Goal: Task Accomplishment & Management: Manage account settings

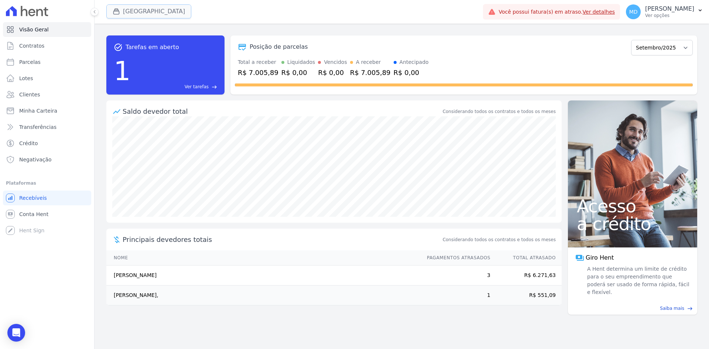
click at [140, 14] on button "[GEOGRAPHIC_DATA]" at bounding box center [148, 11] width 85 height 14
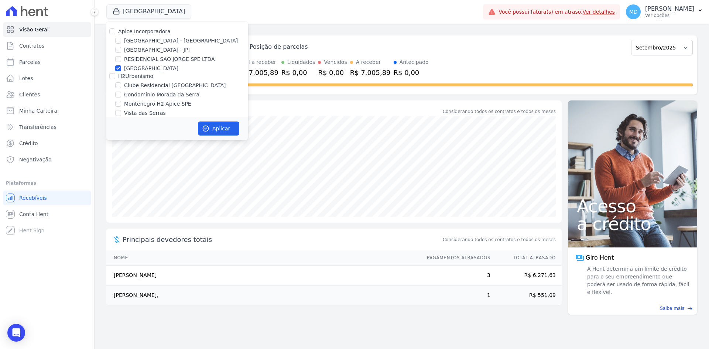
click at [136, 70] on label "[GEOGRAPHIC_DATA]" at bounding box center [151, 69] width 54 height 8
click at [121, 70] on input "[GEOGRAPHIC_DATA]" at bounding box center [118, 68] width 6 height 6
checkbox input "false"
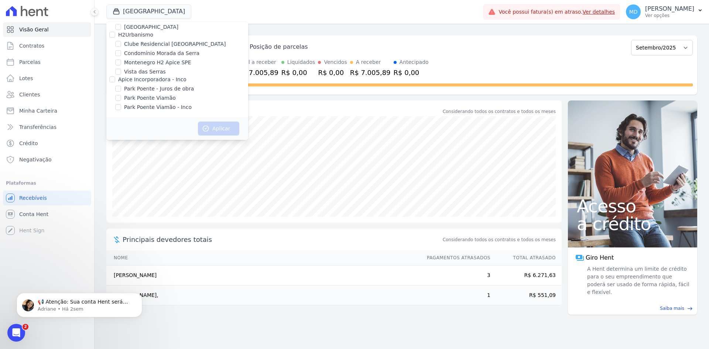
click at [160, 90] on label "Park Poente - Juros de obra" at bounding box center [159, 89] width 70 height 8
click at [121, 90] on input "Park Poente - Juros de obra" at bounding box center [118, 89] width 6 height 6
checkbox input "true"
click at [157, 97] on label "Park Poente Viamão" at bounding box center [150, 98] width 52 height 8
click at [121, 97] on input "Park Poente Viamão" at bounding box center [118, 98] width 6 height 6
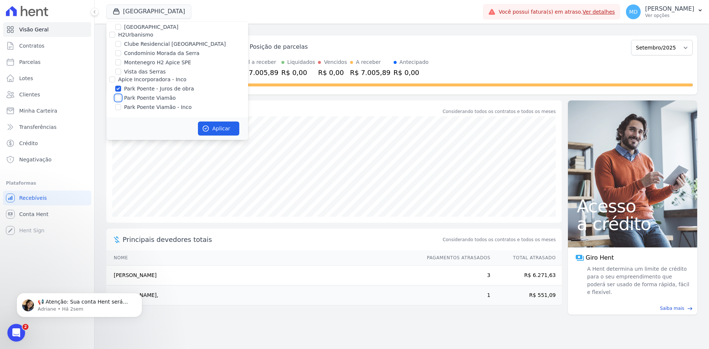
checkbox input "true"
click at [159, 108] on label "Park Poente Viamão - Inco" at bounding box center [158, 107] width 68 height 8
click at [121, 108] on input "Park Poente Viamão - Inco" at bounding box center [118, 107] width 6 height 6
checkbox input "true"
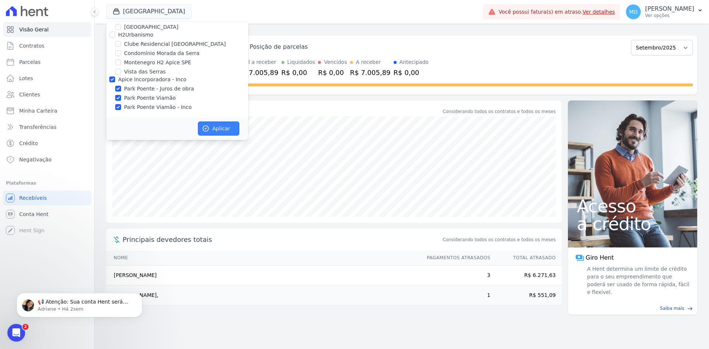
click at [221, 128] on button "Aplicar" at bounding box center [218, 129] width 41 height 14
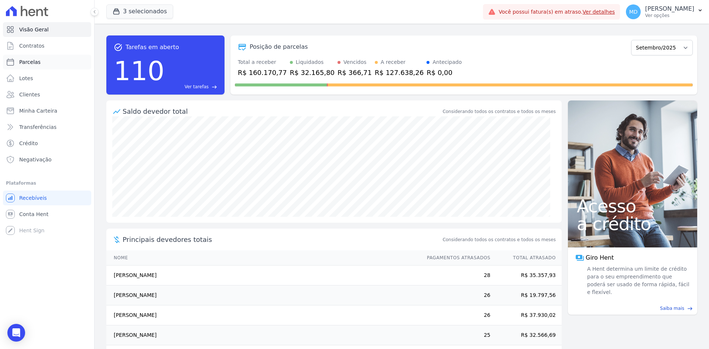
click at [51, 62] on link "Parcelas" at bounding box center [47, 62] width 88 height 15
click at [40, 99] on link "Clientes" at bounding box center [47, 94] width 88 height 15
select select
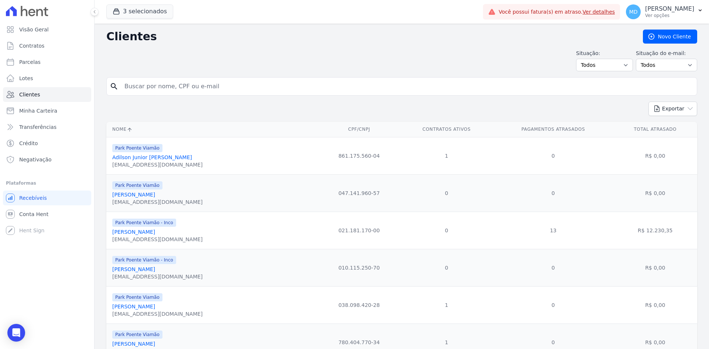
click at [37, 99] on link "Clientes" at bounding box center [47, 94] width 88 height 15
click at [173, 86] on input "search" at bounding box center [407, 86] width 574 height 15
paste input "FABRICIO LIMANA"
type input "FABRICIO LIMANA"
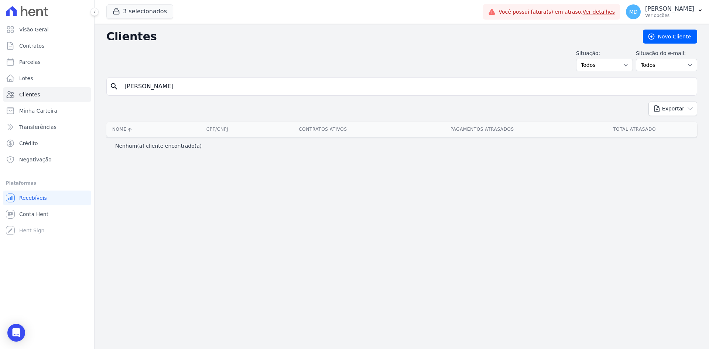
click at [148, 87] on input "FABRICIO LIMANA" at bounding box center [407, 86] width 574 height 15
drag, startPoint x: 683, startPoint y: 40, endPoint x: 671, endPoint y: 42, distance: 12.2
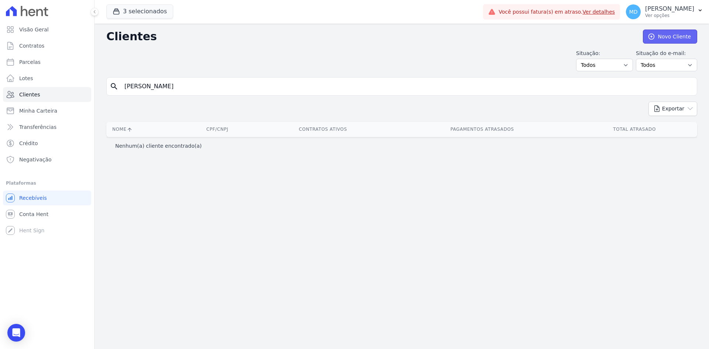
click at [682, 40] on link "Novo Cliente" at bounding box center [670, 37] width 54 height 14
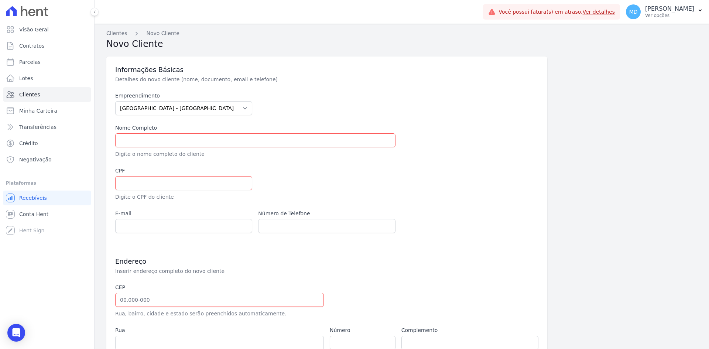
click at [212, 119] on div "Empreendimento Arty Park - Gravatai Arty Park - JPI Clube Residencial Saint Lou…" at bounding box center [326, 162] width 423 height 141
click at [213, 114] on select "Arty Park - Gravatai Arty Park - JPI Clube Residencial Saint Louis Condomínio M…" at bounding box center [183, 108] width 137 height 14
select select "bb4f9d9f-12c7-4ae8-bc2e-9e19481730b1"
click at [115, 101] on select "Arty Park - Gravatai Arty Park - JPI Clube Residencial Saint Louis Condomínio M…" at bounding box center [183, 108] width 137 height 14
click at [174, 145] on input "text" at bounding box center [255, 140] width 280 height 14
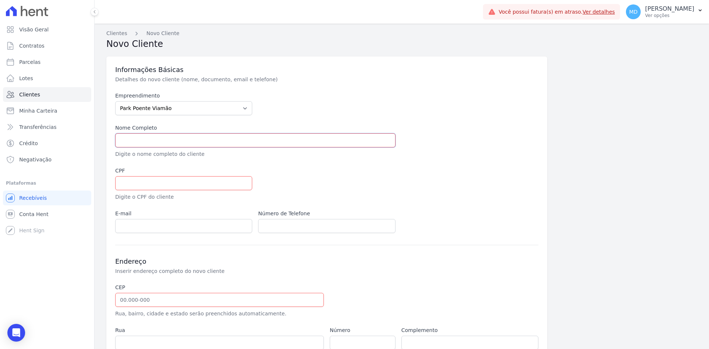
paste input "FABRICIO LIMANA"
type input "FABRICIO LIMANA"
drag, startPoint x: 162, startPoint y: 188, endPoint x: 163, endPoint y: 184, distance: 4.9
click at [162, 188] on input "text" at bounding box center [183, 183] width 137 height 14
click at [147, 181] on input "text" at bounding box center [183, 183] width 137 height 14
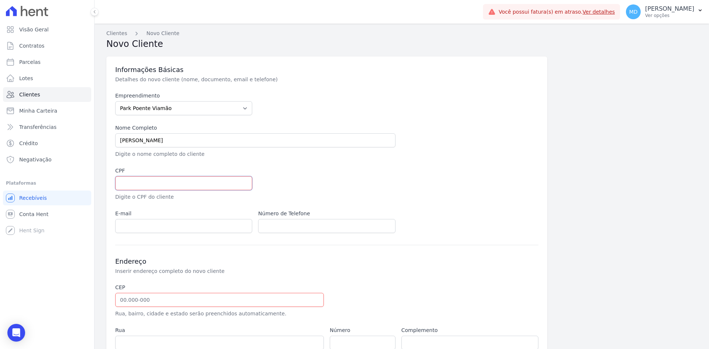
paste input "017.698.330-99"
type input "017.698.330-99"
click at [279, 187] on div at bounding box center [398, 184] width 280 height 34
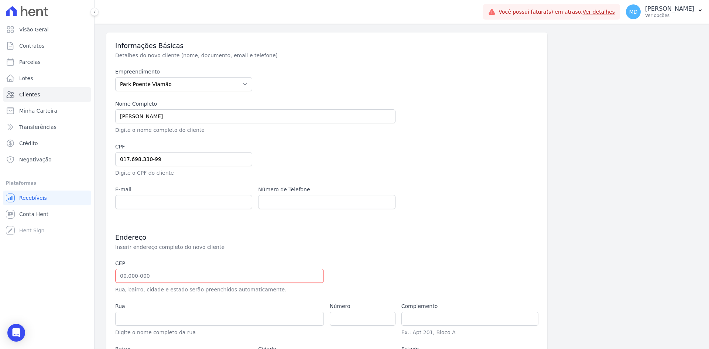
scroll to position [37, 0]
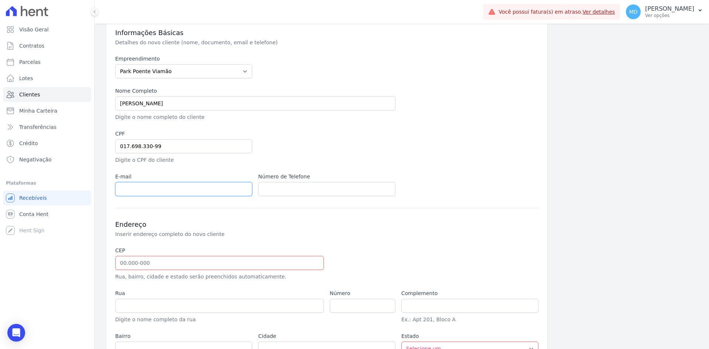
click at [164, 190] on input "email" at bounding box center [183, 189] width 137 height 14
click at [129, 192] on input "email" at bounding box center [183, 189] width 137 height 14
paste input "FABRICIOLIMANA@gmail.com"
type input "FABRICIOLIMANA@gmail.com"
click at [292, 193] on input "text" at bounding box center [326, 189] width 137 height 14
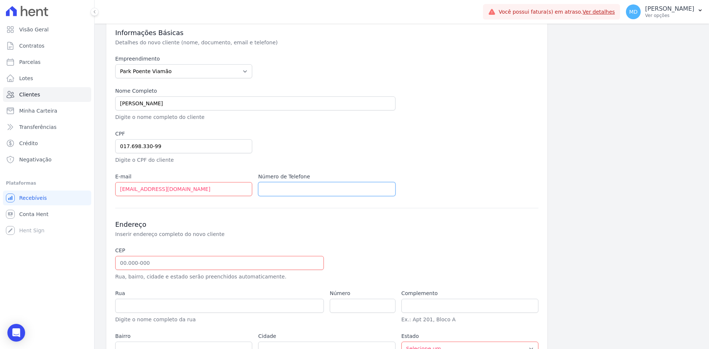
paste input "+5551993203443"
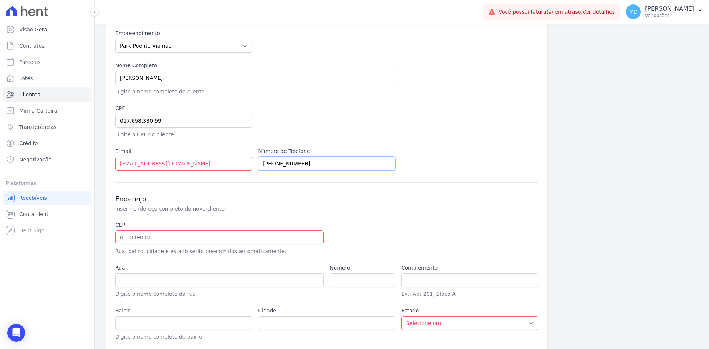
scroll to position [92, 0]
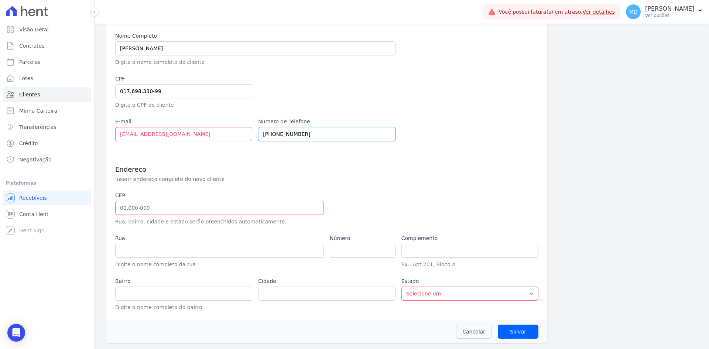
type input "+5551993203443"
click at [138, 209] on input "text" at bounding box center [219, 208] width 209 height 14
paste input "91.330-690"
type input "91.330-690"
click at [369, 196] on div at bounding box center [398, 209] width 137 height 34
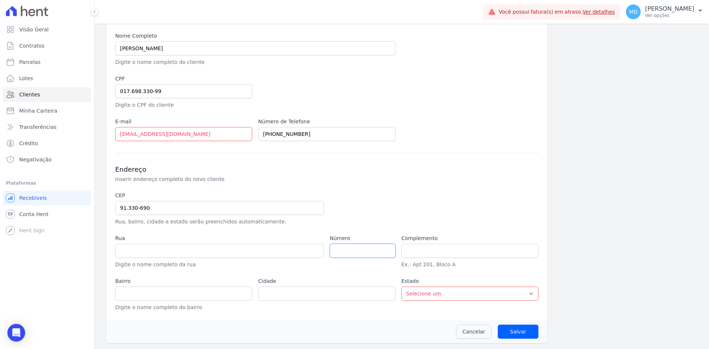
type input "Rua São Leopoldo"
type input "Vila Jardim"
type input "Porto Alegre"
select select "RS"
click at [355, 249] on input "number" at bounding box center [363, 251] width 66 height 14
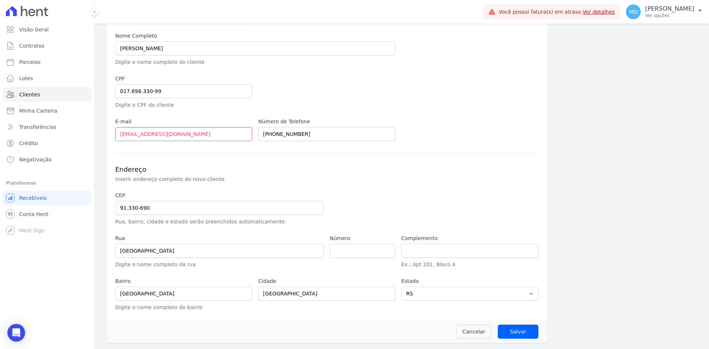
click at [359, 201] on div at bounding box center [398, 209] width 137 height 34
click at [353, 245] on input "number" at bounding box center [363, 251] width 66 height 14
type input "261"
click at [519, 328] on input "Salvar" at bounding box center [518, 332] width 41 height 14
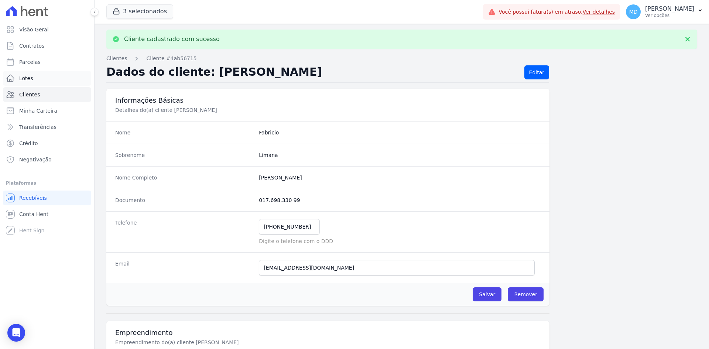
click at [50, 76] on link "Lotes" at bounding box center [47, 78] width 88 height 15
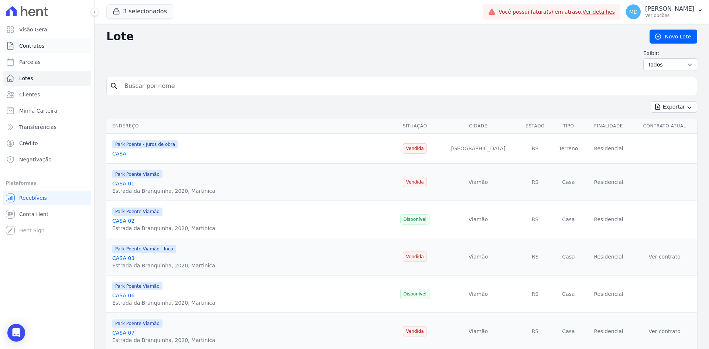
click at [43, 51] on link "Contratos" at bounding box center [47, 45] width 88 height 15
click at [681, 38] on link "Novo Lote" at bounding box center [674, 37] width 48 height 14
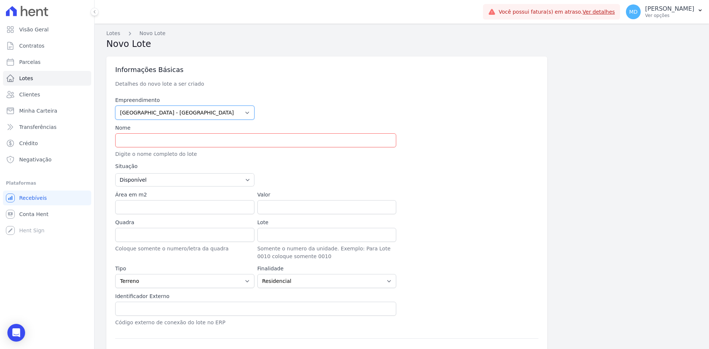
click at [212, 115] on select "Arty Park - Gravatai Arty Park - JPI Clube Residencial Saint Louis Condomínio M…" at bounding box center [184, 113] width 139 height 14
select select "bb4f9d9f-12c7-4ae8-bc2e-9e19481730b1"
click at [115, 106] on select "Arty Park - Gravatai Arty Park - JPI Clube Residencial Saint Louis Condomínio M…" at bounding box center [184, 113] width 139 height 14
click at [195, 144] on input "text" at bounding box center [255, 140] width 281 height 14
type input "90.150-005"
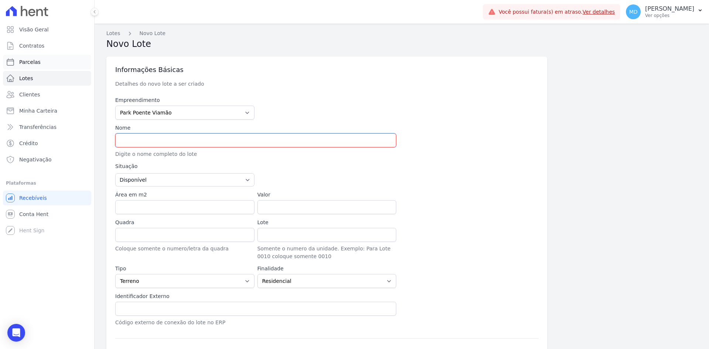
type input "Avenida Getúlio Vargas"
type input "Menino Deus"
type input "Porto Alegre"
select select "RS"
click at [30, 42] on link "Contratos" at bounding box center [47, 45] width 88 height 15
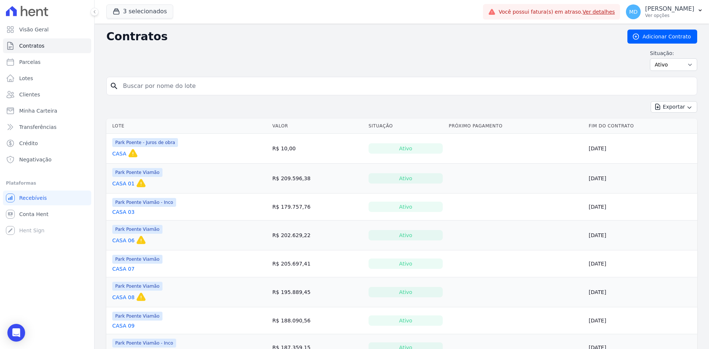
click at [30, 42] on link "Contratos" at bounding box center [47, 45] width 88 height 15
click at [143, 110] on div "Exportar Exportar PDF Exportar CSV Exportar Fichas" at bounding box center [401, 109] width 591 height 17
click at [45, 46] on link "Contratos" at bounding box center [47, 45] width 88 height 15
click at [678, 35] on link "Adicionar Contrato" at bounding box center [663, 37] width 70 height 14
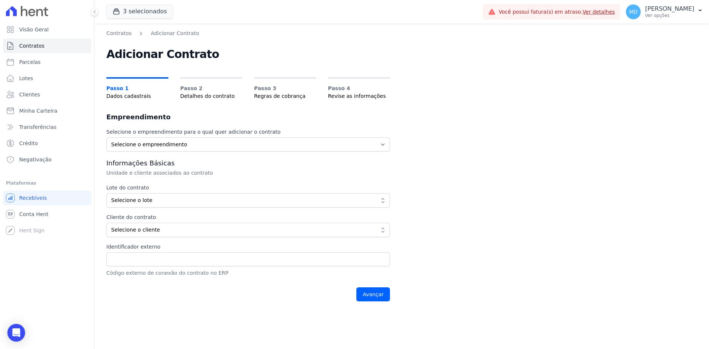
click at [185, 153] on div "Selecione o empreendimento para o qual quer adicionar o contrato Selecione o em…" at bounding box center [248, 217] width 284 height 178
click at [186, 144] on select "Selecione o empreendimento Park Poente - Juros de obra Park Poente Viamão Park …" at bounding box center [248, 144] width 284 height 14
select select "bb4f9d9f-12c7-4ae8-bc2e-9e19481730b1"
click at [106, 137] on select "Selecione o empreendimento Park Poente - Juros de obra Park Poente Viamão Park …" at bounding box center [248, 144] width 284 height 14
click at [189, 194] on button "Selecione o lote" at bounding box center [248, 200] width 284 height 14
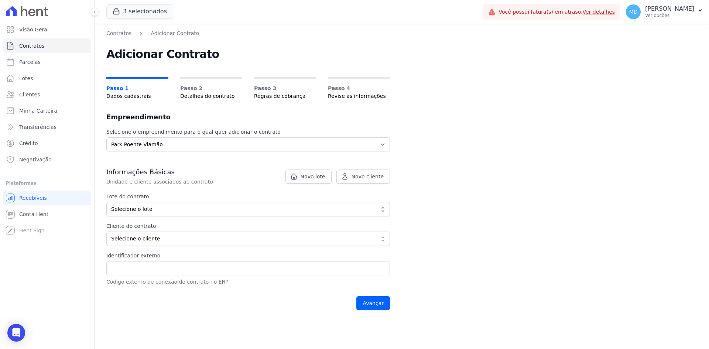
click at [179, 225] on label "Cliente do contrato" at bounding box center [219, 226] width 227 height 8
click at [181, 210] on span "Selecione o lote" at bounding box center [243, 209] width 264 height 8
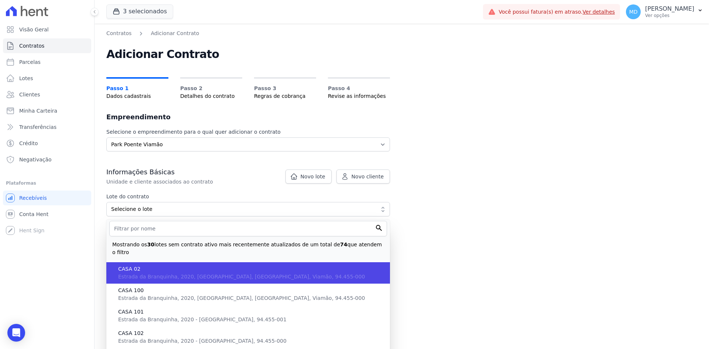
click at [151, 265] on span "CASA 02" at bounding box center [251, 269] width 266 height 8
type input "51b72187-a4a2-436c-b94d-07cc448be92e"
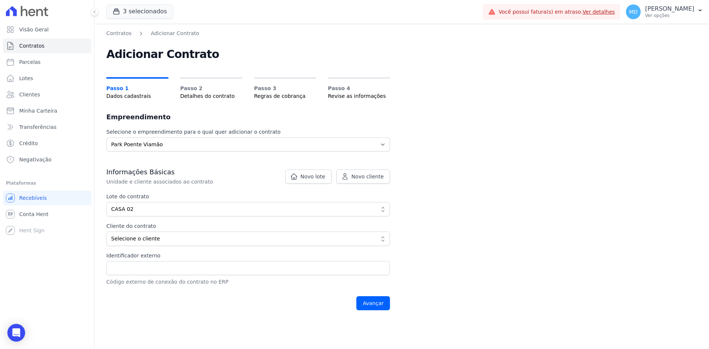
click at [485, 251] on div "Contratos Adicionar Contrato Adicionar Contrato Passo 1 Dados cadastrais Passo …" at bounding box center [402, 186] width 615 height 325
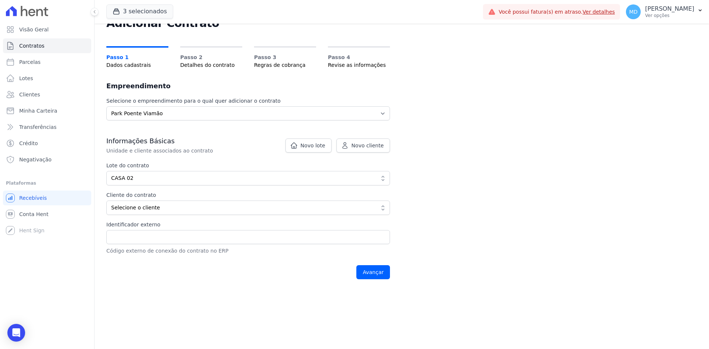
scroll to position [74, 0]
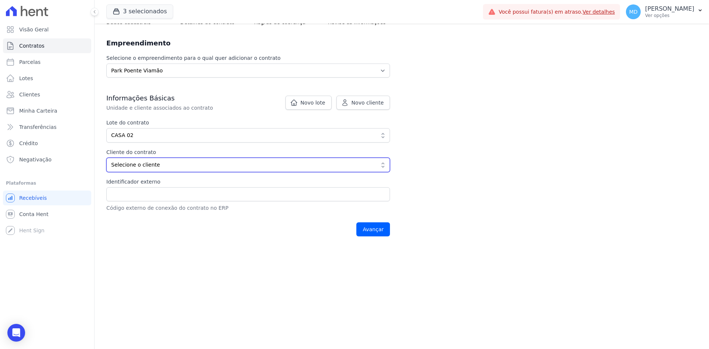
click at [156, 167] on span "Selecione o cliente" at bounding box center [243, 165] width 264 height 8
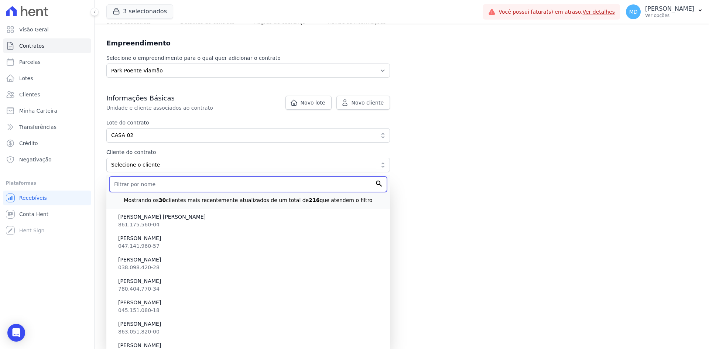
click at [153, 184] on input "text" at bounding box center [248, 185] width 278 height 16
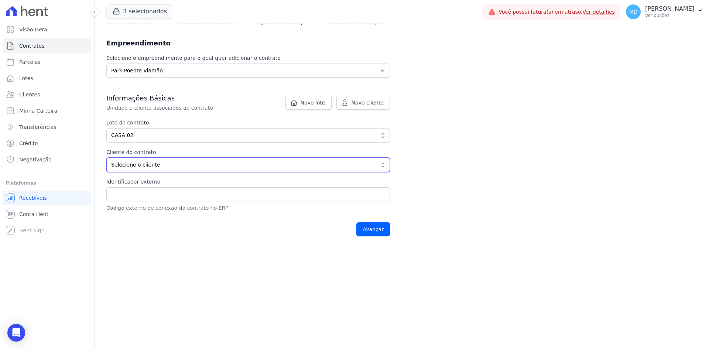
click at [136, 167] on span "Selecione o cliente" at bounding box center [243, 165] width 264 height 8
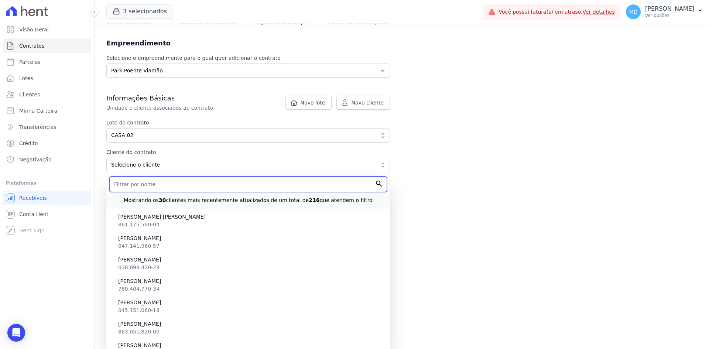
click at [141, 187] on input "text" at bounding box center [248, 185] width 278 height 16
paste input "FABRICIO LIMANA"
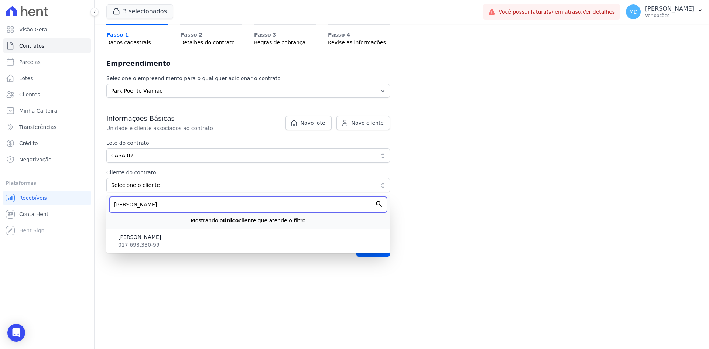
scroll to position [46, 0]
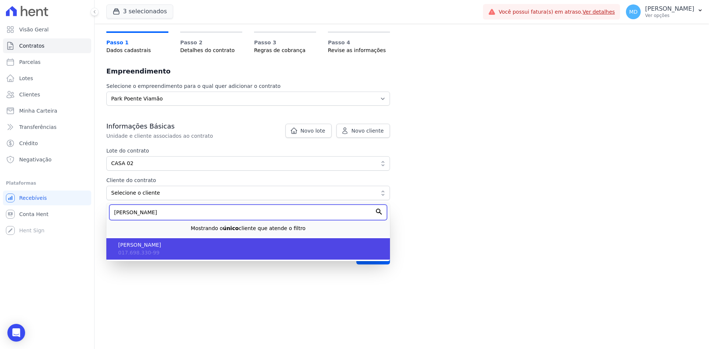
type input "FABRICIO LIMANA"
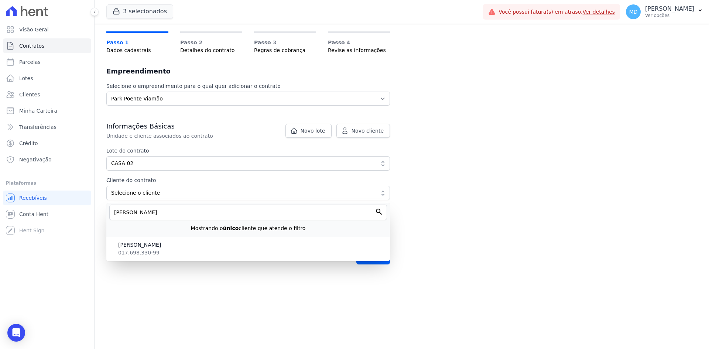
click at [136, 247] on span "FABRICIO LIMANA" at bounding box center [251, 245] width 266 height 8
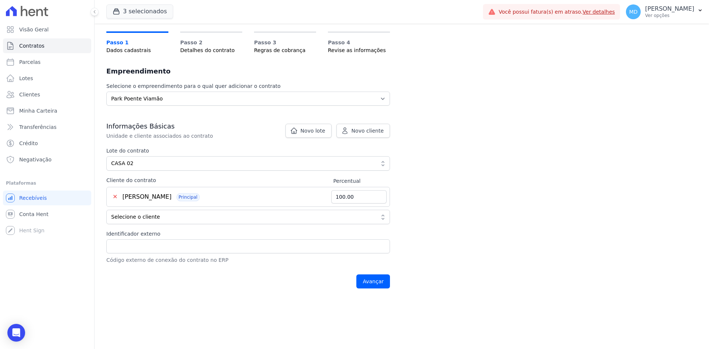
click at [145, 231] on label "Identificador externo" at bounding box center [248, 234] width 284 height 8
click at [145, 239] on input "Identificador externo" at bounding box center [248, 246] width 284 height 14
click at [372, 283] on input "Avançar" at bounding box center [374, 282] width 34 height 14
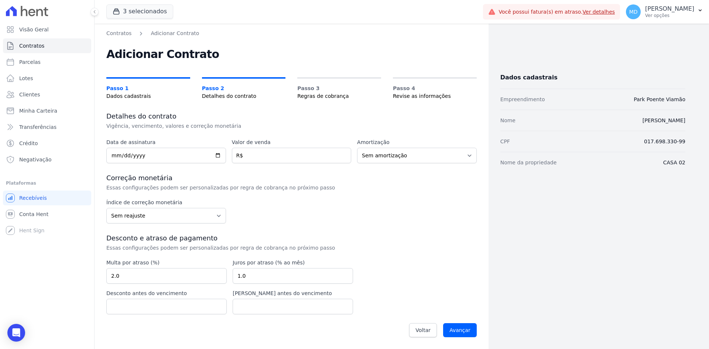
click at [248, 109] on div "Contratos Adicionar Contrato Adicionar Contrato Passo 1 Dados cadastrais Passo …" at bounding box center [292, 186] width 394 height 325
click at [217, 156] on input "date" at bounding box center [166, 156] width 120 height 16
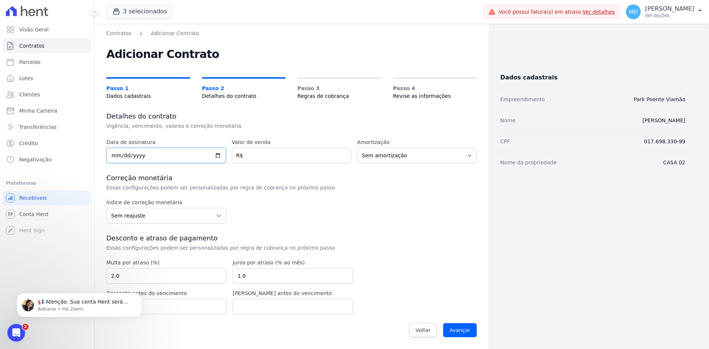
type input "2025-08-08"
click at [302, 192] on div "Data de assinatura 2025-08-08 Valor de venda R$ Amortização Sem amortização Pri…" at bounding box center [291, 240] width 371 height 203
click at [288, 161] on input "number" at bounding box center [292, 156] width 120 height 16
click at [258, 150] on input "number" at bounding box center [292, 156] width 120 height 16
type input "245000.44"
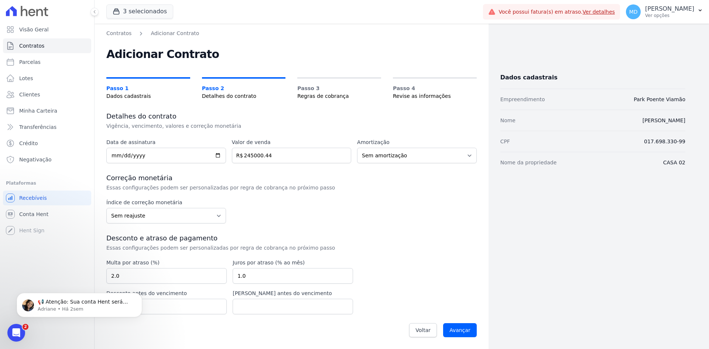
click at [308, 190] on p "Essas configurações podem ser personalizadas por regra de cobrança no próximo p…" at bounding box center [230, 187] width 248 height 7
click at [162, 214] on select "Sem reajuste Média dos últimos 12 meses acumulado de INCCM Média dos últimos 12…" at bounding box center [166, 216] width 120 height 16
select select "inccdi"
click at [106, 208] on select "Sem reajuste Média dos últimos 12 meses acumulado de INCCM Média dos últimos 12…" at bounding box center [166, 216] width 120 height 16
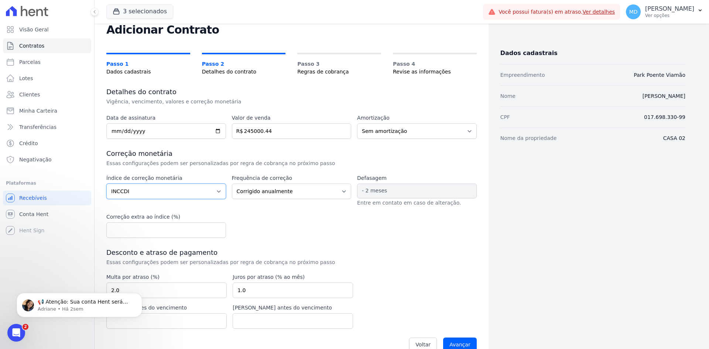
scroll to position [37, 0]
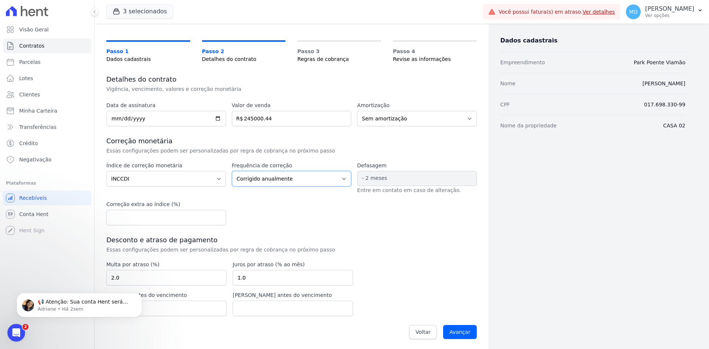
click at [279, 186] on select "Corrigido semestralmente Corrigido mensalmente Corrigido anualmente" at bounding box center [292, 179] width 120 height 16
select select "monthly"
click at [232, 171] on select "Corrigido semestralmente Corrigido mensalmente Corrigido anualmente" at bounding box center [292, 179] width 120 height 16
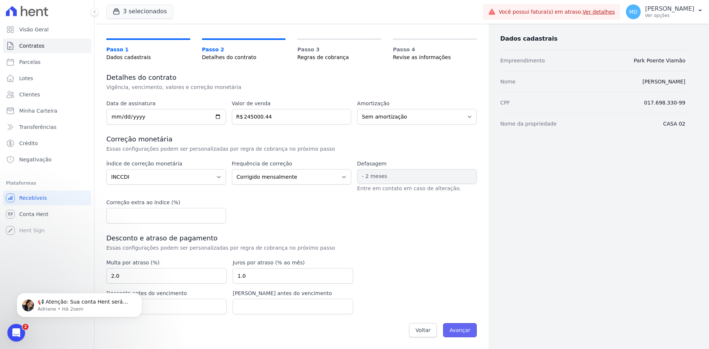
click at [456, 330] on input "Avançar" at bounding box center [460, 330] width 34 height 14
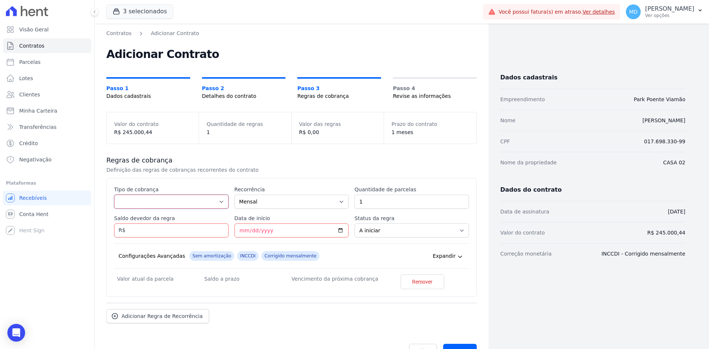
click at [196, 204] on select "Parcela Normal Entrada Sinal Intercalada Chaves Pré-chaves Pós-chaves Impostos …" at bounding box center [171, 202] width 115 height 14
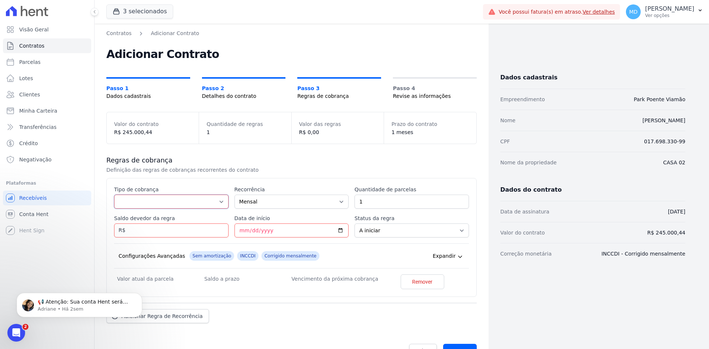
select select "standard"
click at [114, 195] on select "Parcela Normal Entrada Sinal Intercalada Chaves Pré-chaves Pós-chaves Impostos …" at bounding box center [171, 202] width 115 height 14
click at [390, 202] on input "1" at bounding box center [412, 202] width 115 height 14
drag, startPoint x: 383, startPoint y: 203, endPoint x: 341, endPoint y: 196, distance: 43.0
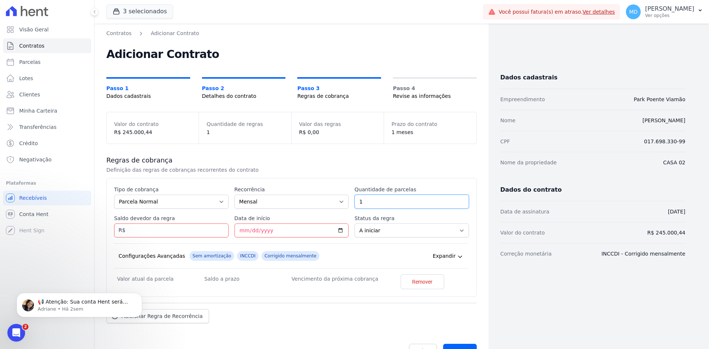
click at [341, 196] on div "Esse tipo de parcela não entra no saldo devedor do contrato. Tipo de cobrança P…" at bounding box center [291, 237] width 355 height 103
type input "5"
click at [201, 233] on input "Saldo devedor da regra" at bounding box center [171, 231] width 115 height 14
click at [183, 229] on input "Saldo devedor da regra" at bounding box center [171, 231] width 115 height 14
type input "3431.40"
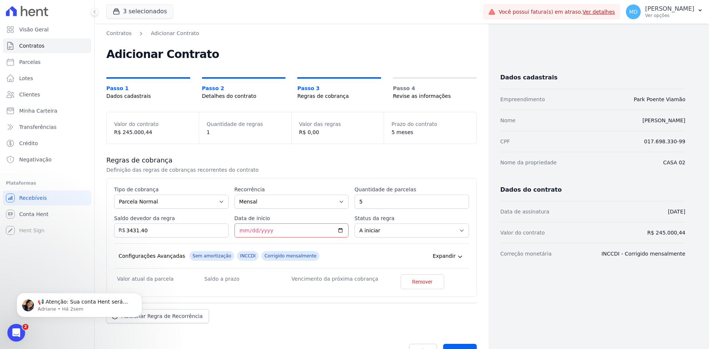
click at [400, 245] on div "Configurações Avançadas Sem amortização INCCDI Corrigido mensalmente Expandir" at bounding box center [291, 255] width 355 height 25
click at [335, 231] on input "Data de início" at bounding box center [292, 231] width 115 height 14
type input "2025-09-10"
click at [342, 259] on div "Configurações Avançadas Sem amortização INCCDI Corrigido mensalmente Expandir" at bounding box center [291, 255] width 355 height 25
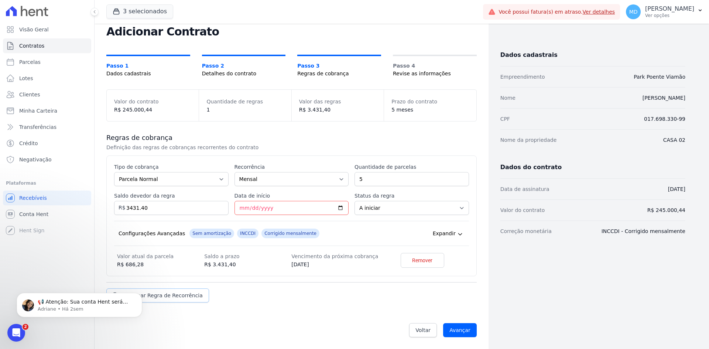
click at [183, 294] on span "Adicionar Regra de Recorrência" at bounding box center [162, 295] width 81 height 7
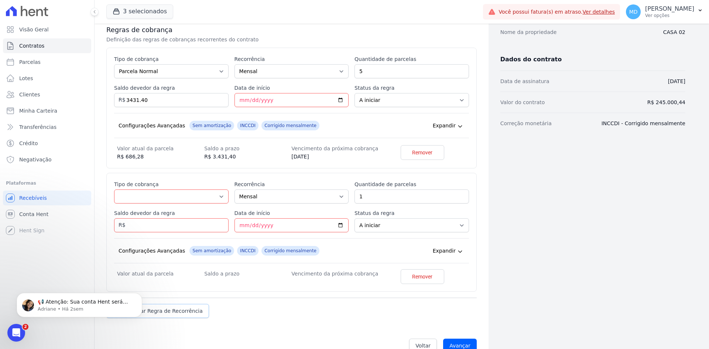
scroll to position [133, 0]
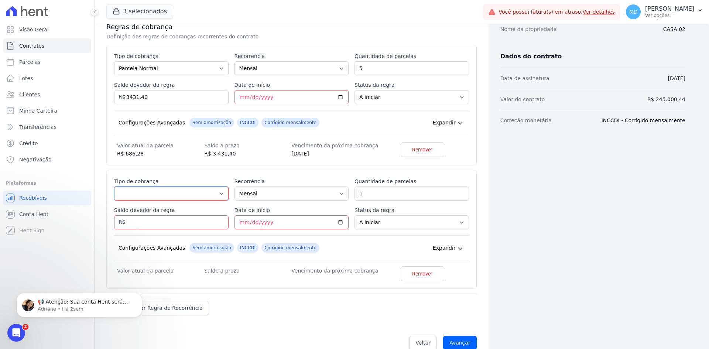
click at [168, 191] on select "Parcela Normal Entrada Sinal Intercalada Chaves Pré-chaves Pós-chaves Impostos …" at bounding box center [171, 194] width 115 height 14
select select "standard"
click at [114, 187] on select "Parcela Normal Entrada Sinal Intercalada Chaves Pré-chaves Pós-chaves Impostos …" at bounding box center [171, 194] width 115 height 14
drag, startPoint x: 364, startPoint y: 192, endPoint x: 354, endPoint y: 192, distance: 10.0
click at [355, 192] on input "1" at bounding box center [412, 194] width 115 height 14
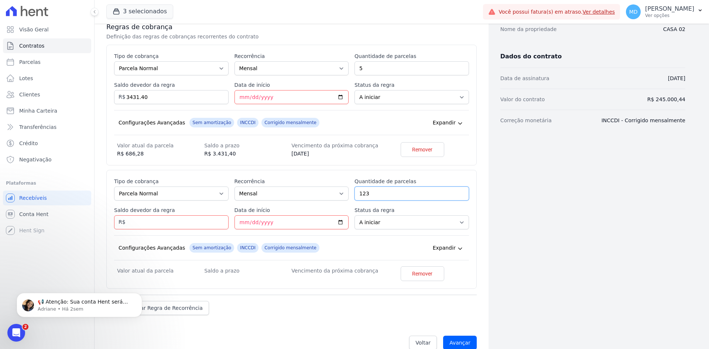
type input "123"
click at [175, 223] on input "Saldo devedor da regra" at bounding box center [171, 222] width 115 height 14
type input "47562.87"
click at [219, 211] on label "Saldo devedor da regra" at bounding box center [171, 210] width 115 height 7
click at [219, 215] on input "47562.87" at bounding box center [171, 222] width 115 height 14
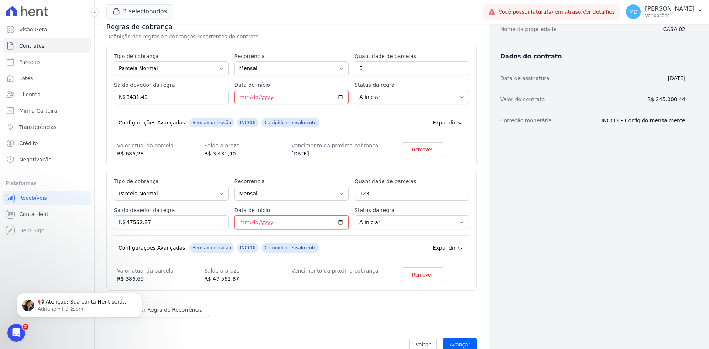
click at [242, 223] on input "Data de início" at bounding box center [292, 222] width 115 height 14
type input "2026-02-10"
click at [515, 252] on div "Dados cadastrais Empreendimento Park Poente Viamão Nome FABRICIO LIMANA CPF 017…" at bounding box center [587, 126] width 197 height 461
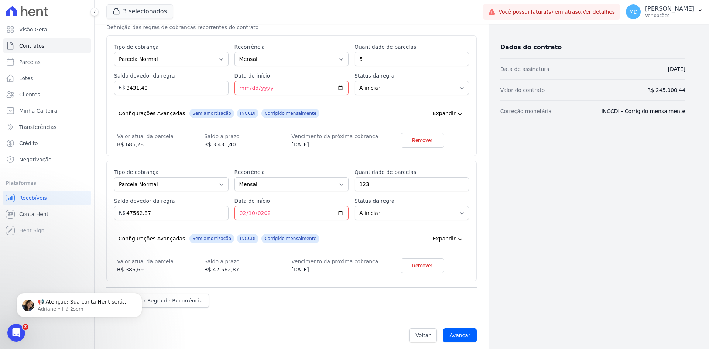
scroll to position [148, 0]
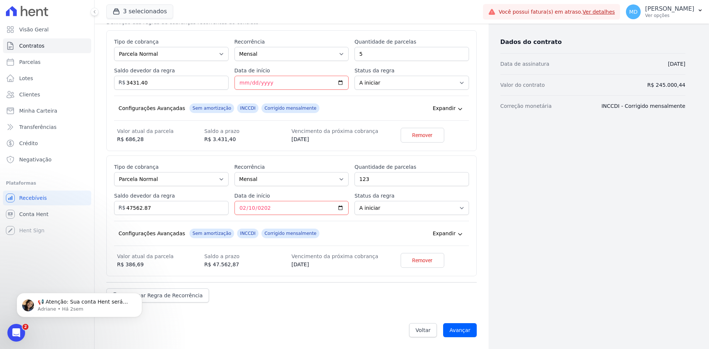
click at [158, 288] on div "Adicionar Regra de Recorrência" at bounding box center [291, 292] width 371 height 20
click at [158, 291] on link "Adicionar Regra de Recorrência" at bounding box center [157, 296] width 103 height 14
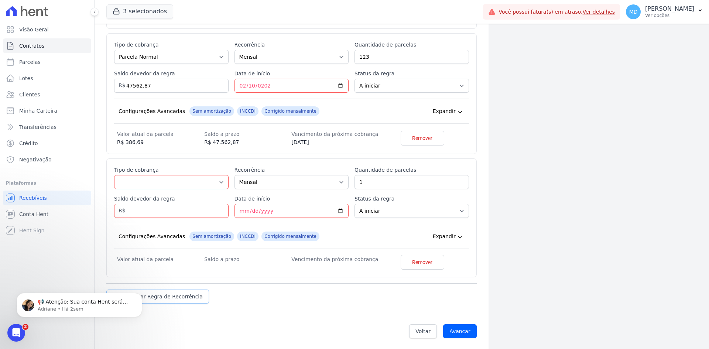
scroll to position [271, 0]
click at [162, 184] on select "Parcela Normal Entrada Sinal Intercalada Chaves Pré-chaves Pós-chaves Impostos …" at bounding box center [171, 181] width 115 height 14
select select "interleaved"
click at [114, 174] on select "Parcela Normal Entrada Sinal Intercalada Chaves Pré-chaves Pós-chaves Impostos …" at bounding box center [171, 181] width 115 height 14
click at [144, 213] on input "Saldo devedor da regra" at bounding box center [171, 210] width 115 height 14
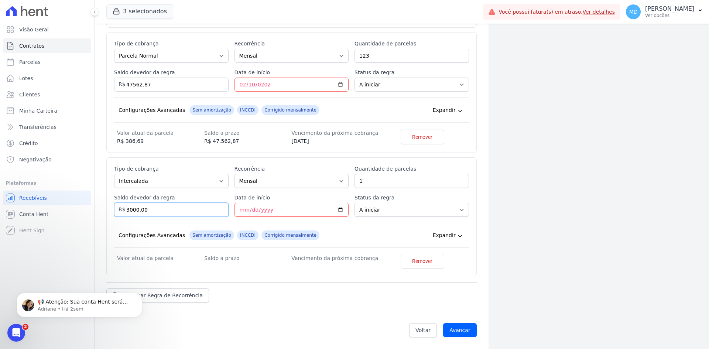
type input "3000.00"
click at [242, 208] on input "Data de início" at bounding box center [292, 210] width 115 height 14
type input "2025-12-10"
click at [372, 230] on div "Configurações Avançadas Sem amortização INCCDI Corrigido mensalmente Expandir" at bounding box center [291, 235] width 355 height 25
click at [166, 300] on span "Adicionar Regra de Recorrência" at bounding box center [162, 297] width 81 height 7
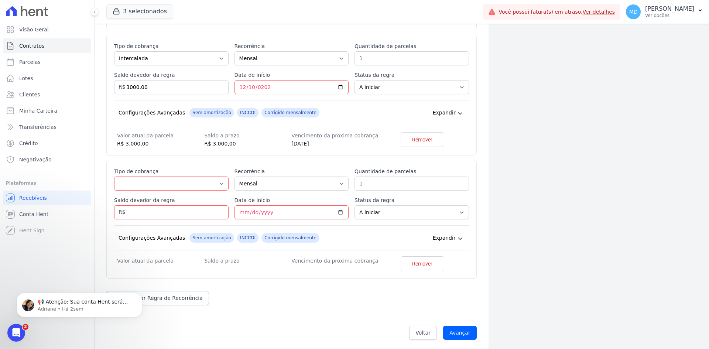
scroll to position [396, 0]
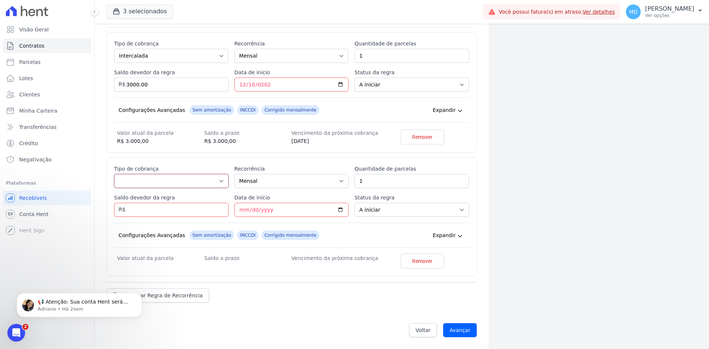
click at [144, 187] on select "Parcela Normal Entrada Sinal Intercalada Chaves Pré-chaves Pós-chaves Impostos …" at bounding box center [171, 181] width 115 height 14
click at [144, 182] on select "Parcela Normal Entrada Sinal Intercalada Chaves Pré-chaves Pós-chaves Impostos …" at bounding box center [171, 181] width 115 height 14
select select "interleaved"
click at [114, 174] on select "Parcela Normal Entrada Sinal Intercalada Chaves Pré-chaves Pós-chaves Impostos …" at bounding box center [171, 181] width 115 height 14
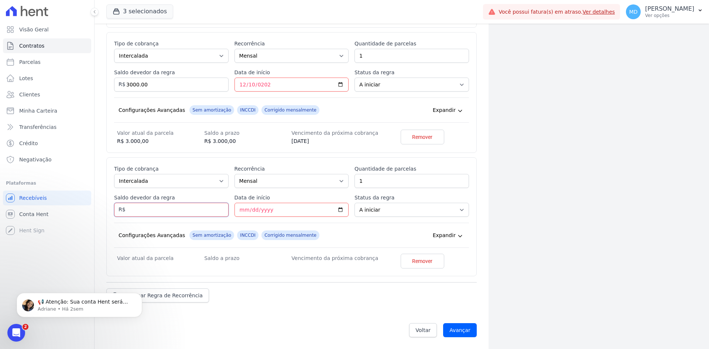
click at [163, 205] on input "Saldo devedor da regra" at bounding box center [171, 210] width 115 height 14
click at [163, 205] on input "30000.00" at bounding box center [171, 210] width 115 height 14
click at [155, 224] on div "Configurações Avançadas Sem amortização INCCDI Corrigido mensalmente Expandir" at bounding box center [291, 235] width 355 height 25
click at [138, 206] on input "30000.00" at bounding box center [171, 210] width 115 height 14
type input "3000.00"
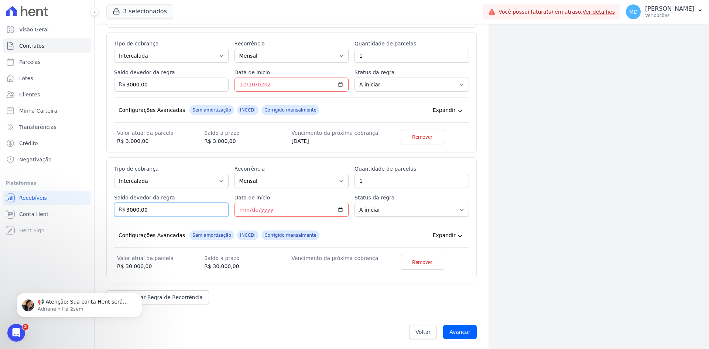
click at [443, 325] on input "Avançar" at bounding box center [460, 332] width 34 height 14
type input "2026-12-10"
click at [443, 325] on input "Avançar" at bounding box center [460, 332] width 34 height 14
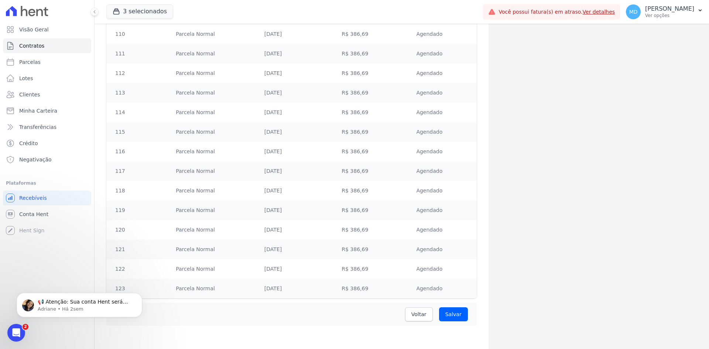
scroll to position [2404, 0]
click at [410, 305] on div "Voltar Salvar" at bounding box center [291, 314] width 371 height 23
click at [410, 308] on link "Voltar" at bounding box center [419, 314] width 28 height 14
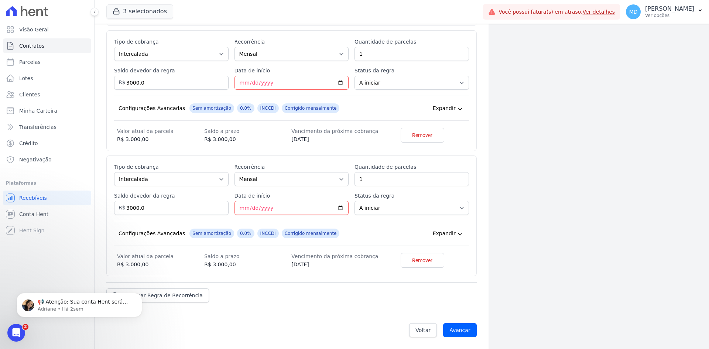
click at [325, 300] on div "Adicionar Regra de Recorrência" at bounding box center [291, 292] width 371 height 20
click at [359, 226] on div "Configurações Avançadas Sem amortização 0.0% INCCDI Corrigido mensalmente Expan…" at bounding box center [291, 233] width 355 height 25
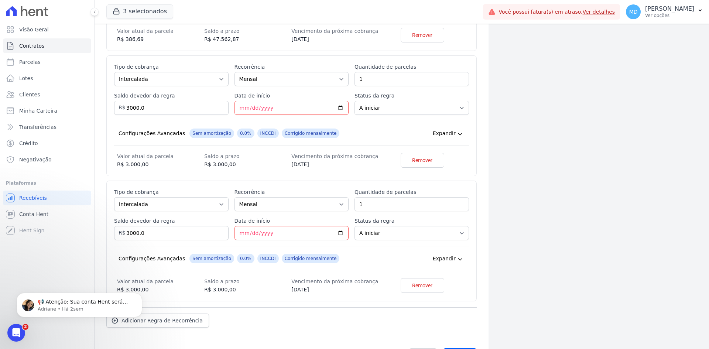
scroll to position [398, 0]
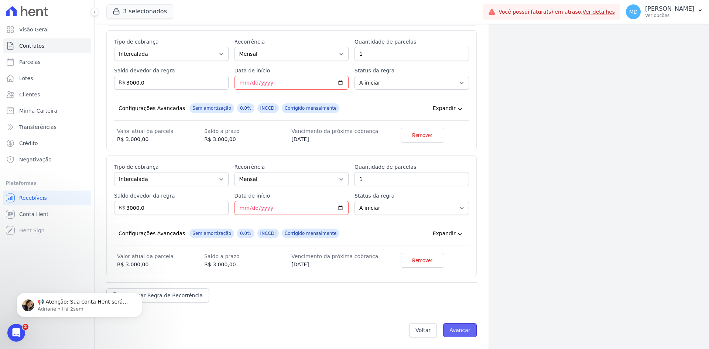
click at [465, 330] on input "Avançar" at bounding box center [460, 330] width 34 height 14
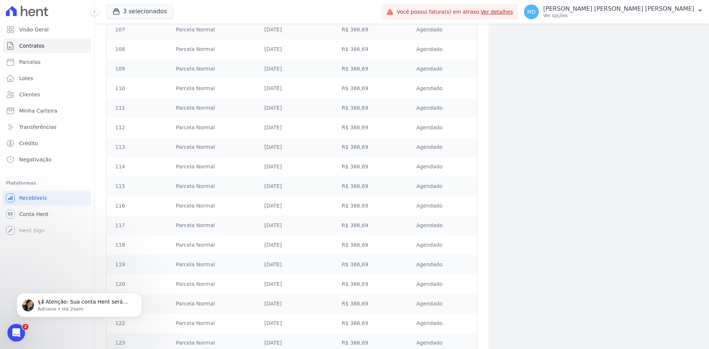
scroll to position [2404, 0]
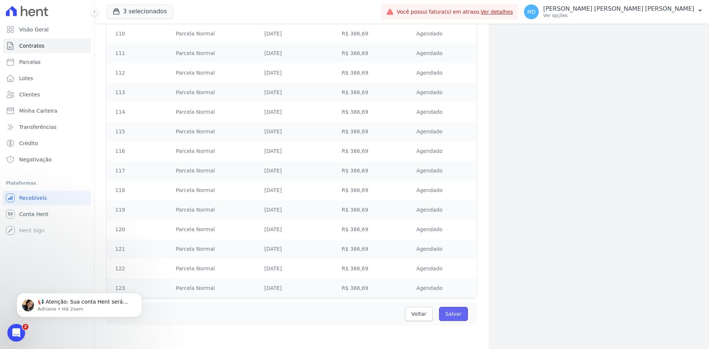
click at [458, 314] on input "Salvar" at bounding box center [453, 314] width 29 height 14
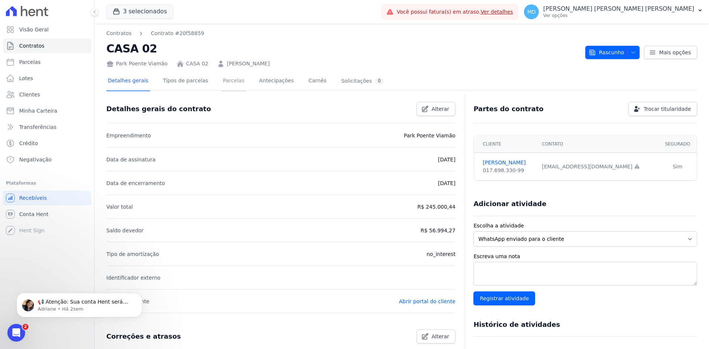
click at [222, 84] on link "Parcelas" at bounding box center [234, 82] width 24 height 20
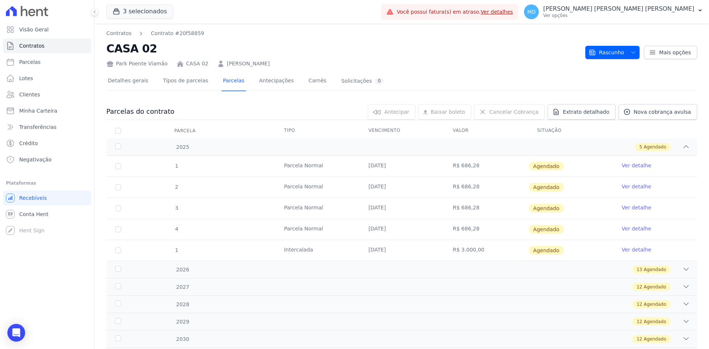
drag, startPoint x: 703, startPoint y: 51, endPoint x: 695, endPoint y: 162, distance: 110.8
click at [701, 156] on div "Contratos Contrato #20f58859 CASA 02 Park Poente Viamão CASA 02 FABRICIO LIMANA…" at bounding box center [402, 249] width 615 height 450
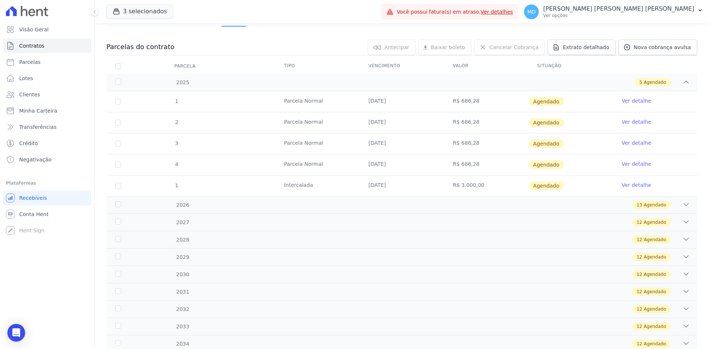
scroll to position [125, 0]
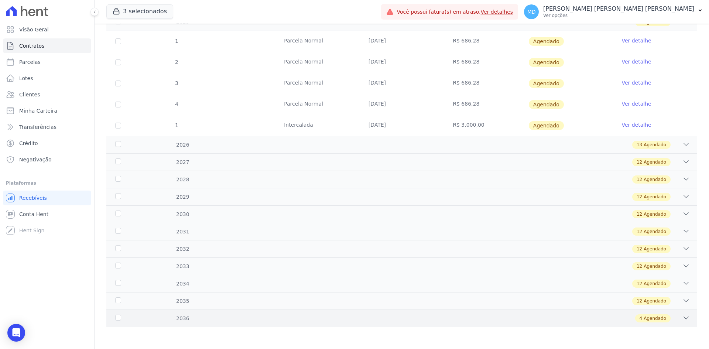
click at [301, 313] on div "2036 4 Agendado" at bounding box center [401, 318] width 591 height 17
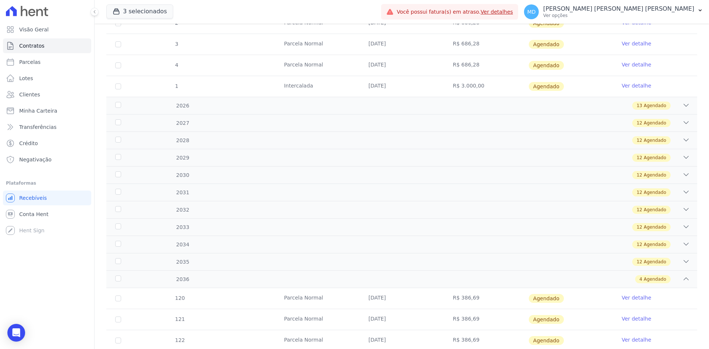
scroll to position [209, 0]
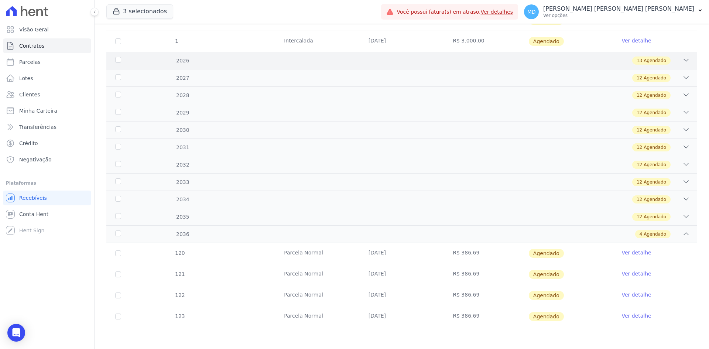
click at [208, 62] on div "13 Agendado" at bounding box center [431, 61] width 518 height 8
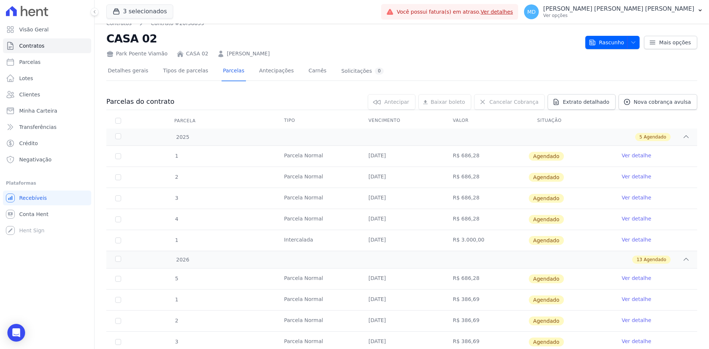
scroll to position [0, 0]
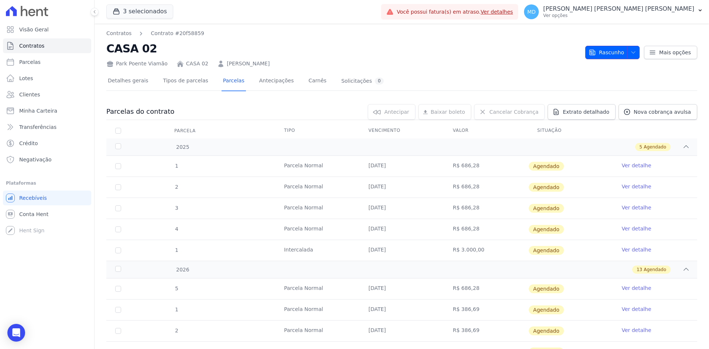
click at [633, 54] on icon "button" at bounding box center [634, 53] width 6 height 6
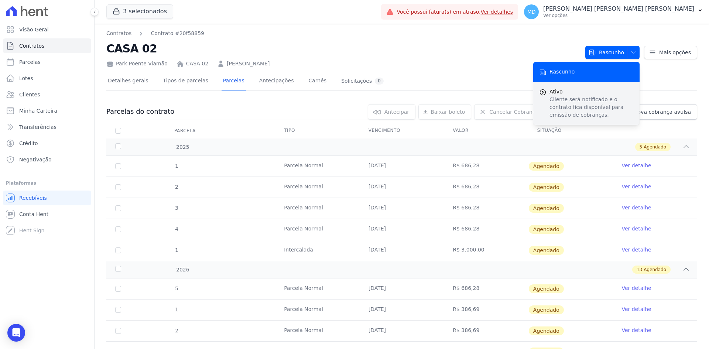
click at [608, 96] on p "Cliente será notificado e o contrato fica disponível para emissão de cobranças." at bounding box center [592, 107] width 84 height 23
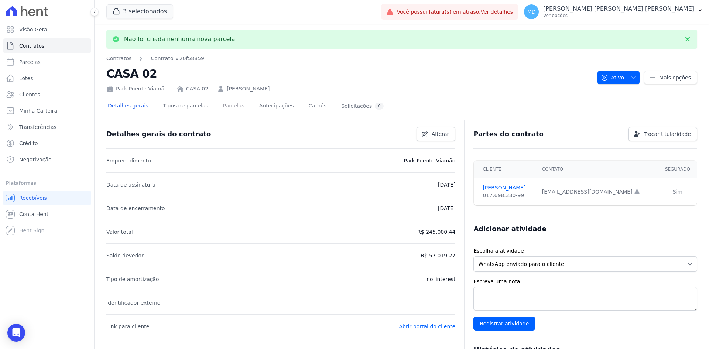
click at [222, 107] on link "Parcelas" at bounding box center [234, 107] width 24 height 20
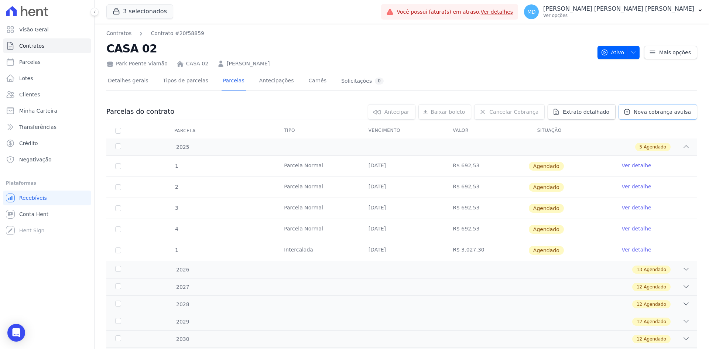
click at [661, 113] on span "Nova cobrança avulsa" at bounding box center [662, 111] width 57 height 7
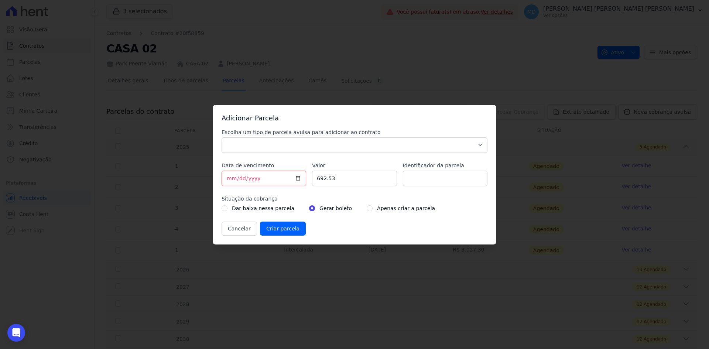
click at [333, 130] on label "Escolha um tipo de parcela avulsa para adicionar ao contrato" at bounding box center [355, 132] width 266 height 7
click at [333, 137] on select "Parcela Normal Sinal Caução Intercalada Chaves Pré Chaves Pós Chaves Taxas Quit…" at bounding box center [355, 145] width 266 height 16
click at [325, 142] on select "Parcela Normal Sinal Caução Intercalada Chaves Pré Chaves Pós Chaves Taxas Quit…" at bounding box center [355, 145] width 266 height 16
select select "down_payment"
click at [222, 137] on select "Parcela Normal Sinal Caução Intercalada Chaves Pré Chaves Pós Chaves Taxas Quit…" at bounding box center [355, 145] width 266 height 16
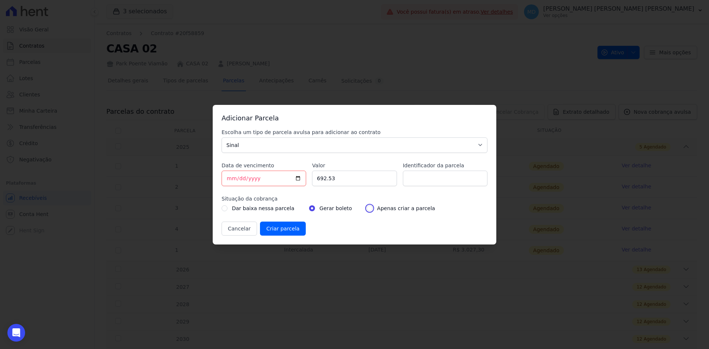
click at [367, 207] on input "radio" at bounding box center [370, 208] width 6 height 6
radio input "true"
drag, startPoint x: 370, startPoint y: 183, endPoint x: 302, endPoint y: 183, distance: 67.6
click at [302, 183] on div "Escolha um tipo de parcela avulsa para adicionar ao contrato Parcela Normal Sin…" at bounding box center [355, 182] width 266 height 107
type input "2824.21"
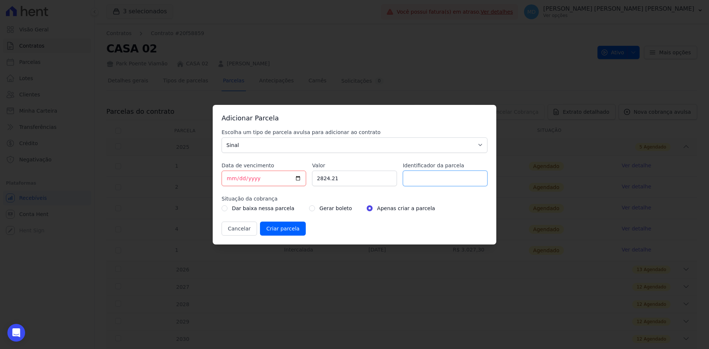
click at [408, 183] on input "Identificador da parcela" at bounding box center [445, 179] width 85 height 16
click at [231, 179] on input "2025-09-05" at bounding box center [264, 179] width 85 height 16
type input "2025-09-15"
type input "2025-08-15"
click at [320, 195] on label "Situação da cobrança" at bounding box center [355, 198] width 266 height 7
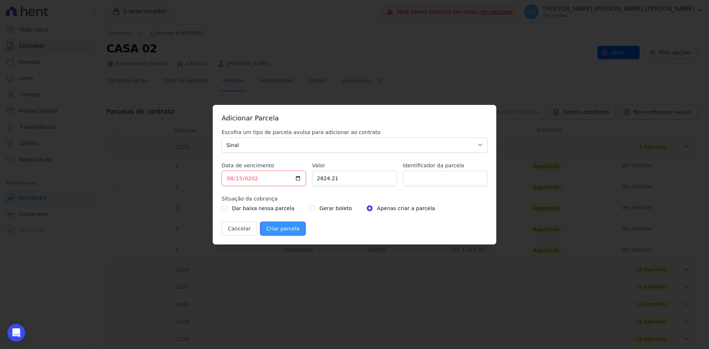
click at [281, 226] on input "Criar parcela" at bounding box center [283, 229] width 46 height 14
type input "2025-08-05"
type input "2025-09-05"
click at [277, 229] on input "Criar parcela" at bounding box center [283, 229] width 46 height 14
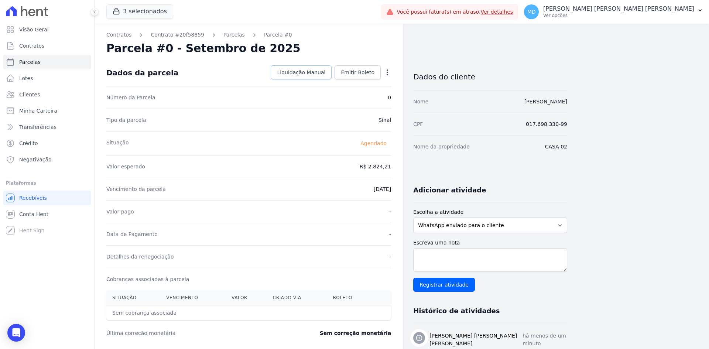
click at [319, 79] on link "Liquidação Manual" at bounding box center [301, 72] width 61 height 14
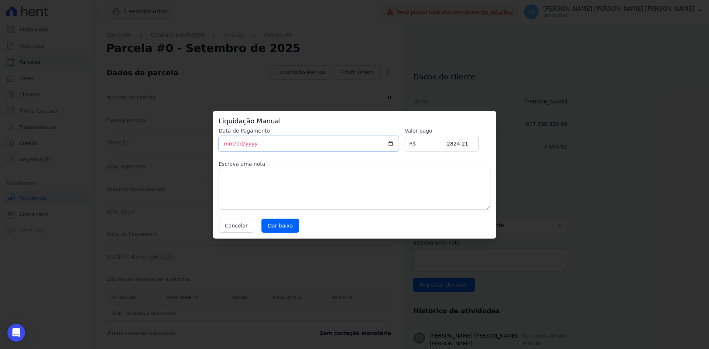
click at [303, 146] on input "2025-09-05" at bounding box center [309, 144] width 180 height 16
type input "2025-09-15"
type input "2025-08-15"
click at [299, 184] on textarea at bounding box center [355, 189] width 272 height 42
click at [274, 225] on input "Dar baixa" at bounding box center [281, 226] width 38 height 14
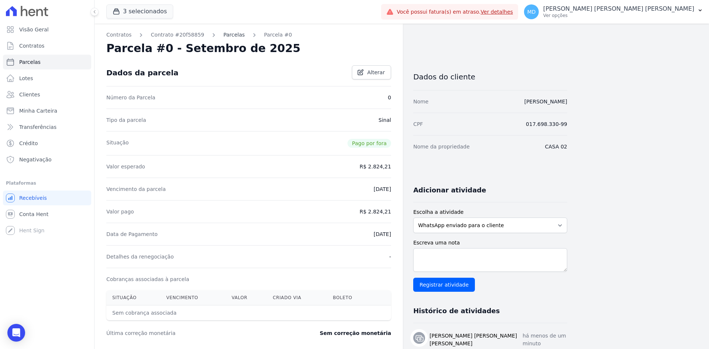
click at [226, 33] on link "Parcelas" at bounding box center [234, 35] width 21 height 8
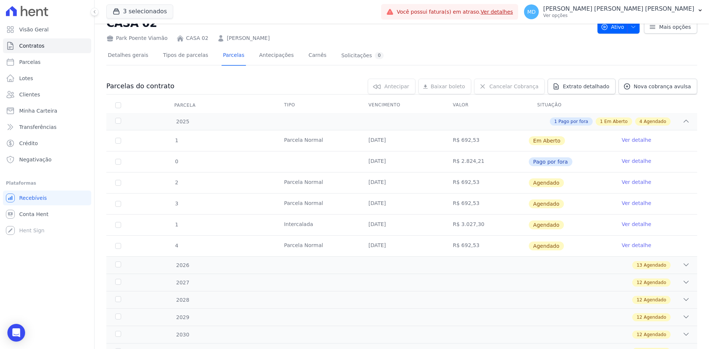
scroll to position [37, 0]
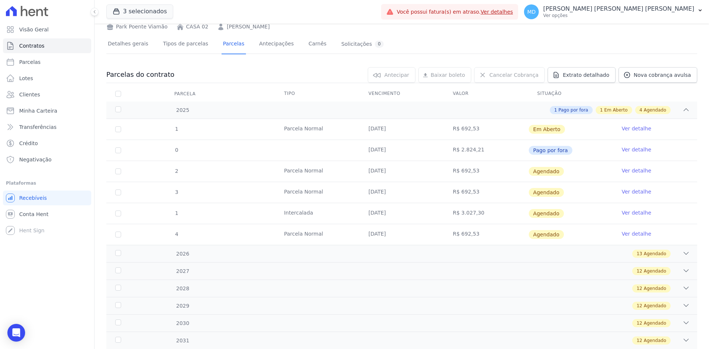
click at [422, 154] on td "05/09/2025" at bounding box center [402, 150] width 85 height 21
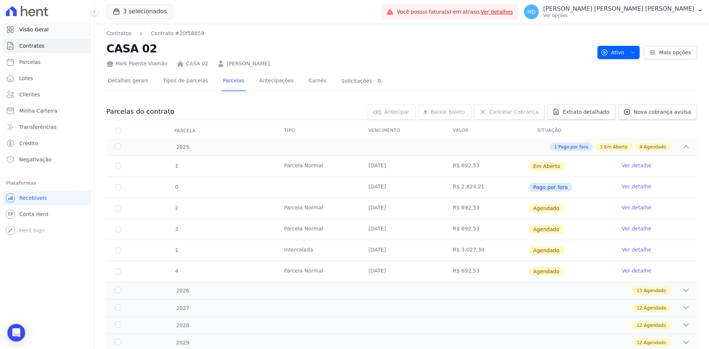
click at [51, 25] on link "Visão Geral" at bounding box center [47, 29] width 88 height 15
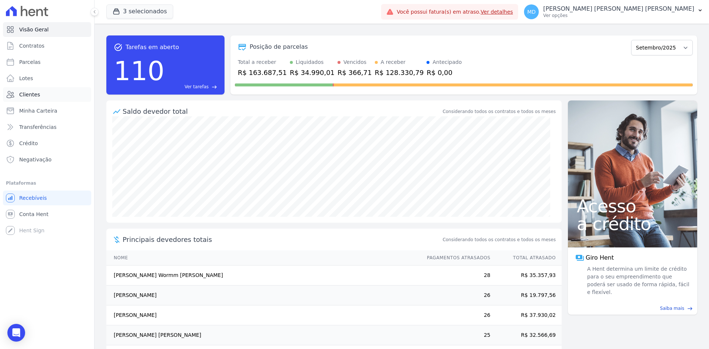
click at [65, 90] on link "Clientes" at bounding box center [47, 94] width 88 height 15
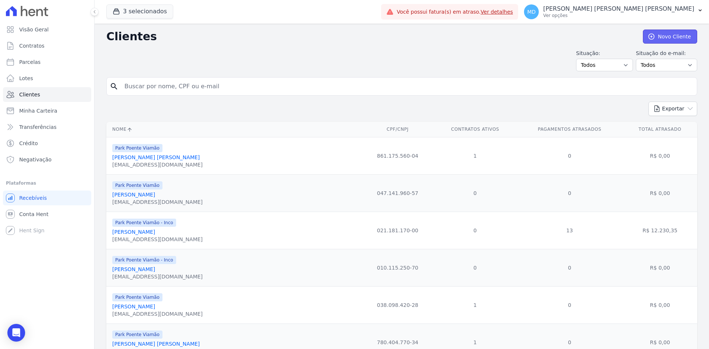
click at [668, 37] on link "Novo Cliente" at bounding box center [670, 37] width 54 height 14
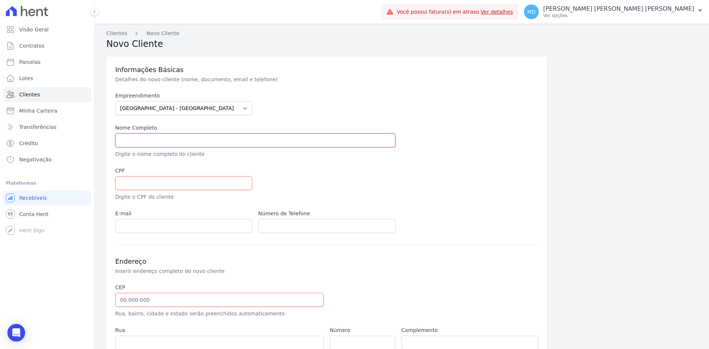
click at [244, 141] on input "text" at bounding box center [255, 140] width 280 height 14
click at [4, 30] on link "Visão Geral" at bounding box center [47, 29] width 88 height 15
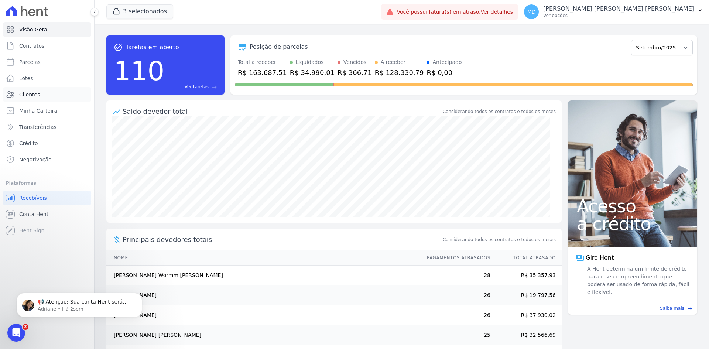
click at [25, 88] on link "Clientes" at bounding box center [47, 94] width 88 height 15
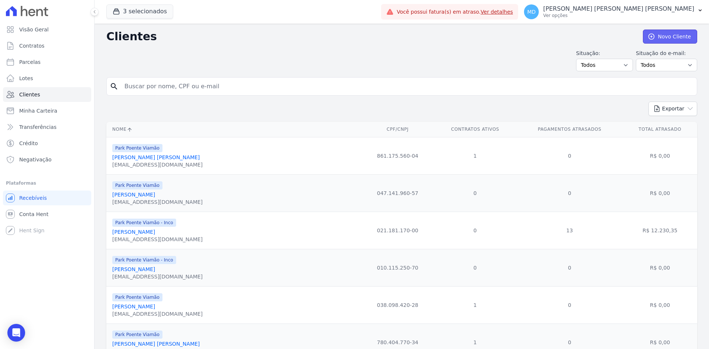
click at [676, 37] on link "Novo Cliente" at bounding box center [670, 37] width 54 height 14
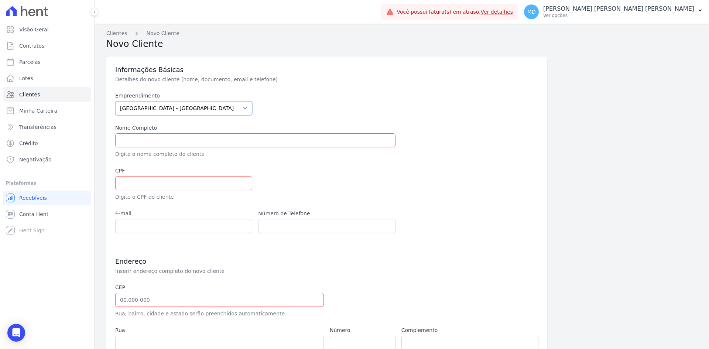
click at [199, 108] on select "Arty Park - Gravatai Arty Park - JPI Clube Residencial Saint Louis Condomínio M…" at bounding box center [183, 108] width 137 height 14
select select "bb4f9d9f-12c7-4ae8-bc2e-9e19481730b1"
click at [115, 101] on select "Arty Park - Gravatai Arty Park - JPI Clube Residencial Saint Louis Condomínio M…" at bounding box center [183, 108] width 137 height 14
click at [168, 144] on input "text" at bounding box center [255, 140] width 280 height 14
paste input "CAUBI LIMA COLVERO"
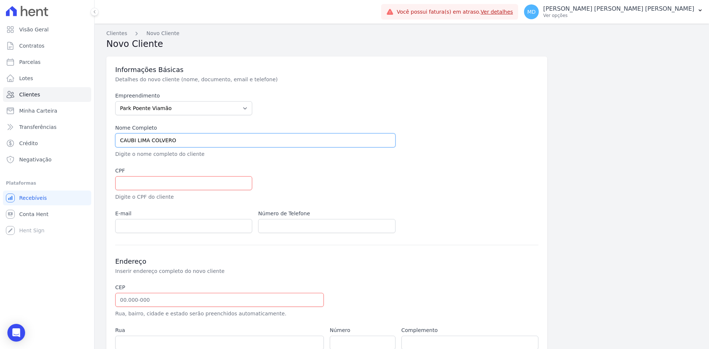
type input "CAUBI LIMA COLVERO"
click at [154, 179] on input "text" at bounding box center [183, 183] width 137 height 14
paste input "036.784.890-28"
type input "036.784.890-28"
click at [279, 181] on div at bounding box center [398, 184] width 280 height 34
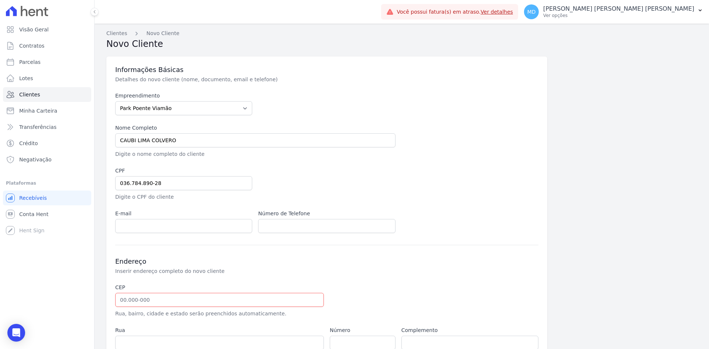
drag, startPoint x: 173, startPoint y: 215, endPoint x: 167, endPoint y: 219, distance: 7.8
click at [173, 215] on label "E-mail" at bounding box center [183, 214] width 137 height 8
click at [143, 225] on input "email" at bounding box center [183, 226] width 137 height 14
paste input "CAUBILIMA094@gmail.com"
type input "CAUBILIMA094@gmail.com"
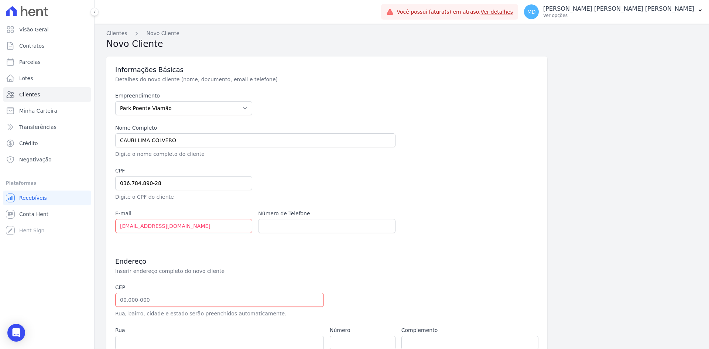
drag, startPoint x: 300, startPoint y: 201, endPoint x: 287, endPoint y: 205, distance: 13.8
click at [300, 201] on div "Empreendimento Arty Park - Gravatai Arty Park - JPI Clube Residencial Saint Lou…" at bounding box center [326, 162] width 423 height 141
click at [316, 226] on input "text" at bounding box center [326, 226] width 137 height 14
paste input "+55515198136364"
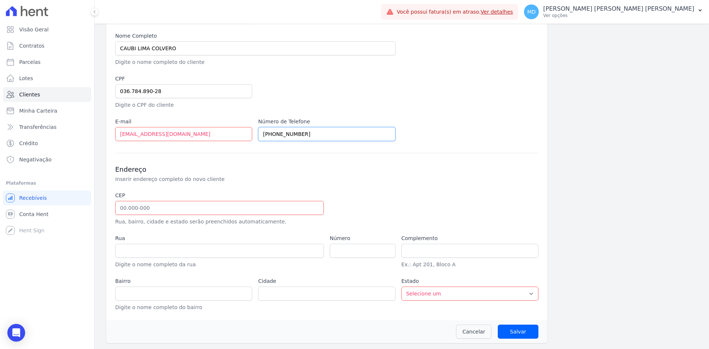
type input "+55515198136364"
drag, startPoint x: 140, startPoint y: 213, endPoint x: 18, endPoint y: 213, distance: 121.9
click at [135, 213] on input "text" at bounding box center [219, 208] width 209 height 14
click at [151, 201] on input "text" at bounding box center [219, 208] width 209 height 14
paste input "91.260-570"
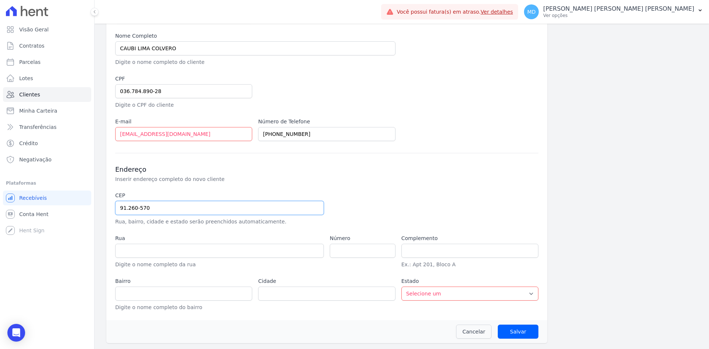
type input "91.260-570"
click at [197, 166] on h3 "Endereço" at bounding box center [326, 169] width 423 height 9
click at [350, 249] on input "number" at bounding box center [363, 251] width 66 height 14
type input "Rua Luiz Sibemberg"
type input "Mário Quintana"
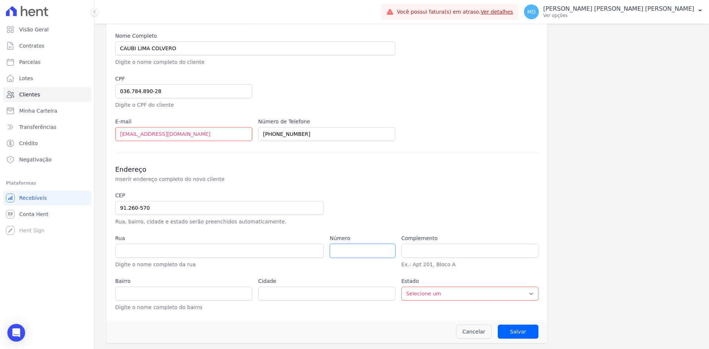
type input "Porto Alegre"
select select "RS"
drag, startPoint x: 350, startPoint y: 243, endPoint x: 343, endPoint y: 250, distance: 9.4
click at [347, 245] on div "Número" at bounding box center [363, 252] width 66 height 34
click at [343, 250] on input "number" at bounding box center [363, 251] width 66 height 14
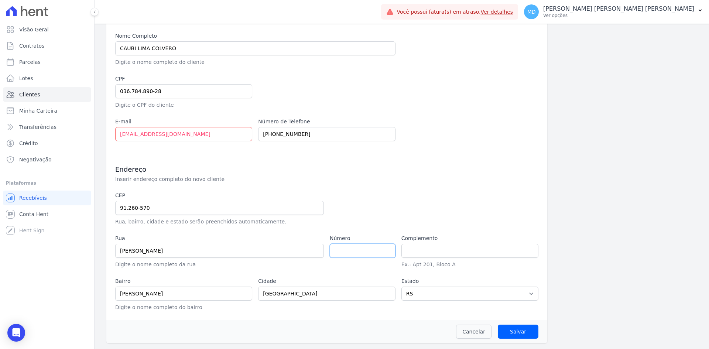
paste input "05"
type input "05"
drag, startPoint x: 512, startPoint y: 331, endPoint x: 495, endPoint y: 324, distance: 18.5
click at [512, 331] on input "Salvar" at bounding box center [518, 332] width 41 height 14
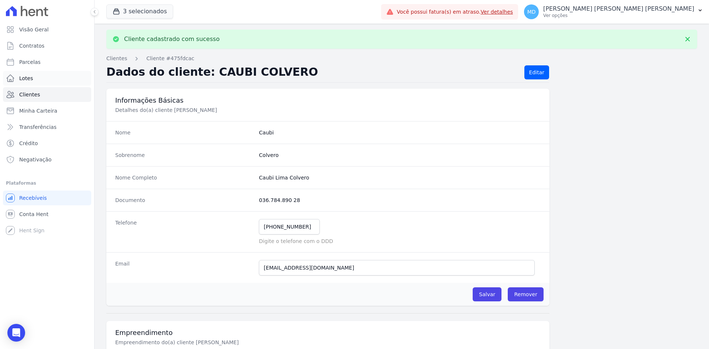
click at [34, 81] on link "Lotes" at bounding box center [47, 78] width 88 height 15
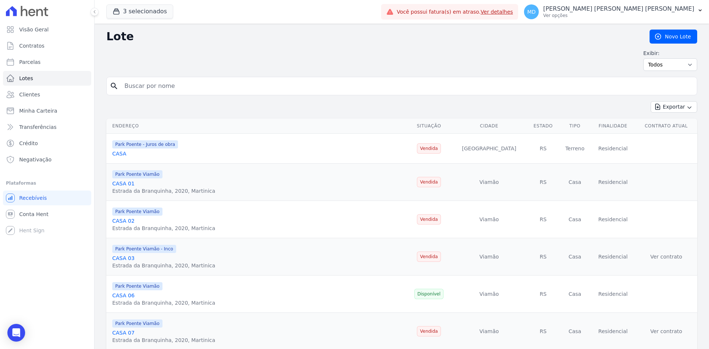
drag, startPoint x: 138, startPoint y: 101, endPoint x: 141, endPoint y: 90, distance: 11.8
click at [139, 101] on div "Exportar Exportar PDF Exportar CSV" at bounding box center [401, 109] width 591 height 17
click at [141, 89] on input "search" at bounding box center [407, 86] width 574 height 15
type input "197"
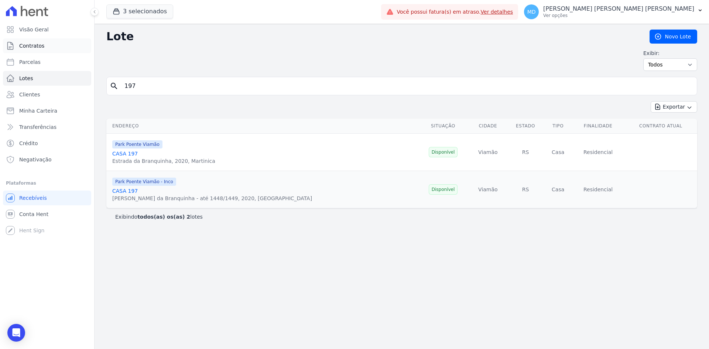
click at [39, 48] on span "Contratos" at bounding box center [31, 45] width 25 height 7
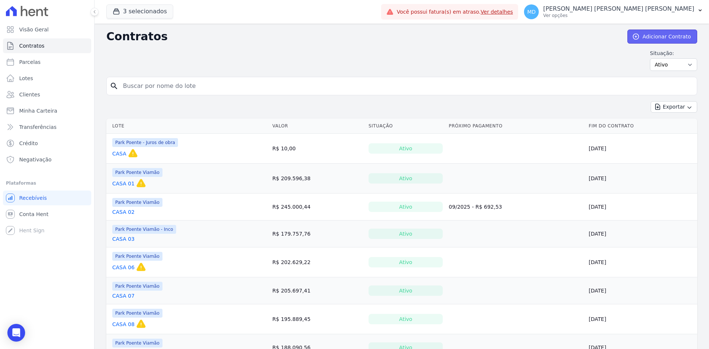
click at [634, 39] on icon at bounding box center [635, 36] width 7 height 7
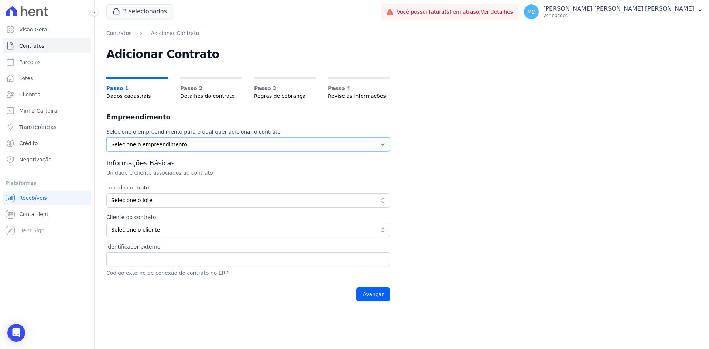
click at [173, 147] on select "Selecione o empreendimento Park Poente - Juros de obra Park Poente Viamão Park …" at bounding box center [248, 144] width 284 height 14
select select "bb4f9d9f-12c7-4ae8-bc2e-9e19481730b1"
click at [106, 137] on select "Selecione o empreendimento Park Poente - Juros de obra Park Poente Viamão Park …" at bounding box center [248, 144] width 284 height 14
click at [130, 195] on button "Selecione o lote" at bounding box center [248, 200] width 284 height 14
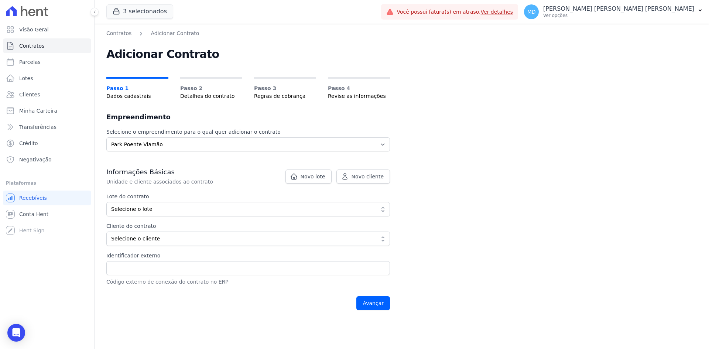
click at [141, 212] on span "Selecione o lote" at bounding box center [243, 209] width 264 height 8
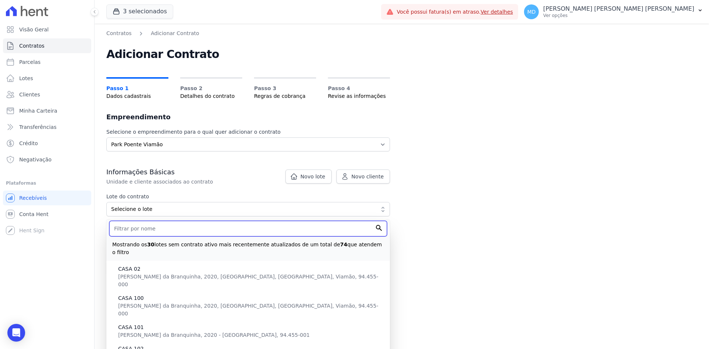
click at [143, 233] on input "text" at bounding box center [248, 229] width 278 height 16
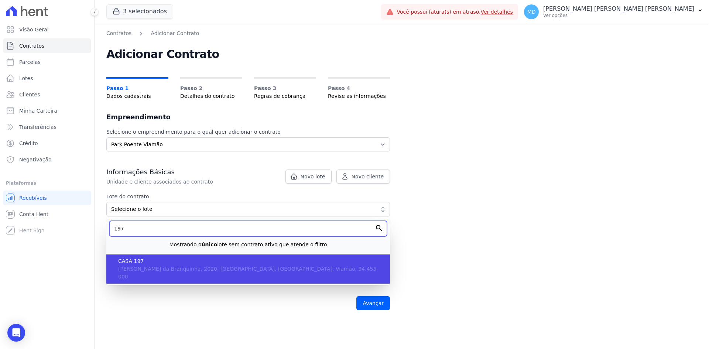
type input "197"
click at [145, 267] on span "Estrada da Branquinha, 2020, Martinica, RS, Viamão, 94.455-000" at bounding box center [248, 273] width 260 height 14
type input "a5e140d7-d694-41f5-8bce-6846becabaac"
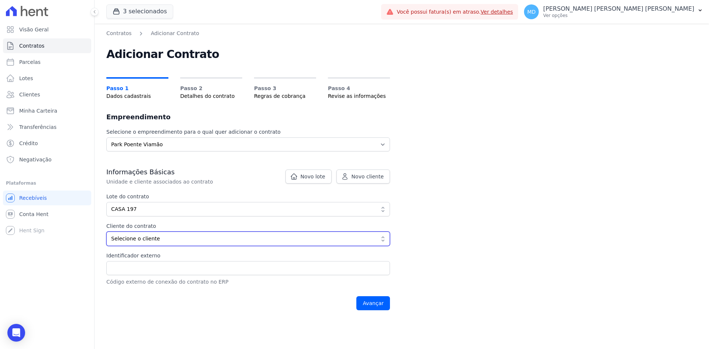
click at [147, 241] on span "Selecione o cliente" at bounding box center [243, 239] width 264 height 8
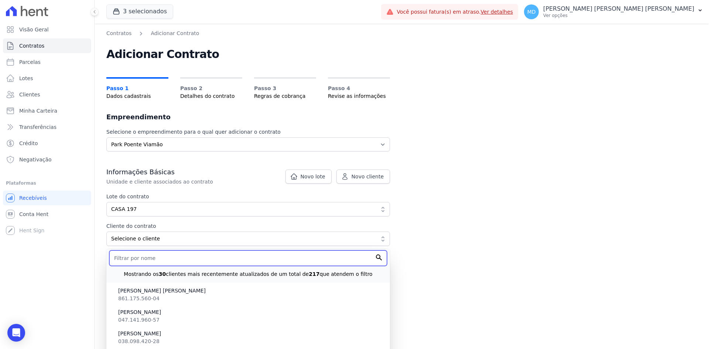
click at [143, 262] on input "text" at bounding box center [248, 258] width 278 height 16
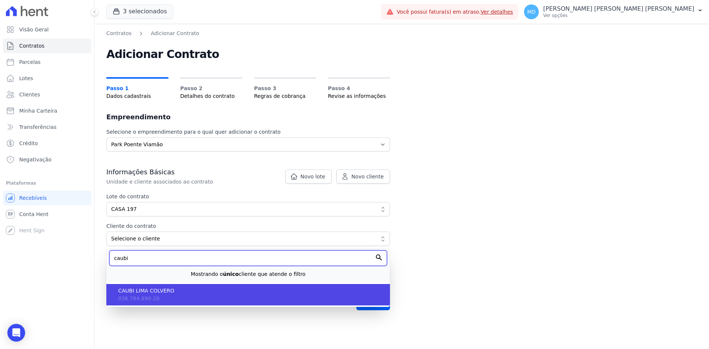
type input "caubi"
click at [139, 288] on span "CAUBI LIMA COLVERO" at bounding box center [251, 291] width 266 height 8
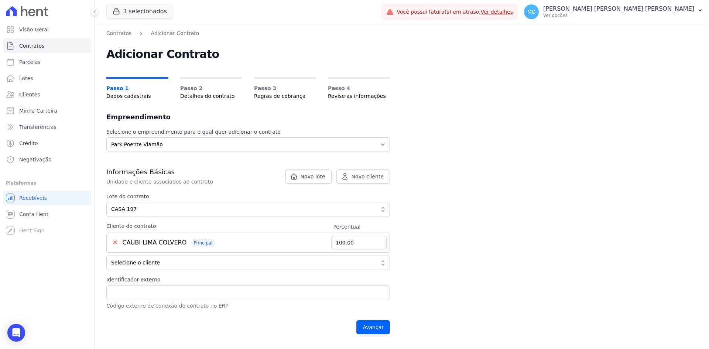
click at [144, 278] on label "Identificador externo" at bounding box center [248, 280] width 284 height 8
click at [144, 285] on input "Identificador externo" at bounding box center [248, 292] width 284 height 14
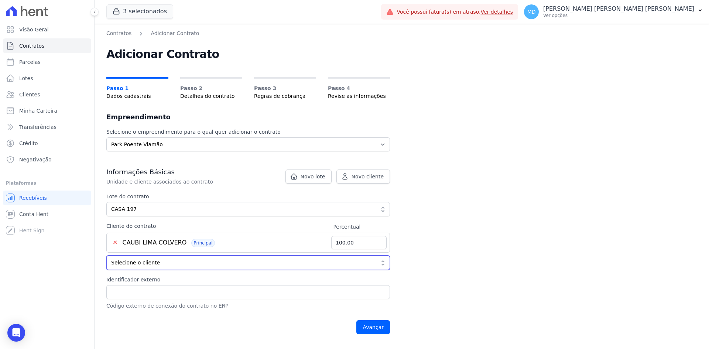
click at [149, 266] on span "Selecione o cliente" at bounding box center [243, 263] width 264 height 8
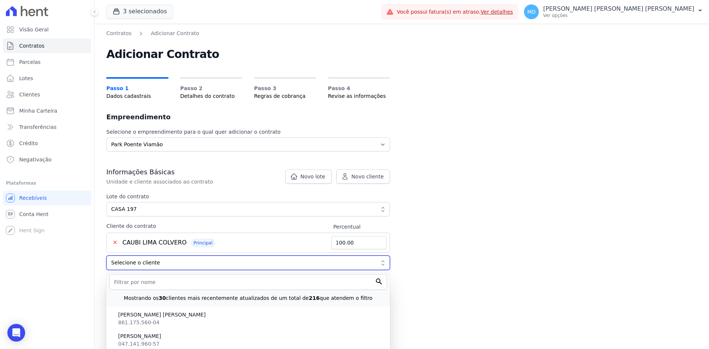
click at [149, 266] on span "Selecione o cliente" at bounding box center [243, 263] width 264 height 8
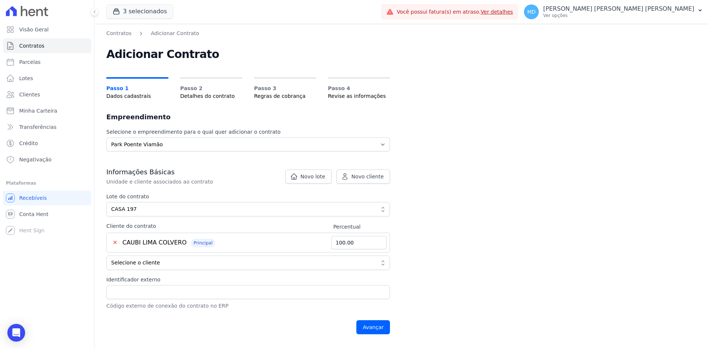
click at [436, 194] on div "Contratos Adicionar Contrato Adicionar Contrato Passo 1 Dados cadastrais Passo …" at bounding box center [402, 186] width 615 height 325
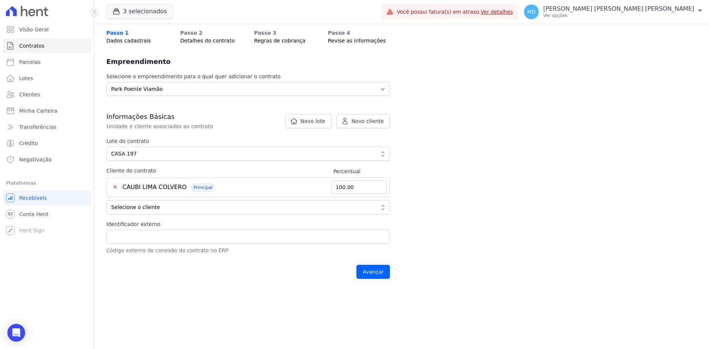
scroll to position [99, 0]
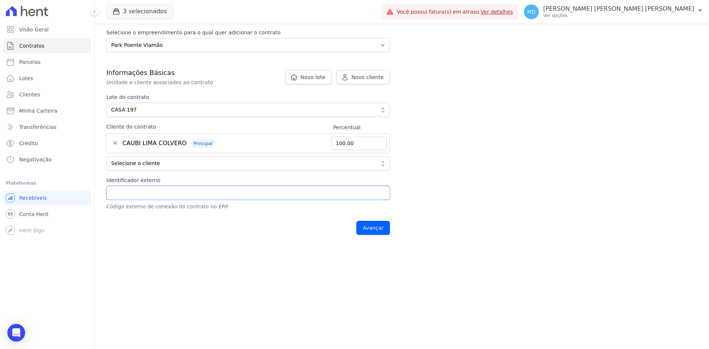
click at [200, 190] on input "Identificador externo" at bounding box center [248, 193] width 284 height 14
click at [189, 172] on div "Informações Básicas Unidade e cliente associados ao contrato Lote do contrato a…" at bounding box center [248, 139] width 284 height 142
click at [380, 222] on input "Avançar" at bounding box center [374, 228] width 34 height 14
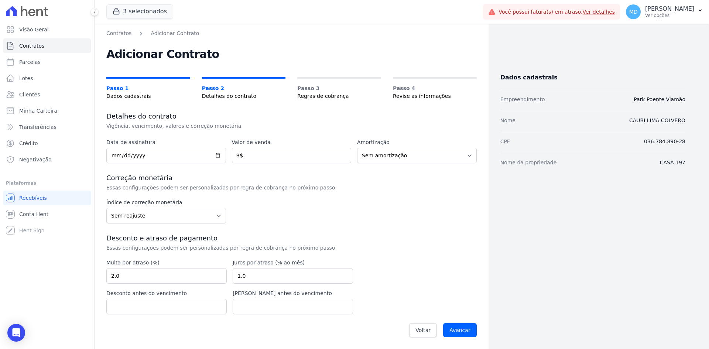
click at [330, 183] on div "Correção monetária Essas configurações podem ser personalizadas por regra de co…" at bounding box center [291, 183] width 371 height 18
click at [116, 156] on input "date" at bounding box center [166, 156] width 120 height 16
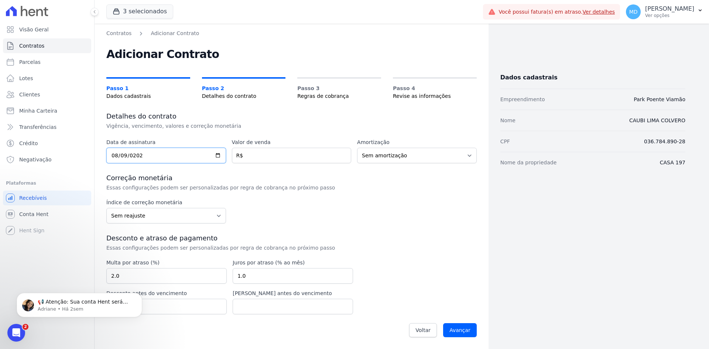
type input "[DATE]"
drag, startPoint x: 305, startPoint y: 190, endPoint x: 288, endPoint y: 168, distance: 28.2
click at [304, 189] on p "Essas configurações podem ser personalizadas por regra de cobrança no próximo p…" at bounding box center [230, 187] width 248 height 7
click at [264, 155] on input "number" at bounding box center [292, 156] width 120 height 16
type input "244876.50"
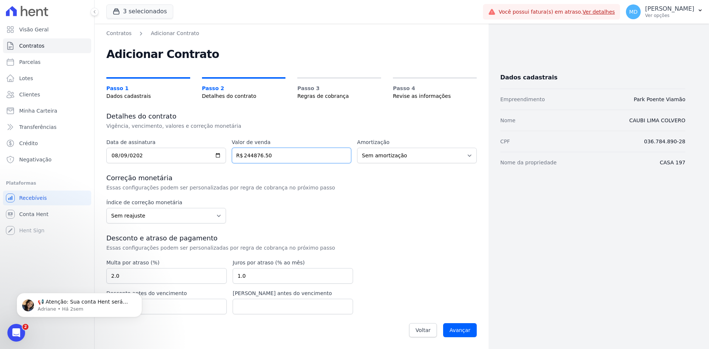
click at [443, 323] on input "Avançar" at bounding box center [460, 330] width 34 height 14
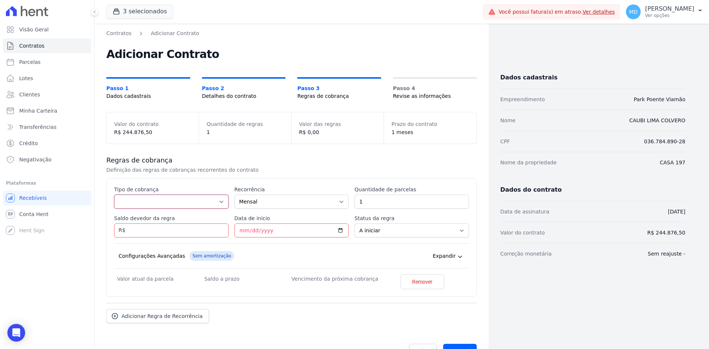
click at [197, 197] on select "Parcela Normal Entrada Sinal Intercalada Chaves Pré-chaves Pós-chaves Impostos …" at bounding box center [171, 202] width 115 height 14
click at [236, 175] on div "Regras de cobrança Definição das regras de cobranças recorrentes do contrato Es…" at bounding box center [291, 239] width 371 height 191
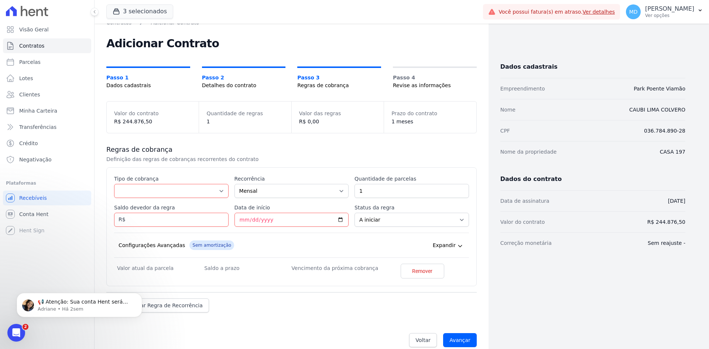
scroll to position [21, 0]
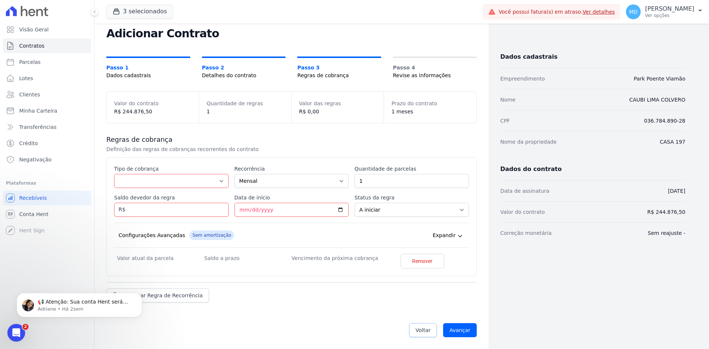
click at [424, 326] on link "Voltar" at bounding box center [423, 330] width 28 height 14
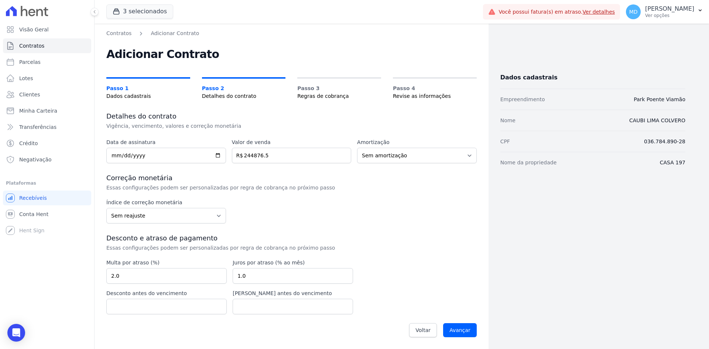
click at [370, 180] on h3 "Correção monetária" at bounding box center [291, 178] width 371 height 9
click at [181, 216] on select "Sem reajuste Média dos últimos 12 meses acumulado de INCCM Média dos últimos 12…" at bounding box center [166, 216] width 120 height 16
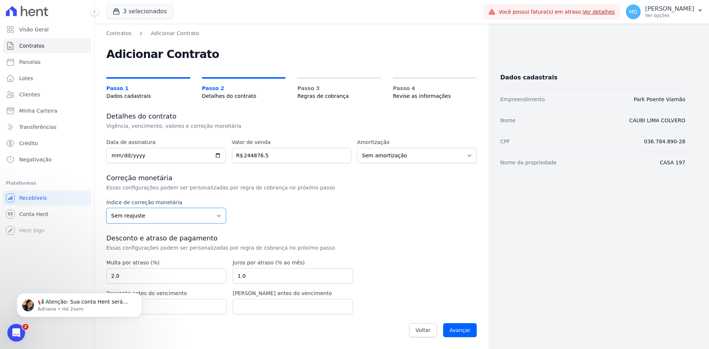
select select "inccdi"
click at [106, 208] on select "Sem reajuste Média dos últimos 12 meses acumulado de INCCM Média dos últimos 12…" at bounding box center [166, 216] width 120 height 16
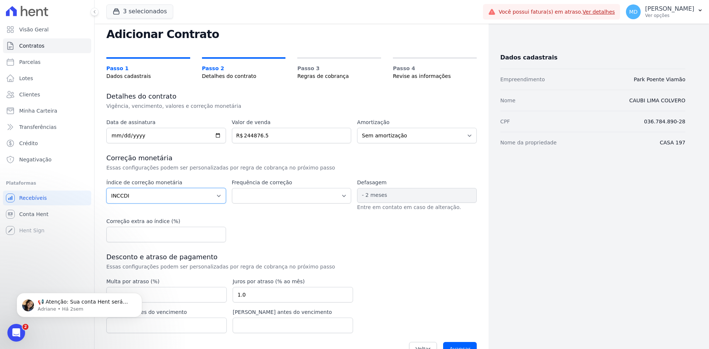
scroll to position [39, 0]
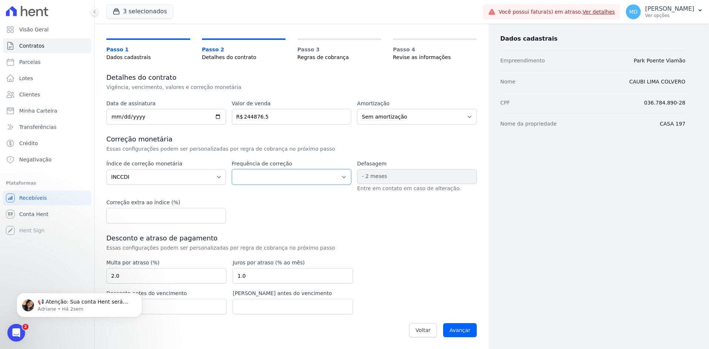
click at [312, 180] on select "Corrigido semestralmente Corrigido mensalmente Corrigido anualmente" at bounding box center [292, 177] width 120 height 16
select select "monthly"
click at [232, 169] on select "Corrigido semestralmente Corrigido mensalmente Corrigido anualmente" at bounding box center [292, 177] width 120 height 16
click at [195, 215] on input "number" at bounding box center [166, 216] width 120 height 16
click at [299, 215] on div "Índice de correção monetária Sem reajuste Média dos últimos 12 meses acumulado …" at bounding box center [291, 192] width 371 height 64
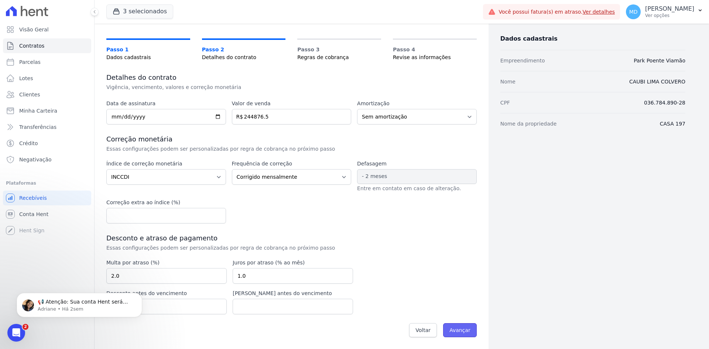
click at [449, 328] on input "Avançar" at bounding box center [460, 330] width 34 height 14
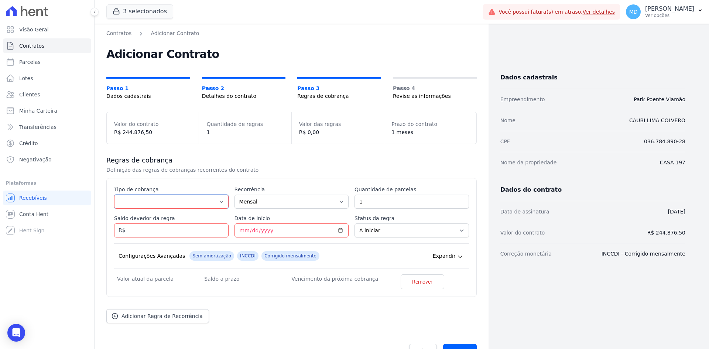
click at [175, 205] on select "Parcela Normal Entrada Sinal Intercalada Chaves Pré-chaves Pós-chaves Impostos …" at bounding box center [171, 202] width 115 height 14
select select "standard"
click at [114, 195] on select "Parcela Normal Entrada Sinal Intercalada Chaves Pré-chaves Pós-chaves Impostos …" at bounding box center [171, 202] width 115 height 14
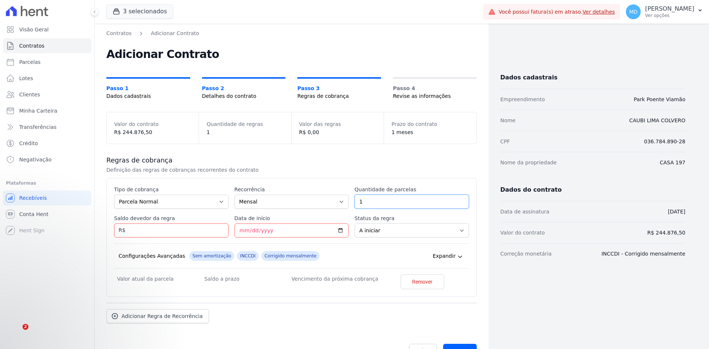
click at [395, 196] on input "1" at bounding box center [412, 202] width 115 height 14
click at [281, 177] on div "Regras de cobrança Definição das regras de cobranças recorrentes do contrato Es…" at bounding box center [291, 239] width 371 height 191
click at [174, 236] on input "Saldo devedor da regra" at bounding box center [171, 231] width 115 height 14
drag, startPoint x: 366, startPoint y: 197, endPoint x: 341, endPoint y: 197, distance: 24.8
click at [341, 197] on div "Esse tipo de parcela não entra no saldo devedor do contrato. Tipo de cobrança P…" at bounding box center [291, 237] width 355 height 103
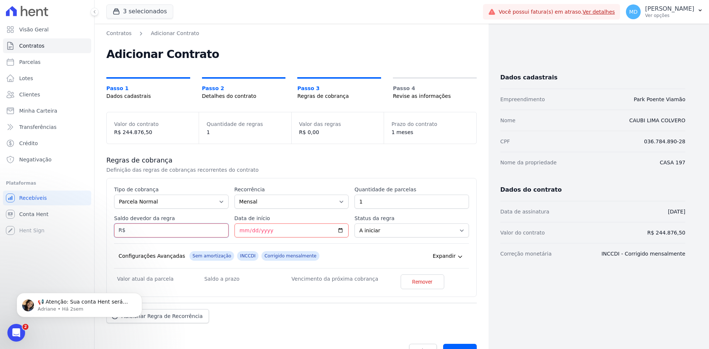
click at [166, 227] on input "Saldo devedor da regra" at bounding box center [171, 231] width 115 height 14
type input "3181.40"
click at [443, 344] on input "Avançar" at bounding box center [460, 351] width 34 height 14
type input "[DATE]"
click at [371, 256] on div "Configurações Avançadas Sem amortização INCCDI Corrigido mensalmente Expandir" at bounding box center [291, 255] width 355 height 25
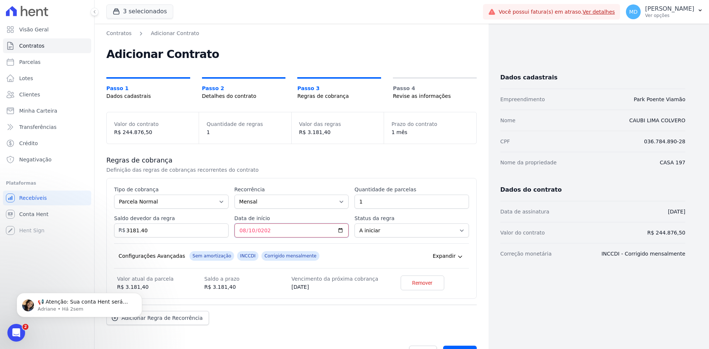
click at [247, 229] on input "2025-08-10" at bounding box center [292, 231] width 115 height 14
type input "2025-09-10"
click at [333, 258] on div "Configurações Avançadas Sem amortização INCCDI Corrigido mensalmente Expandir" at bounding box center [291, 255] width 355 height 25
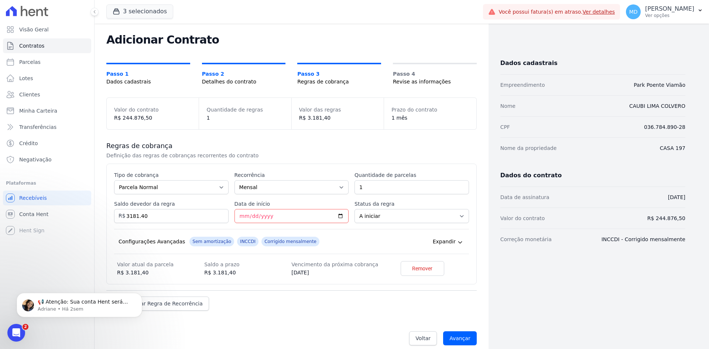
scroll to position [23, 0]
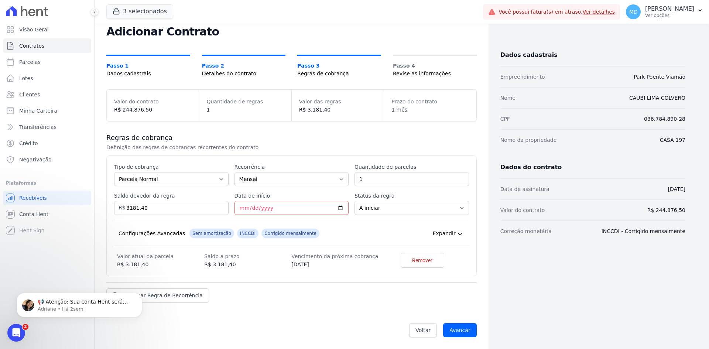
click at [350, 234] on div "Configurações Avançadas Sem amortização INCCDI Corrigido mensalmente Expandir" at bounding box center [291, 233] width 355 height 25
click at [449, 329] on input "Avançar" at bounding box center [460, 330] width 34 height 14
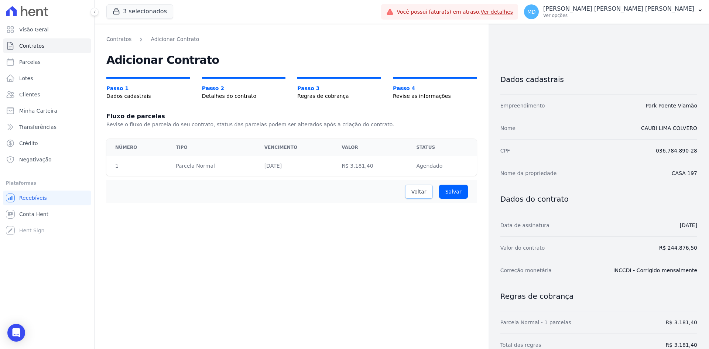
click at [425, 191] on span "Voltar" at bounding box center [419, 191] width 15 height 7
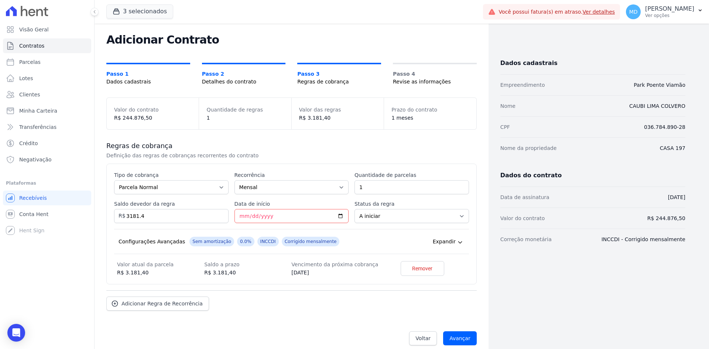
scroll to position [23, 0]
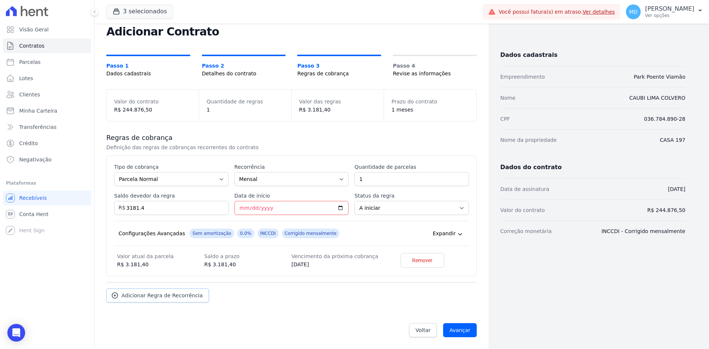
click at [164, 293] on span "Adicionar Regra de Recorrência" at bounding box center [162, 295] width 81 height 7
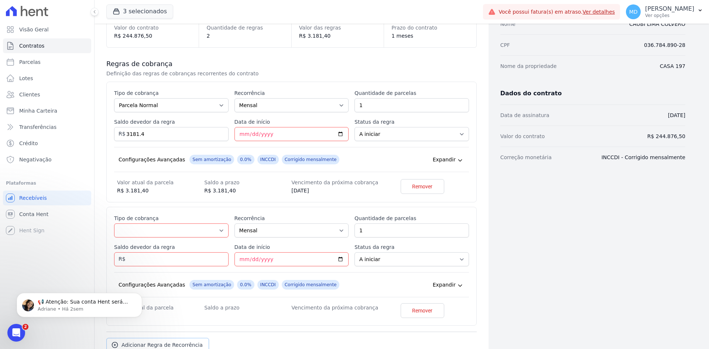
scroll to position [0, 0]
click at [146, 226] on select "Parcela Normal Entrada Sinal Intercalada Chaves Pré-chaves Pós-chaves Impostos …" at bounding box center [171, 231] width 115 height 14
select select "standard"
click at [114, 224] on select "Parcela Normal Entrada Sinal Intercalada Chaves Pré-chaves Pós-chaves Impostos …" at bounding box center [171, 231] width 115 height 14
drag, startPoint x: 351, startPoint y: 231, endPoint x: 366, endPoint y: 230, distance: 14.8
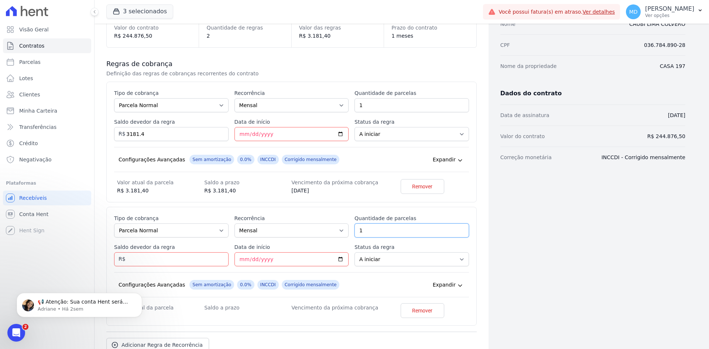
click at [366, 230] on input "1" at bounding box center [412, 231] width 115 height 14
drag, startPoint x: 363, startPoint y: 110, endPoint x: 356, endPoint y: 110, distance: 7.0
click at [356, 110] on input "1" at bounding box center [412, 105] width 115 height 14
type input "5"
click at [378, 142] on div "Esse tipo de parcela não entra no saldo devedor do contrato. Tipo de cobrança P…" at bounding box center [291, 141] width 355 height 105
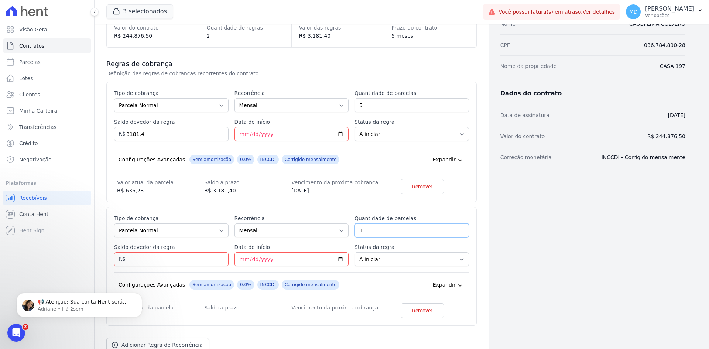
click at [393, 227] on input "1" at bounding box center [412, 231] width 115 height 14
drag, startPoint x: 393, startPoint y: 227, endPoint x: 389, endPoint y: 225, distance: 4.6
click at [390, 225] on input "1" at bounding box center [412, 231] width 115 height 14
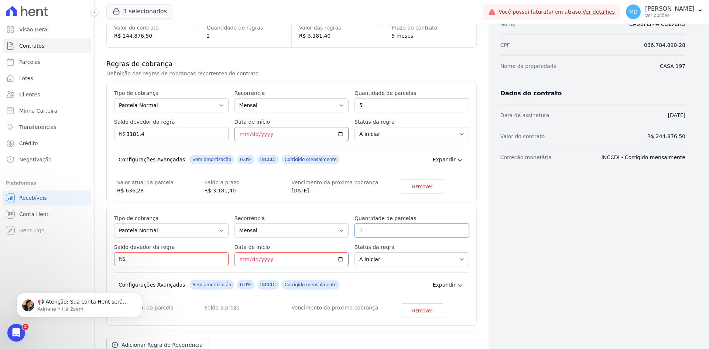
click at [389, 225] on input "1" at bounding box center [412, 231] width 115 height 14
drag, startPoint x: 389, startPoint y: 225, endPoint x: 364, endPoint y: 232, distance: 26.3
click at [389, 225] on input "1" at bounding box center [412, 231] width 115 height 14
click at [363, 232] on input "1" at bounding box center [412, 231] width 115 height 14
drag, startPoint x: 362, startPoint y: 231, endPoint x: 355, endPoint y: 231, distance: 7.4
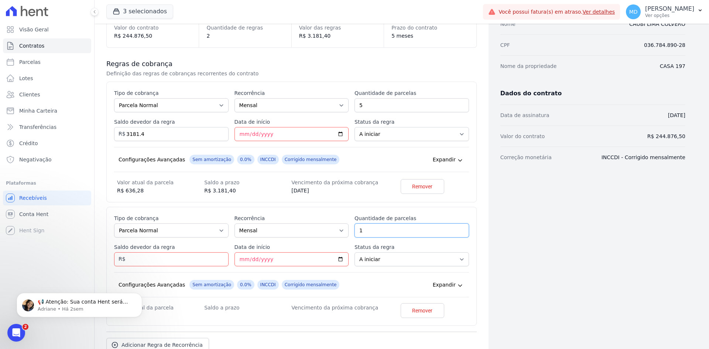
click at [355, 231] on input "1" at bounding box center [412, 231] width 115 height 14
type input "123"
click at [158, 259] on input "Saldo devedor da regra" at bounding box center [171, 259] width 115 height 14
type input "386.69"
click at [245, 261] on input "Data de início" at bounding box center [292, 259] width 115 height 14
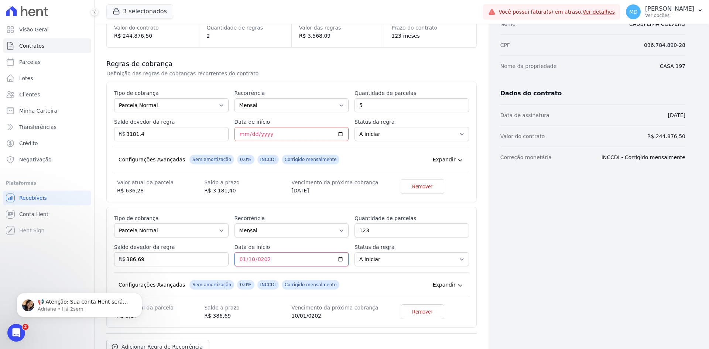
type input "2026-01-10"
click at [340, 280] on div "Configurações Avançadas Sem amortização 0.0% INCCDI Corrigido mensalmente Expan…" at bounding box center [291, 284] width 355 height 25
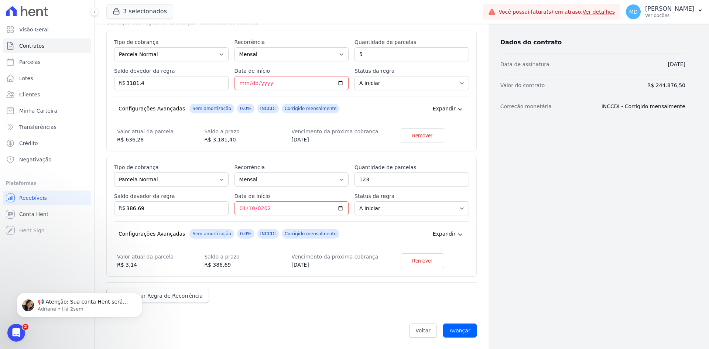
scroll to position [148, 0]
click at [283, 280] on div "Regras de cobrança Definição das regras de cobranças recorrentes do contrato Es…" at bounding box center [291, 155] width 371 height 318
click at [161, 207] on input "386.69" at bounding box center [171, 208] width 115 height 14
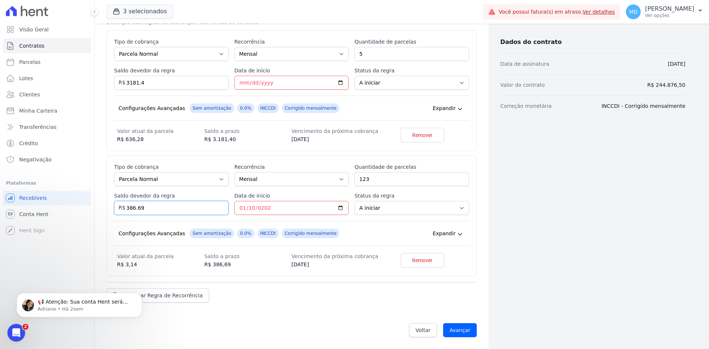
click at [161, 207] on input "386.69" at bounding box center [171, 208] width 115 height 14
click at [181, 203] on input "47562.87" at bounding box center [171, 208] width 115 height 14
type input "47562.87"
click at [186, 218] on div "Esse tipo de parcela não entra no saldo devedor do contrato. Tipo de cobrança P…" at bounding box center [291, 215] width 355 height 105
click at [250, 211] on input "2026-01-10" at bounding box center [292, 208] width 115 height 14
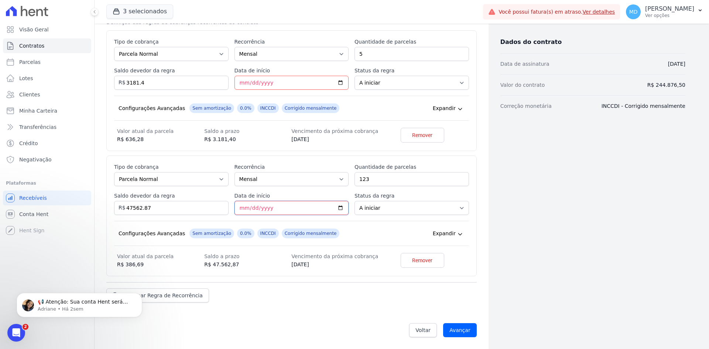
type input "2026-02-10"
click at [352, 238] on div "Configurações Avançadas Sem amortização 0.0% INCCDI Corrigido mensalmente Expan…" at bounding box center [291, 233] width 355 height 25
click at [187, 296] on span "Adicionar Regra de Recorrência" at bounding box center [162, 295] width 81 height 7
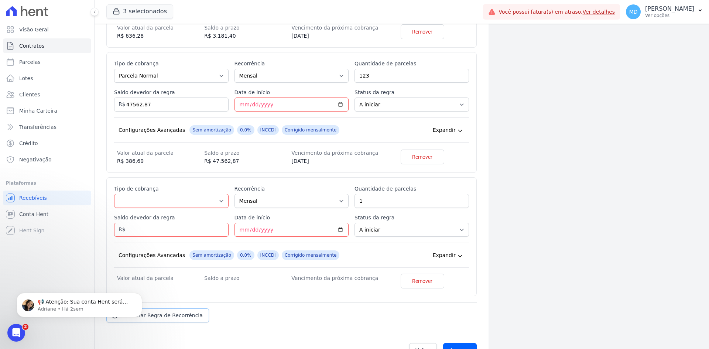
scroll to position [259, 0]
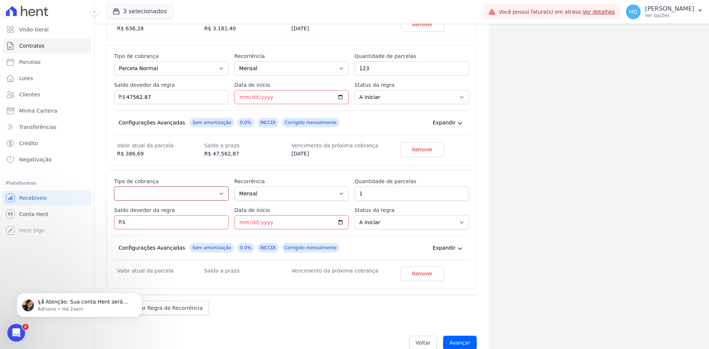
click at [161, 195] on select "Parcela Normal Entrada Sinal Intercalada Chaves Pré-chaves Pós-chaves Impostos …" at bounding box center [171, 194] width 115 height 14
select select "interleaved"
click at [114, 187] on select "Parcela Normal Entrada Sinal Intercalada Chaves Pré-chaves Pós-chaves Impostos …" at bounding box center [171, 194] width 115 height 14
click at [182, 225] on input "Saldo devedor da regra" at bounding box center [171, 222] width 115 height 14
type input "1974.15"
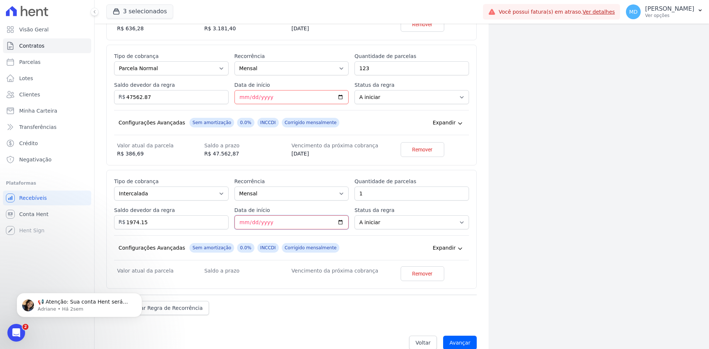
click at [241, 219] on input "Data de início" at bounding box center [292, 222] width 115 height 14
type input "[DATE]"
click at [174, 304] on link "Adicionar Regra de Recorrência" at bounding box center [157, 310] width 103 height 14
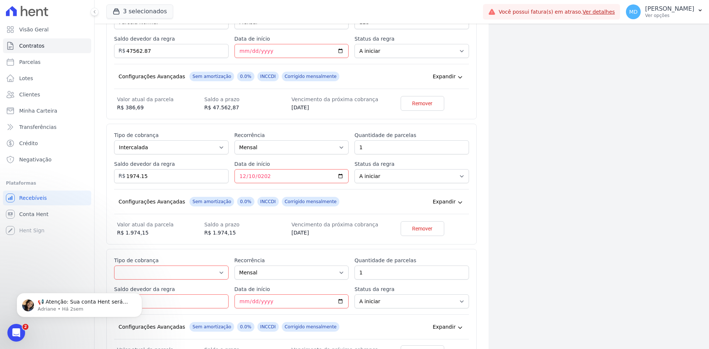
scroll to position [369, 0]
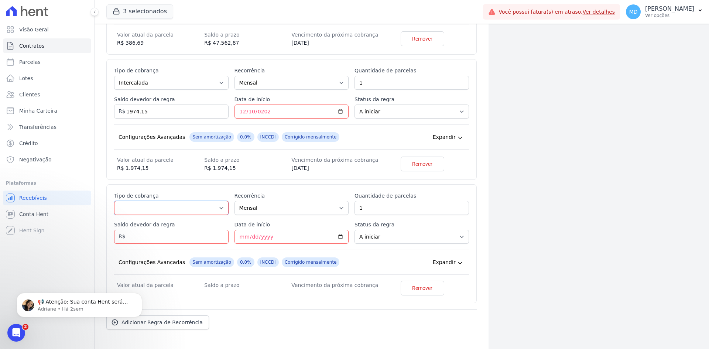
click at [154, 203] on select "Parcela Normal Entrada Sinal Intercalada Chaves Pré-chaves Pós-chaves Impostos …" at bounding box center [171, 208] width 115 height 14
select select "interleaved"
click at [114, 201] on select "Parcela Normal Entrada Sinal Intercalada Chaves Pré-chaves Pós-chaves Impostos …" at bounding box center [171, 208] width 115 height 14
click at [245, 209] on select "Mensal Bimestral Trimestral Semestral Anual" at bounding box center [292, 208] width 115 height 14
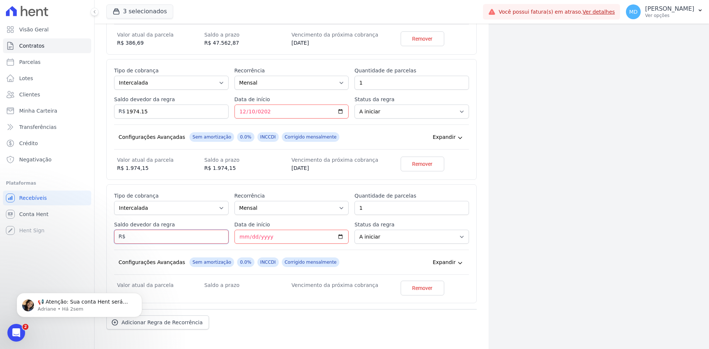
click at [192, 237] on input "Saldo devedor da regra" at bounding box center [171, 237] width 115 height 14
type input "1974.15"
drag, startPoint x: 239, startPoint y: 236, endPoint x: 234, endPoint y: 235, distance: 5.4
click at [239, 236] on input "Data de início" at bounding box center [292, 237] width 115 height 14
type input "2026-12-10"
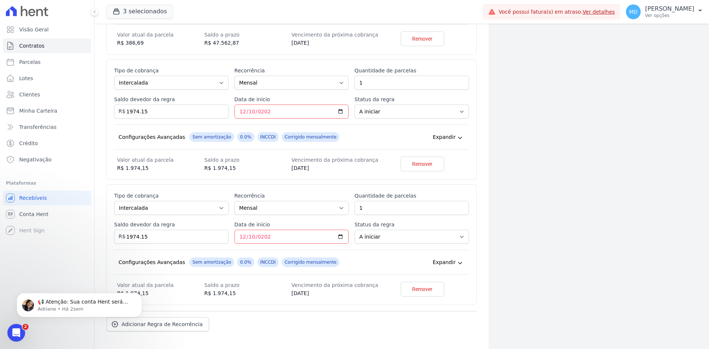
click at [387, 267] on div "Configurações Avançadas Sem amortização 0.0% INCCDI Corrigido mensalmente Expan…" at bounding box center [291, 262] width 355 height 25
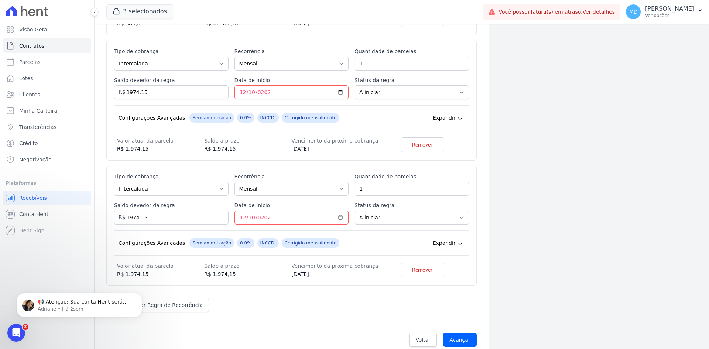
scroll to position [398, 0]
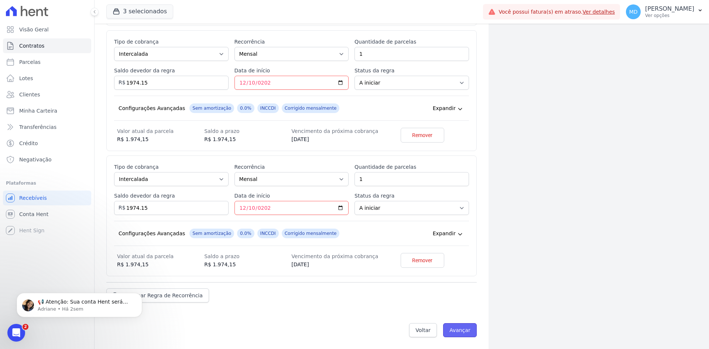
click at [450, 326] on input "Avançar" at bounding box center [460, 330] width 34 height 14
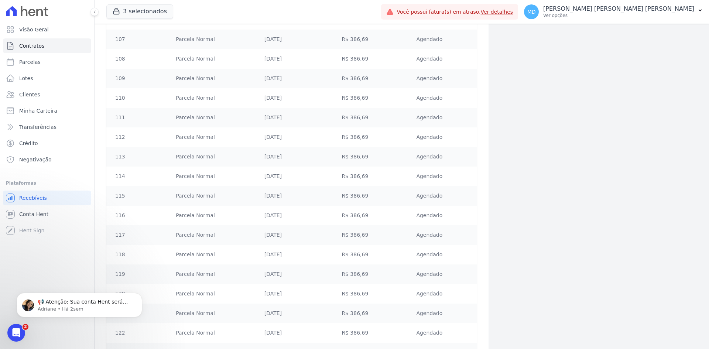
scroll to position [2404, 0]
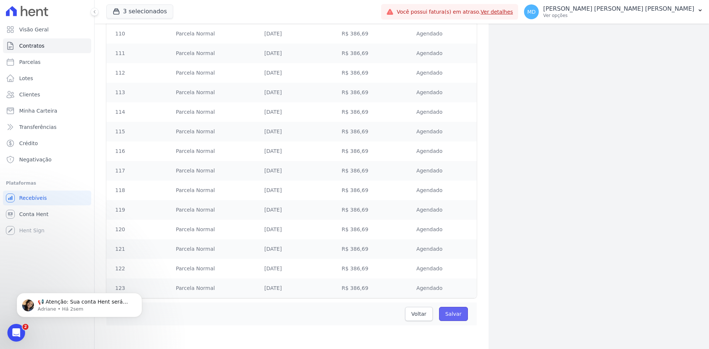
click at [454, 311] on input "Salvar" at bounding box center [453, 314] width 29 height 14
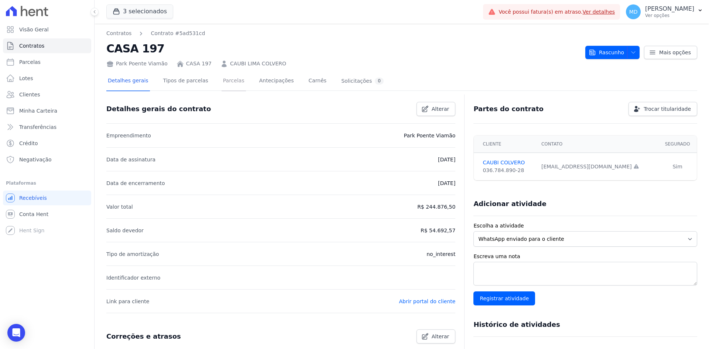
click at [227, 86] on link "Parcelas" at bounding box center [234, 82] width 24 height 20
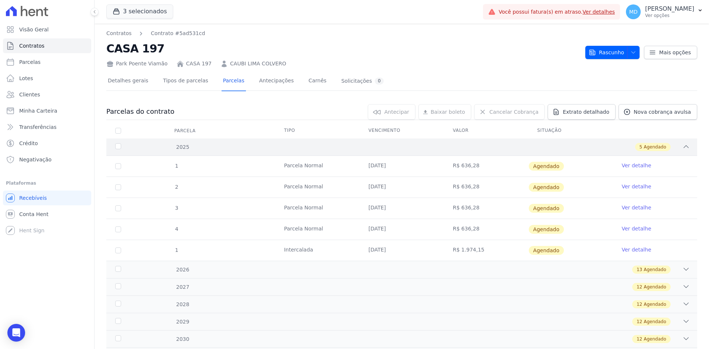
click at [228, 143] on div "5 Agendado" at bounding box center [431, 147] width 518 height 8
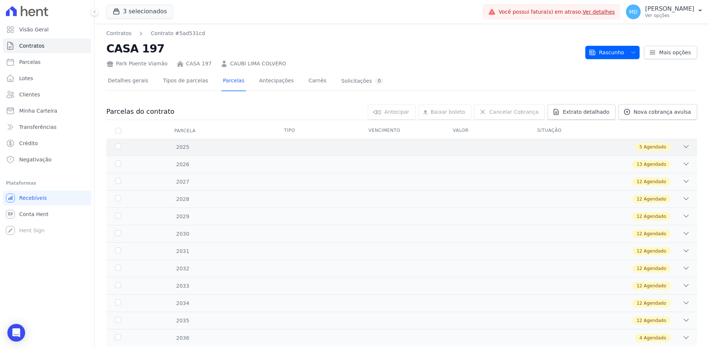
click at [228, 143] on div "5 Agendado" at bounding box center [431, 147] width 518 height 8
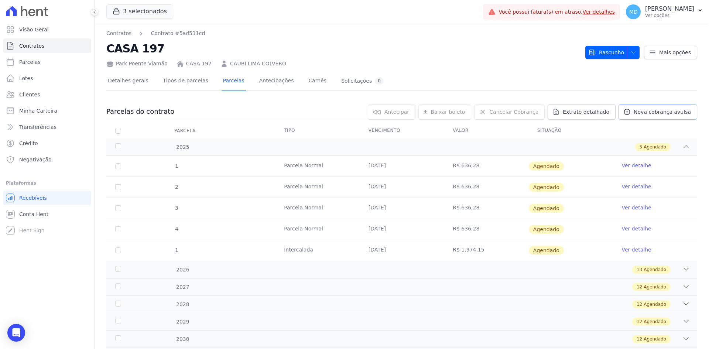
click at [658, 114] on span "Nova cobrança avulsa" at bounding box center [662, 111] width 57 height 7
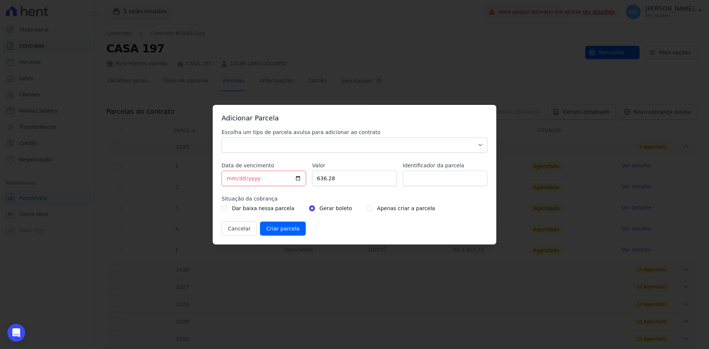
drag, startPoint x: 398, startPoint y: 153, endPoint x: 393, endPoint y: 149, distance: 6.4
click at [398, 153] on div "Escolha um tipo de parcela avulsa para adicionar ao contrato Parcela Normal Sin…" at bounding box center [355, 182] width 266 height 107
click at [392, 148] on select "Parcela Normal Sinal Caução Intercalada Chaves Pré Chaves Pós Chaves Taxas Quit…" at bounding box center [355, 145] width 266 height 16
select select "down_payment"
click at [222, 137] on select "Parcela Normal Sinal Caução Intercalada Chaves Pré Chaves Pós Chaves Taxas Quit…" at bounding box center [355, 145] width 266 height 16
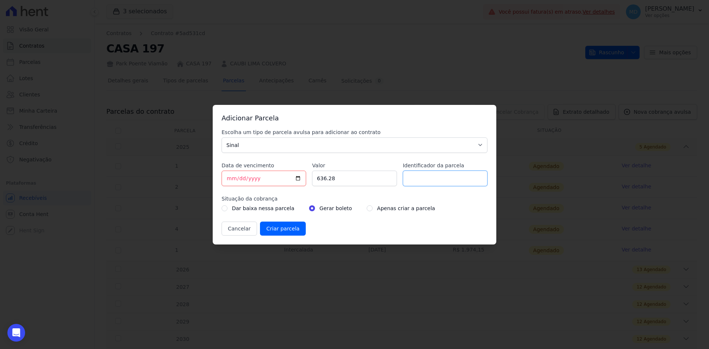
click at [434, 175] on input "Identificador da parcela" at bounding box center [445, 179] width 85 height 16
click at [360, 176] on input "636.28" at bounding box center [354, 179] width 85 height 16
type input "3"
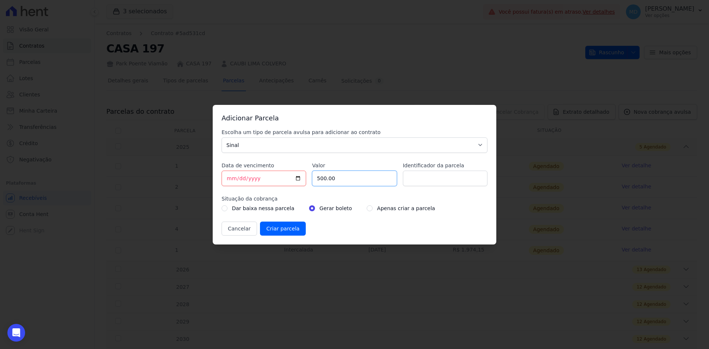
type input "500.00"
click at [432, 183] on input "Identificador da parcela" at bounding box center [445, 179] width 85 height 16
drag, startPoint x: 403, startPoint y: 211, endPoint x: 391, endPoint y: 211, distance: 11.5
click at [402, 211] on label "Apenas criar a parcela" at bounding box center [406, 208] width 58 height 9
drag, startPoint x: 361, startPoint y: 209, endPoint x: 354, endPoint y: 209, distance: 6.7
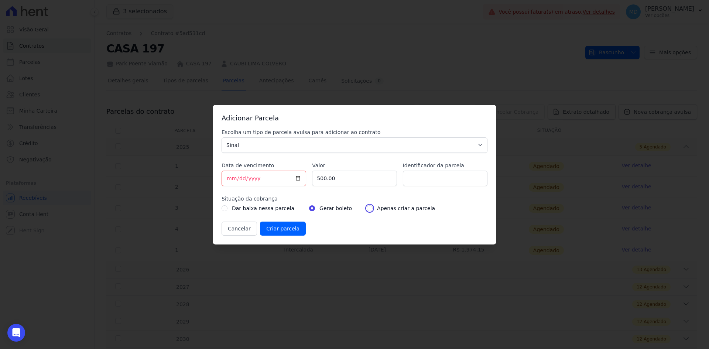
click at [367, 208] on input "radio" at bounding box center [370, 208] width 6 height 6
radio input "true"
click at [282, 228] on input "Criar parcela" at bounding box center [283, 229] width 46 height 14
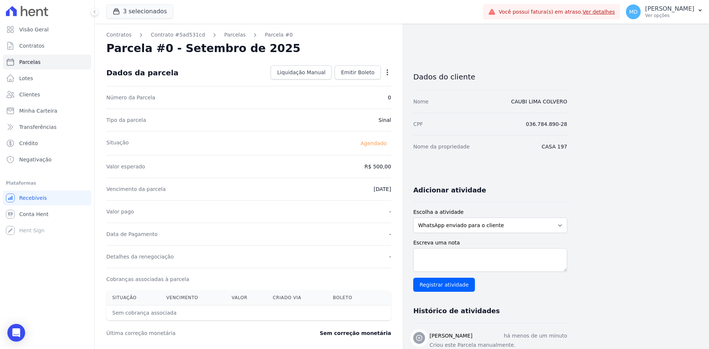
click at [280, 219] on div "Valor pago -" at bounding box center [248, 211] width 285 height 23
click at [325, 69] on span "Liquidação Manual" at bounding box center [301, 72] width 48 height 7
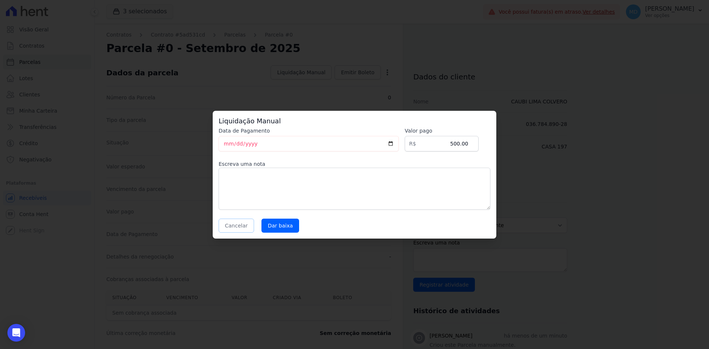
click at [221, 226] on button "Cancelar" at bounding box center [236, 226] width 35 height 14
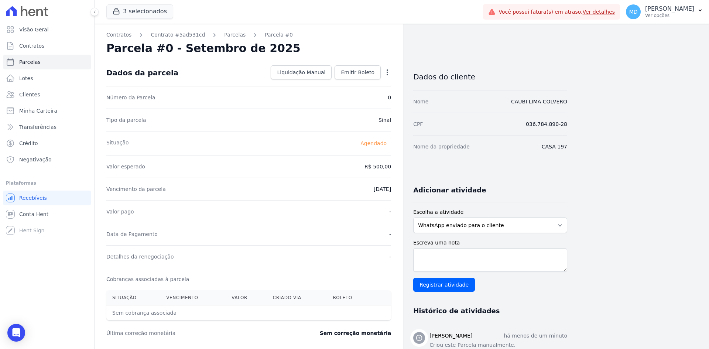
click at [225, 28] on div "Contratos Contrato #5ad531cd Parcelas Parcela #0 Parcela #0 - Setembro de 2025 …" at bounding box center [249, 261] width 308 height 475
click at [225, 33] on link "Parcelas" at bounding box center [234, 35] width 21 height 8
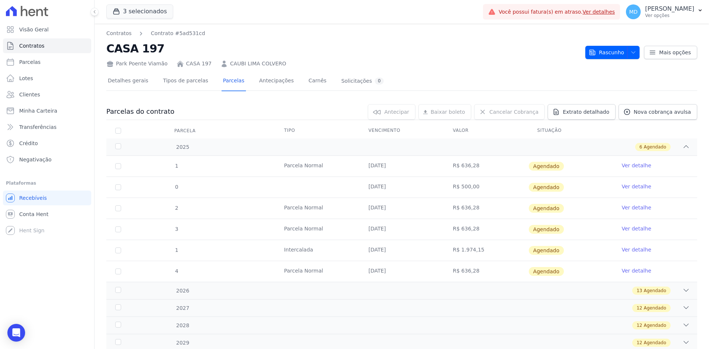
click at [229, 184] on tr "0 05/09/2025 R$ 500,00 Agendado Ver detalhe" at bounding box center [401, 187] width 591 height 21
click at [44, 99] on link "Clientes" at bounding box center [47, 94] width 88 height 15
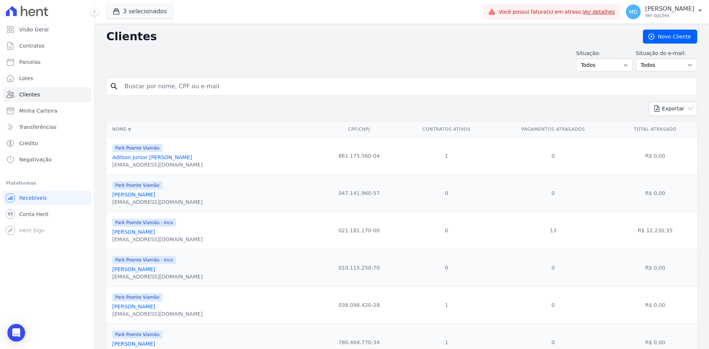
click at [188, 88] on input "search" at bounding box center [407, 86] width 574 height 15
click at [659, 36] on link "Novo Cliente" at bounding box center [670, 37] width 54 height 14
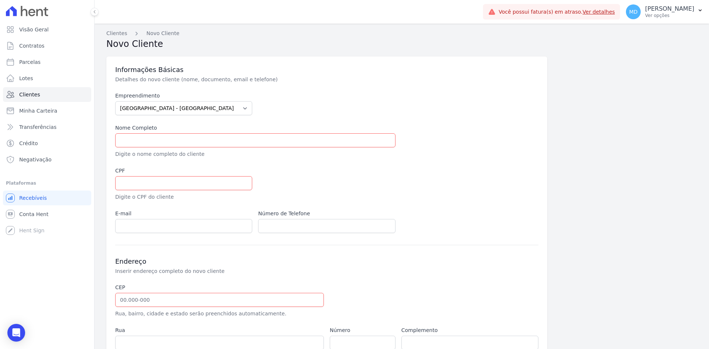
drag, startPoint x: 213, startPoint y: 117, endPoint x: 215, endPoint y: 111, distance: 6.1
click at [213, 115] on div "Empreendimento Arty Park - Gravatai Arty Park - JPI Clube Residencial Saint Lou…" at bounding box center [326, 162] width 423 height 141
click at [216, 111] on select "Arty Park - Gravatai Arty Park - JPI Clube Residencial Saint Louis Condomínio M…" at bounding box center [183, 108] width 137 height 14
select select "bb4f9d9f-12c7-4ae8-bc2e-9e19481730b1"
click at [115, 101] on select "Arty Park - Gravatai Arty Park - JPI Clube Residencial Saint Louis Condomínio M…" at bounding box center [183, 108] width 137 height 14
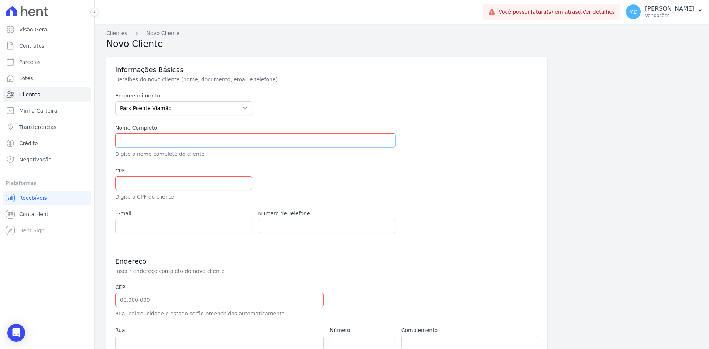
click at [187, 147] on input "text" at bounding box center [255, 140] width 280 height 14
click at [149, 140] on input "text" at bounding box center [255, 140] width 280 height 14
paste input "[PERSON_NAME]"
type input "[PERSON_NAME]"
click at [149, 190] on div "CPF Digite o CPF do cliente" at bounding box center [183, 184] width 137 height 34
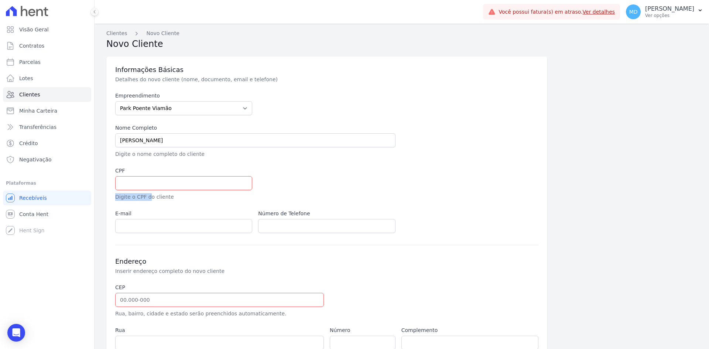
click at [152, 178] on input "text" at bounding box center [183, 183] width 137 height 14
drag, startPoint x: 152, startPoint y: 178, endPoint x: 136, endPoint y: 184, distance: 16.5
click at [137, 184] on input "text" at bounding box center [183, 183] width 137 height 14
click at [123, 180] on input "text" at bounding box center [183, 183] width 137 height 14
paste input "430.896.070-34"
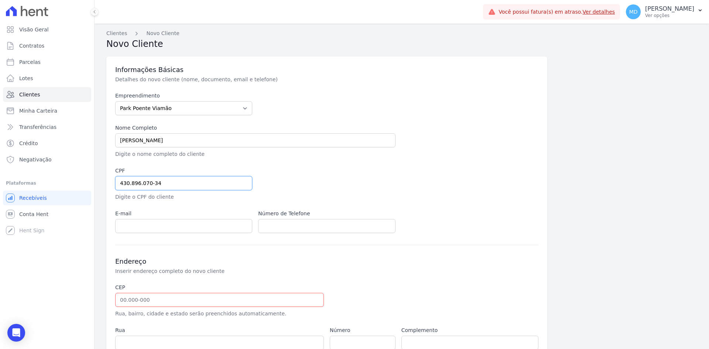
type input "430.896.070-34"
click at [297, 163] on div "Empreendimento Arty Park - Gravatai Arty Park - JPI Clube Residencial Saint Lou…" at bounding box center [326, 162] width 423 height 141
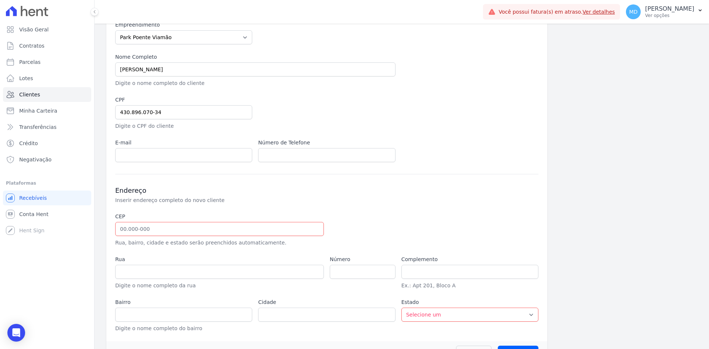
scroll to position [74, 0]
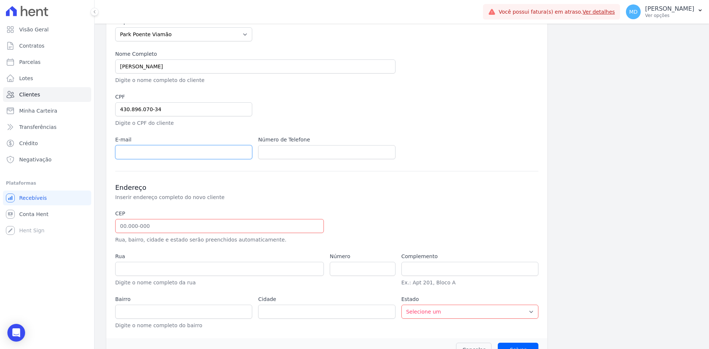
drag, startPoint x: 143, startPoint y: 156, endPoint x: 141, endPoint y: 150, distance: 6.5
click at [142, 154] on input "email" at bounding box center [183, 152] width 137 height 14
paste input "[EMAIL_ADDRESS][DOMAIN_NAME]"
type input "[EMAIL_ADDRESS][DOMAIN_NAME]"
click at [174, 177] on div "Endereço Inserir endereço completo do novo cliente CEP Rua, bairro, cidade e es…" at bounding box center [326, 250] width 423 height 158
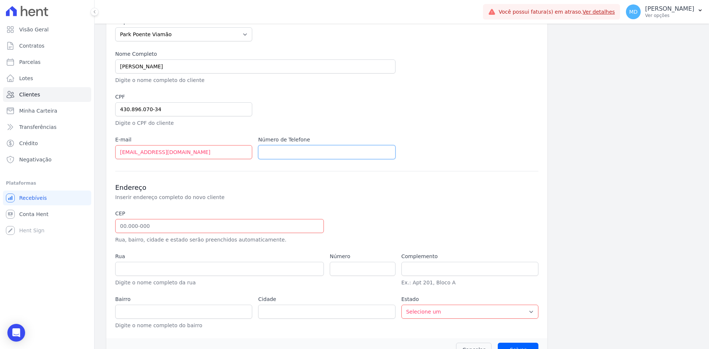
click at [275, 151] on input "text" at bounding box center [326, 152] width 137 height 14
paste input "+5551985853872"
type input "+5551985853872"
click at [158, 224] on input "text" at bounding box center [219, 226] width 209 height 14
paste input "94.857-550"
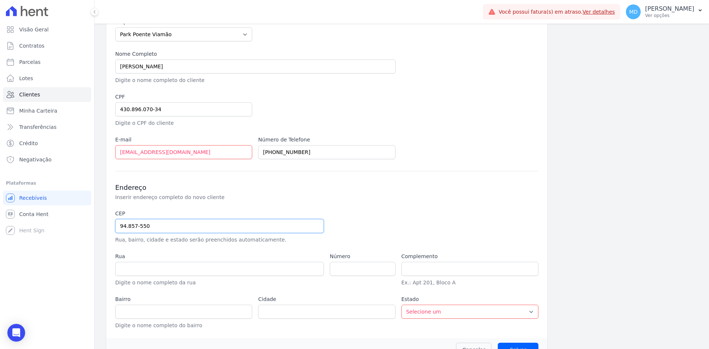
type input "94.857-550"
click at [226, 180] on div "Endereço Inserir endereço completo do novo cliente CEP 94.857-550 Rua, bairro, …" at bounding box center [326, 250] width 423 height 158
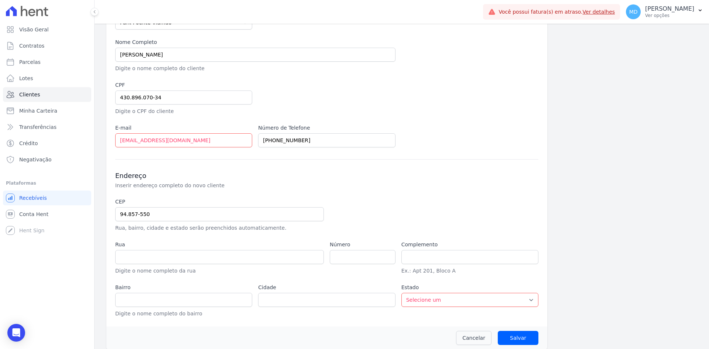
scroll to position [92, 0]
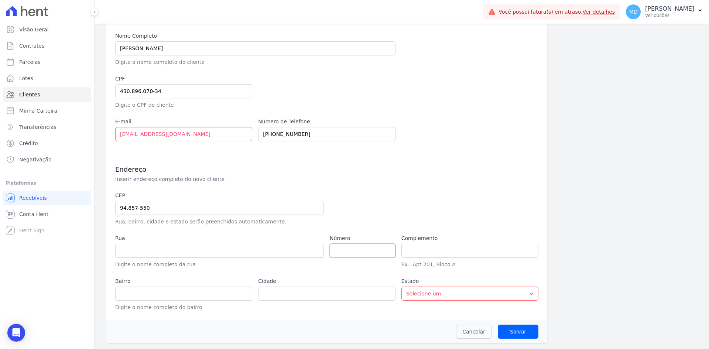
type input "Acesso Terra Nova"
type input "Terra Nova"
type input "Alvorada"
select select "RS"
click at [352, 253] on input "number" at bounding box center [363, 251] width 66 height 14
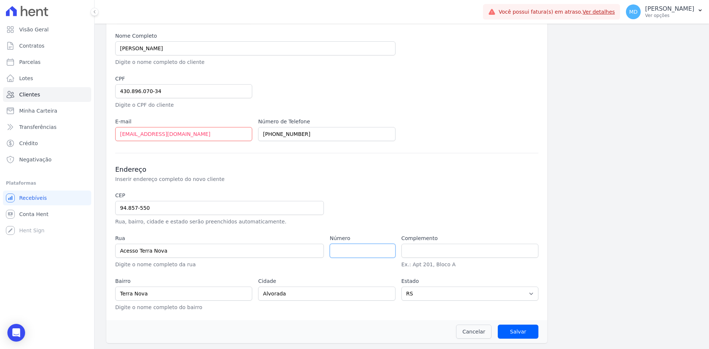
click at [338, 246] on input "number" at bounding box center [363, 251] width 66 height 14
paste input "601"
type input "601"
click at [352, 188] on div "Endereço Inserir endereço completo do novo cliente CEP 94.857-550 Rua, bairro, …" at bounding box center [326, 232] width 423 height 158
click at [519, 330] on input "Salvar" at bounding box center [518, 332] width 41 height 14
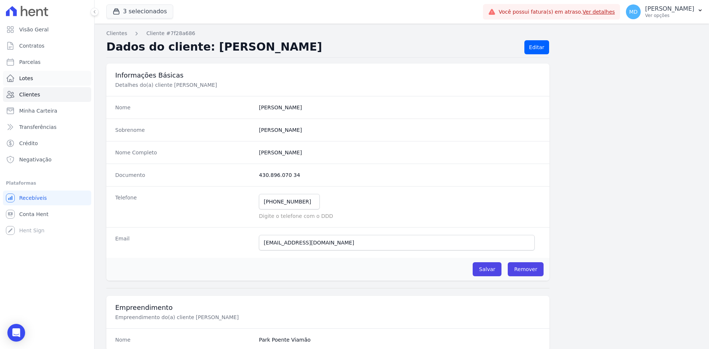
click at [27, 77] on span "Lotes" at bounding box center [26, 78] width 14 height 7
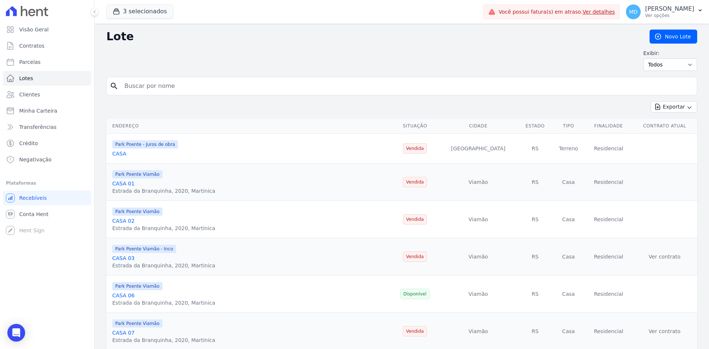
click at [195, 85] on input "search" at bounding box center [407, 86] width 574 height 15
type input "93"
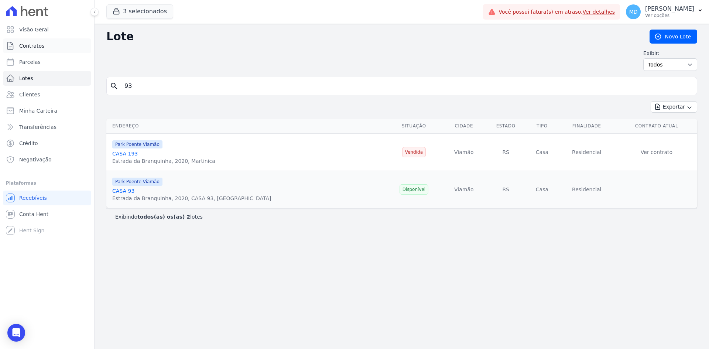
click at [49, 41] on link "Contratos" at bounding box center [47, 45] width 88 height 15
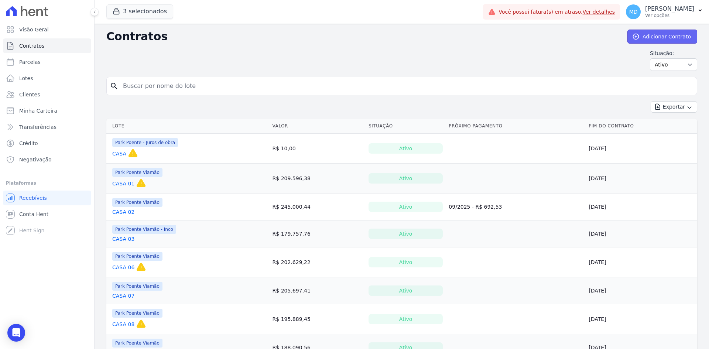
click at [663, 37] on link "Adicionar Contrato" at bounding box center [663, 37] width 70 height 14
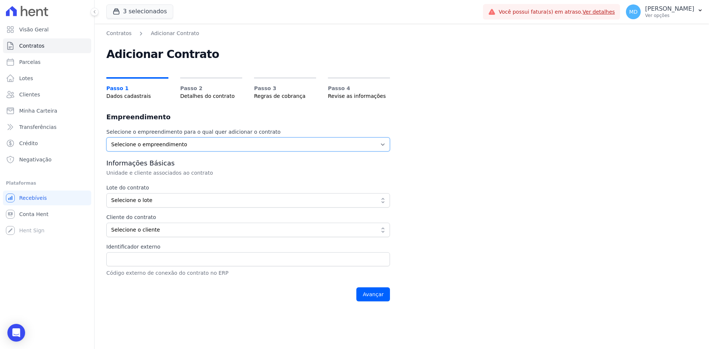
click at [273, 146] on select "Selecione o empreendimento Park Poente - Juros de obra Park Poente Viamão Park …" at bounding box center [248, 144] width 284 height 14
select select "bb4f9d9f-12c7-4ae8-bc2e-9e19481730b1"
click at [106, 137] on select "Selecione o empreendimento Park Poente - Juros de obra Park Poente Viamão Park …" at bounding box center [248, 144] width 284 height 14
click at [191, 195] on button "Selecione o lote" at bounding box center [248, 200] width 284 height 14
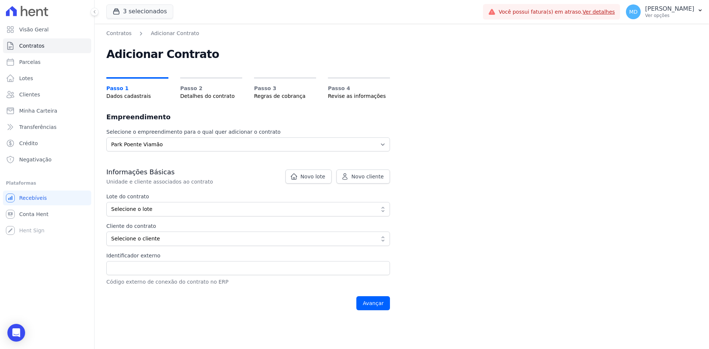
drag, startPoint x: 154, startPoint y: 207, endPoint x: 150, endPoint y: 214, distance: 7.7
click at [152, 207] on span "Selecione o lote" at bounding box center [243, 209] width 264 height 8
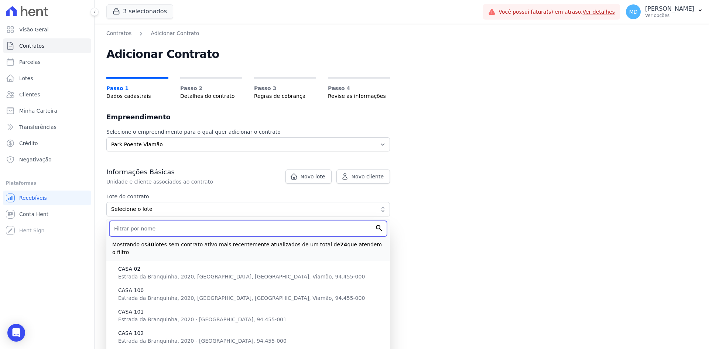
click at [141, 235] on input "text" at bounding box center [248, 229] width 278 height 16
click at [141, 232] on input "text" at bounding box center [248, 229] width 278 height 16
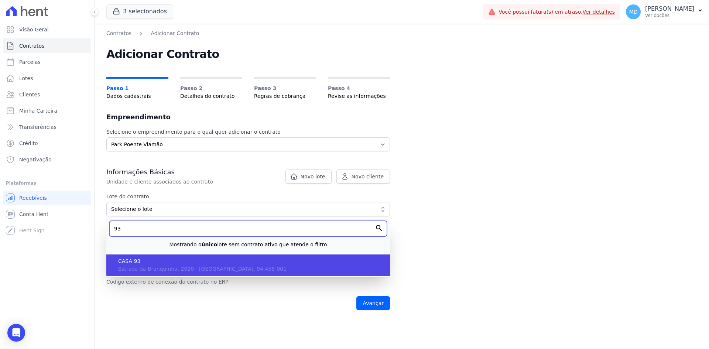
type input "93"
click at [154, 264] on span "CASA 93" at bounding box center [251, 262] width 266 height 8
type input "5614c9de-21c8-425a-90cc-734ea24cd4ed"
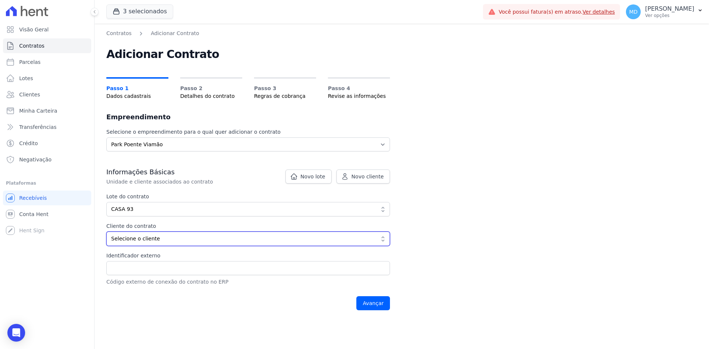
click at [139, 237] on span "Selecione o cliente" at bounding box center [243, 239] width 264 height 8
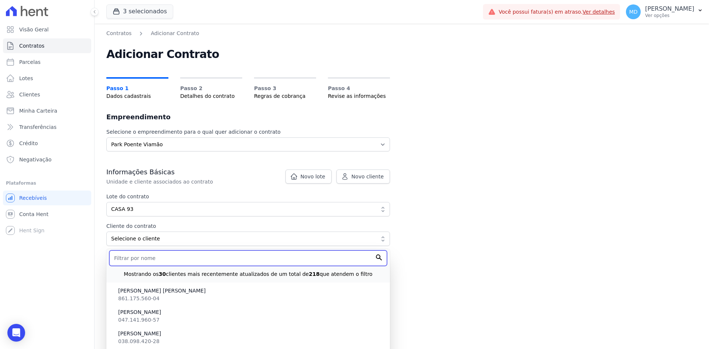
click at [137, 260] on input "text" at bounding box center [248, 258] width 278 height 16
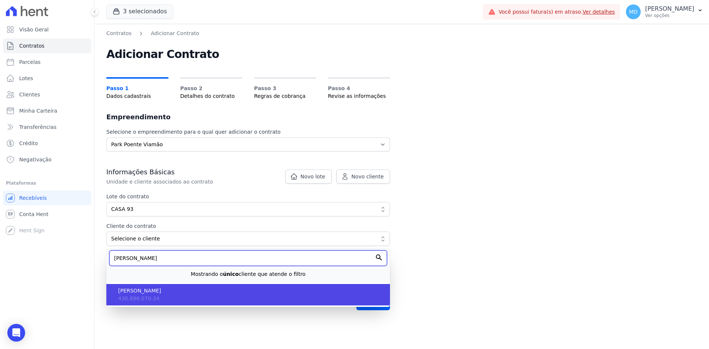
type input "luis gire"
click at [138, 300] on span "430.896.070-34" at bounding box center [138, 299] width 41 height 6
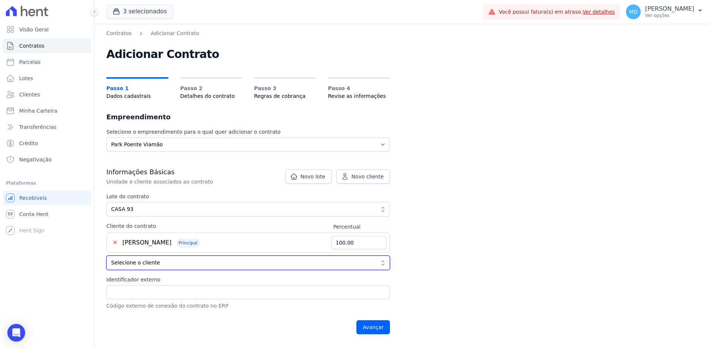
click at [155, 267] on button "Selecione o cliente" at bounding box center [248, 263] width 284 height 14
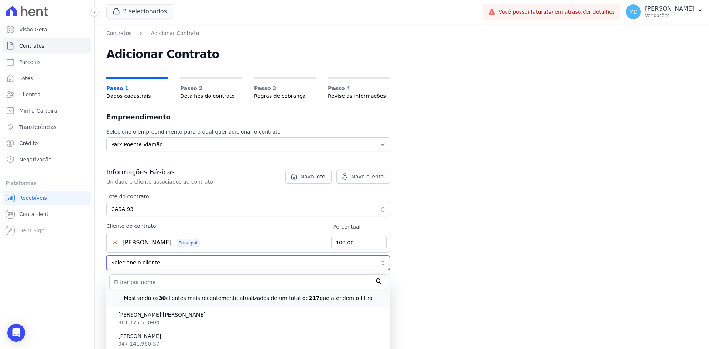
click at [155, 267] on button "Selecione o cliente" at bounding box center [248, 263] width 284 height 14
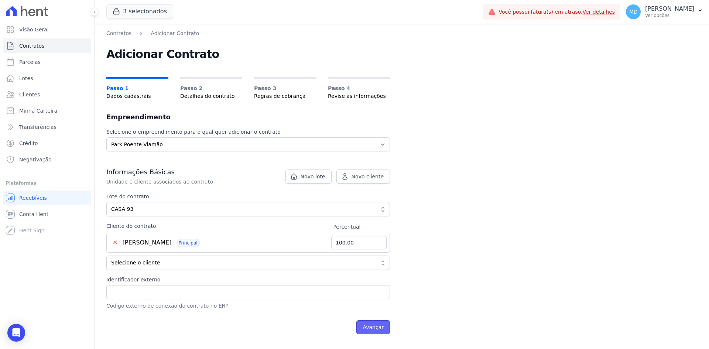
click at [376, 331] on input "Avançar" at bounding box center [374, 327] width 34 height 14
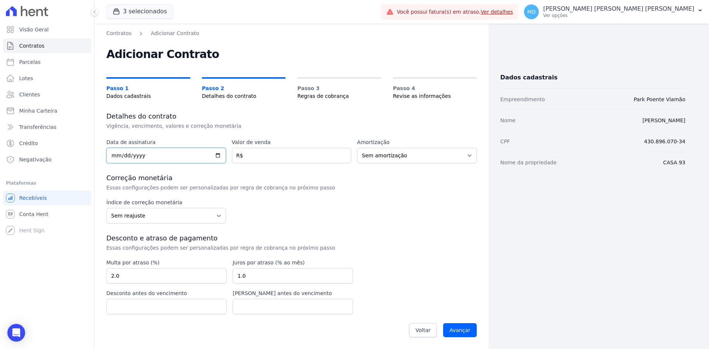
click at [114, 154] on input "date" at bounding box center [166, 156] width 120 height 16
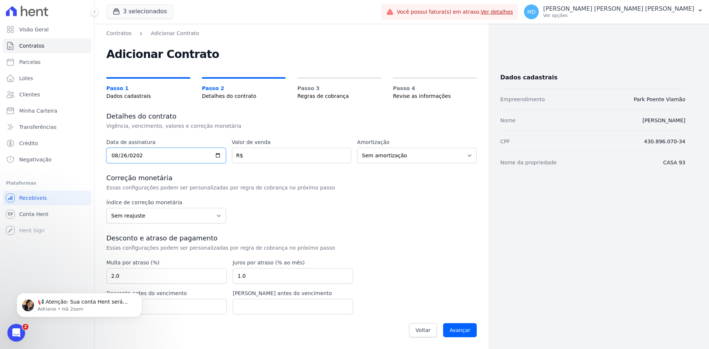
type input "[DATE]"
click at [251, 155] on input "number" at bounding box center [292, 156] width 120 height 16
click at [258, 160] on input "number" at bounding box center [292, 156] width 120 height 16
type input "2450000.00"
click at [443, 323] on input "Avançar" at bounding box center [460, 330] width 34 height 14
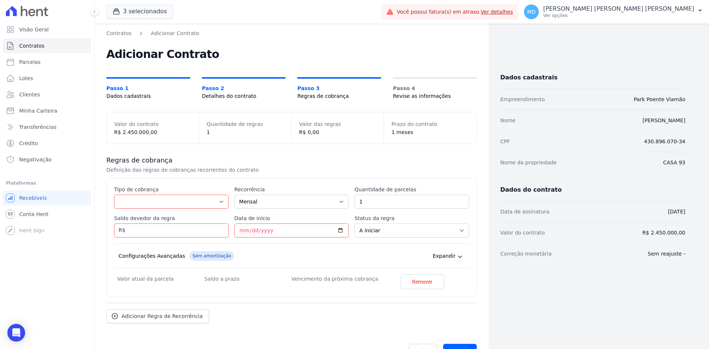
scroll to position [21, 0]
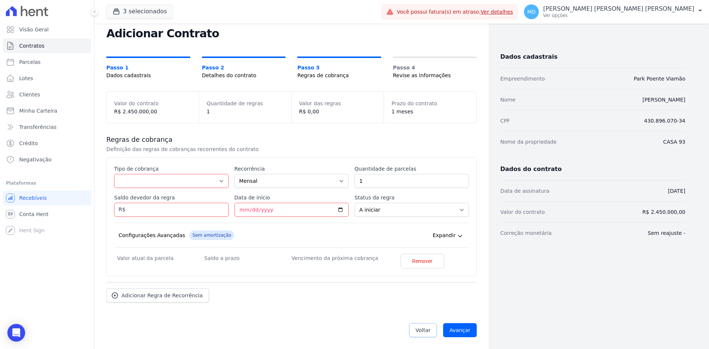
click at [413, 329] on link "Voltar" at bounding box center [423, 330] width 28 height 14
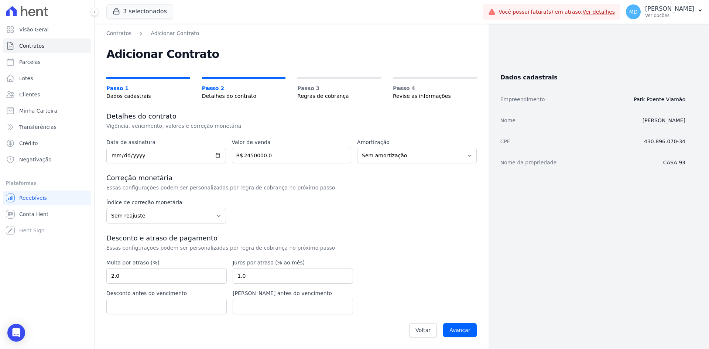
click at [266, 147] on div "Valor de venda 2450000.0 R$" at bounding box center [292, 151] width 120 height 25
click at [267, 156] on input "2450000.0" at bounding box center [292, 156] width 120 height 16
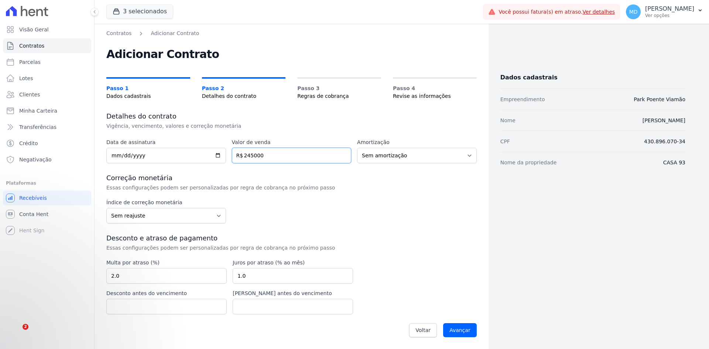
type input "245000"
click at [443, 323] on input "Avançar" at bounding box center [460, 330] width 34 height 14
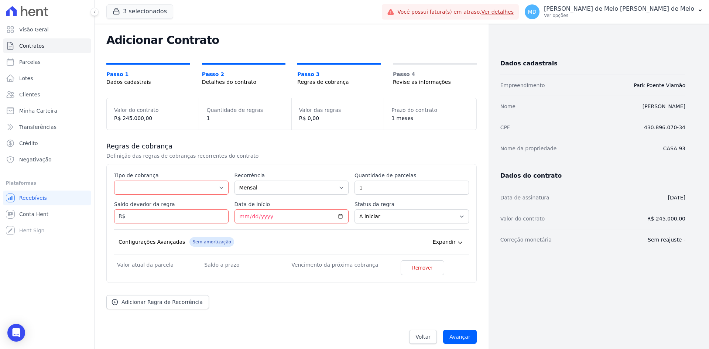
scroll to position [21, 0]
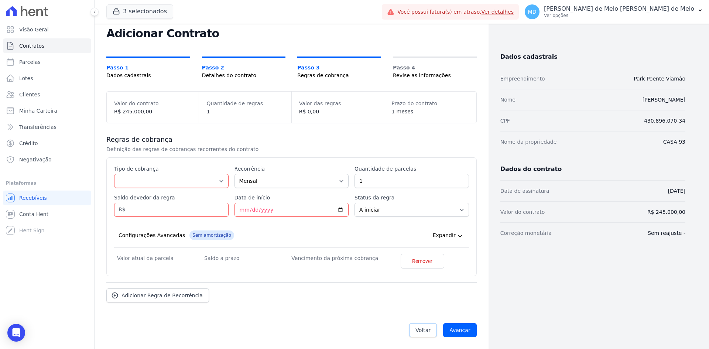
click at [414, 330] on link "Voltar" at bounding box center [423, 330] width 28 height 14
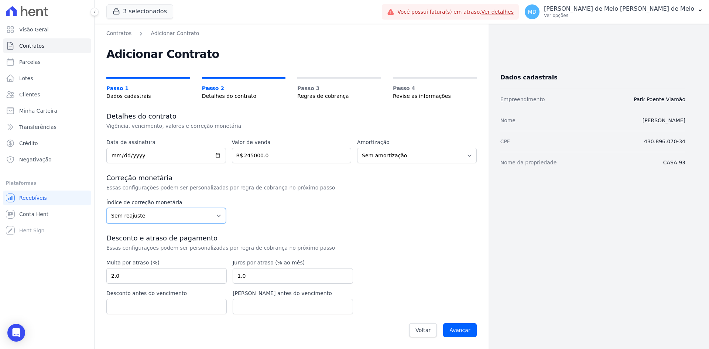
click at [142, 213] on select "Sem reajuste Média dos últimos 12 meses acumulado de INCCM Média dos últimos 12…" at bounding box center [166, 216] width 120 height 16
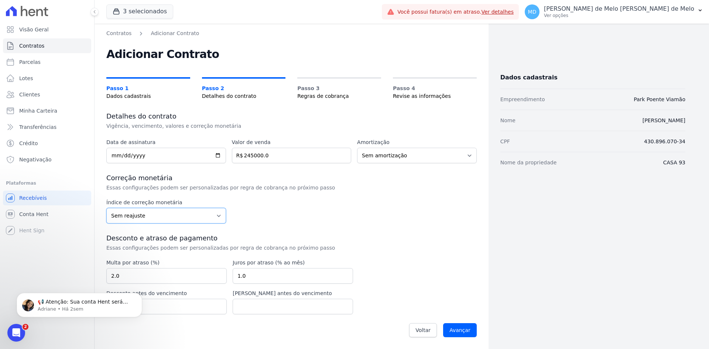
select select "inccdi"
click at [106, 208] on select "Sem reajuste Média dos últimos 12 meses acumulado de INCCM Média dos últimos 12…" at bounding box center [166, 216] width 120 height 16
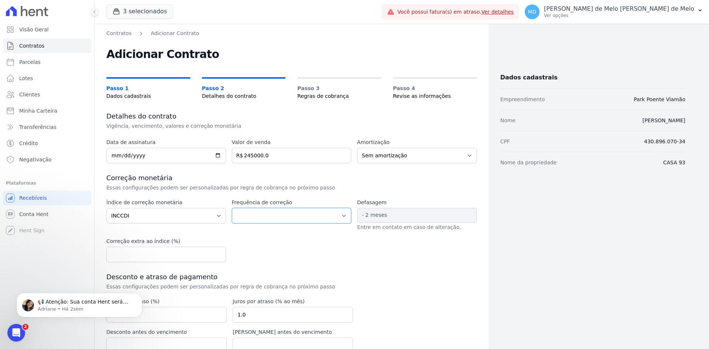
click at [306, 215] on select "Corrigido semestralmente Corrigido mensalmente Corrigido anualmente" at bounding box center [292, 216] width 120 height 16
select select "monthly"
click at [232, 208] on select "Corrigido semestralmente Corrigido mensalmente Corrigido anualmente" at bounding box center [292, 216] width 120 height 16
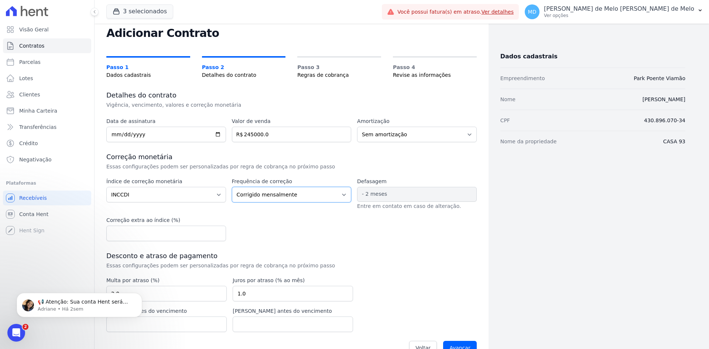
scroll to position [39, 0]
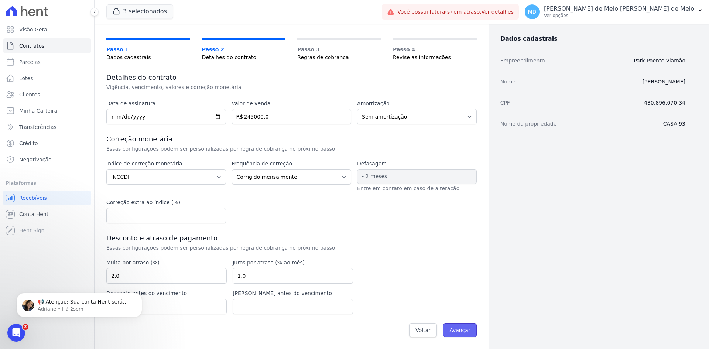
click at [452, 328] on input "Avançar" at bounding box center [460, 330] width 34 height 14
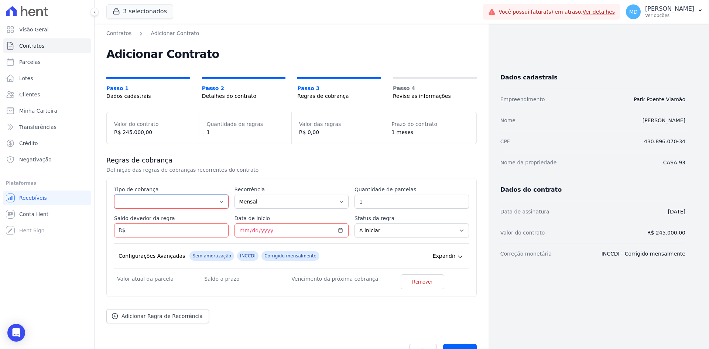
click at [192, 207] on select "Parcela Normal Entrada Sinal Intercalada Chaves Pré-chaves Pós-chaves Impostos …" at bounding box center [171, 202] width 115 height 14
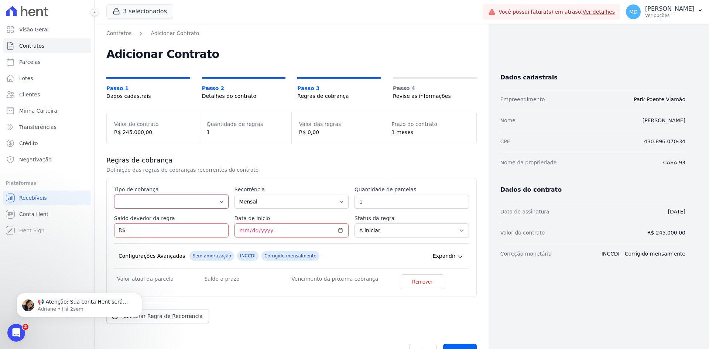
select select "standard"
click at [114, 195] on select "Parcela Normal Entrada Sinal Intercalada Chaves Pré-chaves Pós-chaves Impostos …" at bounding box center [171, 202] width 115 height 14
drag, startPoint x: 383, startPoint y: 204, endPoint x: 354, endPoint y: 203, distance: 29.2
click at [355, 203] on input "1" at bounding box center [412, 202] width 115 height 14
type input "5"
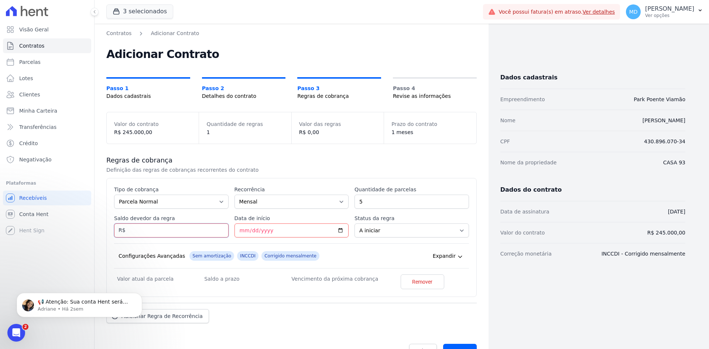
click at [167, 230] on input "Saldo devedor da regra" at bounding box center [171, 231] width 115 height 14
click at [144, 229] on input "Saldo devedor da regra" at bounding box center [171, 231] width 115 height 14
click at [145, 228] on input "Saldo devedor da regra" at bounding box center [171, 231] width 115 height 14
type input "4931.40"
drag, startPoint x: 339, startPoint y: 251, endPoint x: 334, endPoint y: 246, distance: 6.5
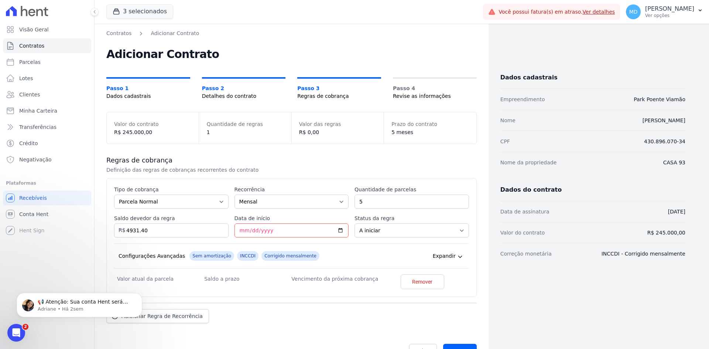
click at [339, 250] on div "Configurações Avançadas Sem amortização INCCDI Corrigido mensalmente Expandir" at bounding box center [291, 255] width 355 height 25
click at [340, 232] on input "Data de início" at bounding box center [292, 231] width 115 height 14
type input "[DATE]"
click at [334, 258] on div "Configurações Avançadas Sem amortização INCCDI Corrigido mensalmente Expandir" at bounding box center [291, 255] width 355 height 25
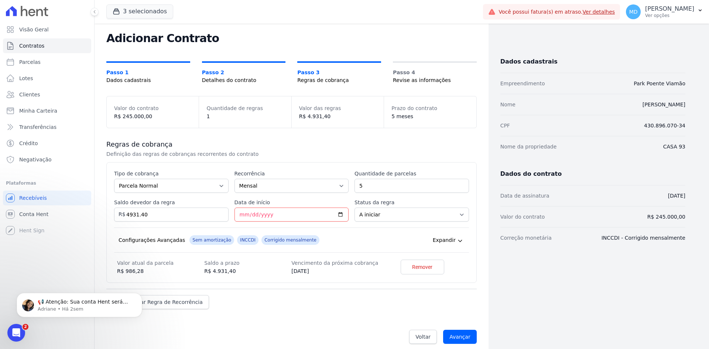
scroll to position [23, 0]
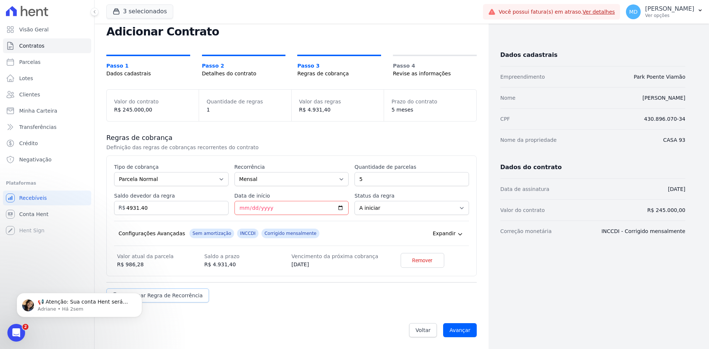
click at [194, 297] on span "Adicionar Regra de Recorrência" at bounding box center [162, 295] width 81 height 7
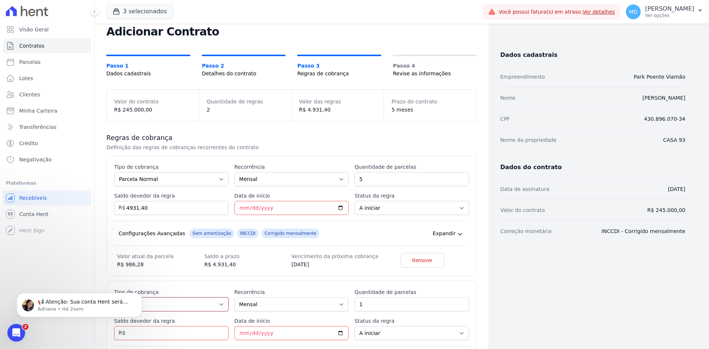
click at [193, 304] on select "Parcela Normal Entrada Sinal Intercalada Chaves Pré-chaves Pós-chaves Impostos …" at bounding box center [171, 304] width 115 height 14
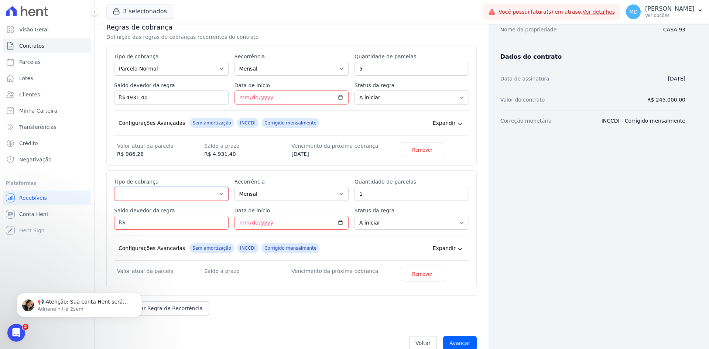
scroll to position [133, 0]
click at [185, 194] on select "Parcela Normal Entrada Sinal Intercalada Chaves Pré-chaves Pós-chaves Impostos …" at bounding box center [171, 194] width 115 height 14
select select "standard"
click at [114, 187] on select "Parcela Normal Entrada Sinal Intercalada Chaves Pré-chaves Pós-chaves Impostos …" at bounding box center [171, 194] width 115 height 14
click at [126, 220] on input "Saldo devedor da regra" at bounding box center [171, 222] width 115 height 14
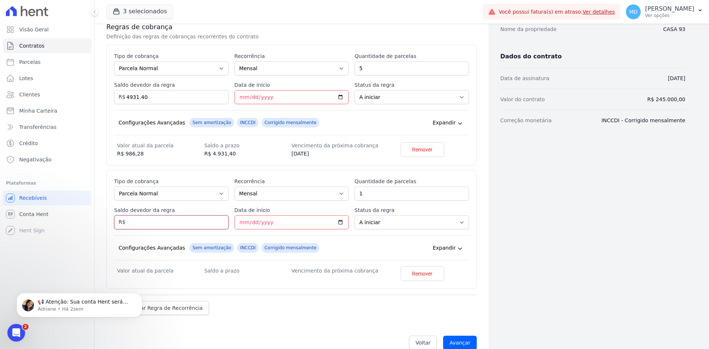
click at [145, 223] on input "Saldo devedor da regra" at bounding box center [171, 222] width 115 height 14
type input "36318.50"
click at [372, 190] on input "1" at bounding box center [412, 194] width 115 height 14
type input "1"
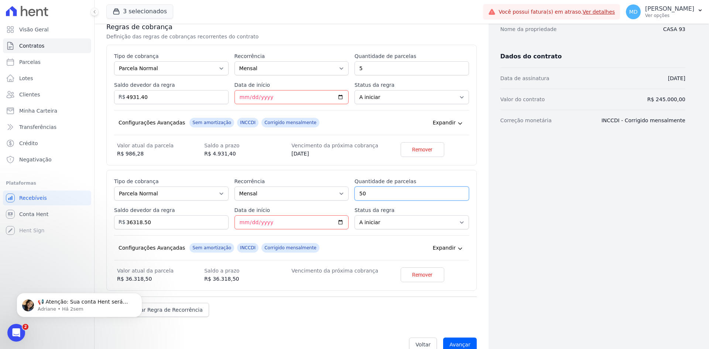
type input "50"
click at [318, 215] on div "Data de início" at bounding box center [292, 218] width 115 height 23
click at [241, 221] on input "Data de início" at bounding box center [292, 222] width 115 height 14
click at [240, 222] on input "Data de início" at bounding box center [292, 222] width 115 height 14
type input "2026-02-10"
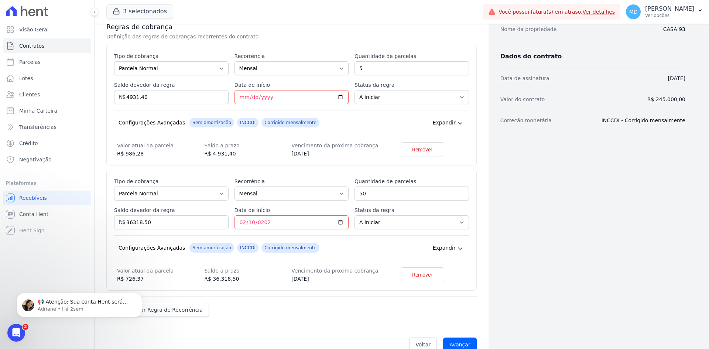
click at [321, 245] on div "Configurações Avançadas Sem amortização INCCDI Corrigido mensalmente Expandir" at bounding box center [291, 247] width 355 height 25
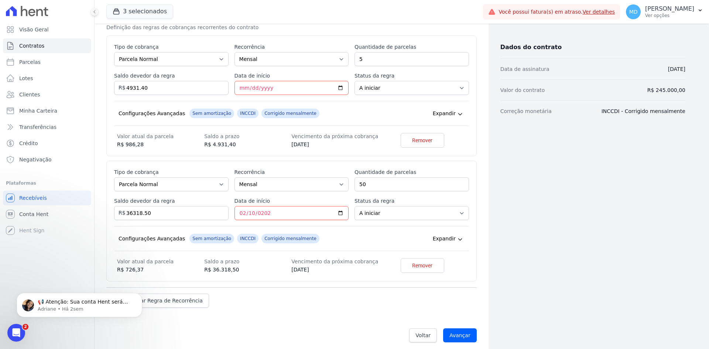
scroll to position [148, 0]
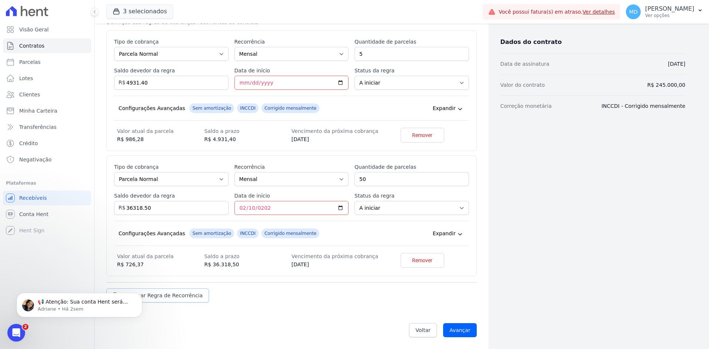
click at [181, 300] on link "Adicionar Regra de Recorrência" at bounding box center [157, 296] width 103 height 14
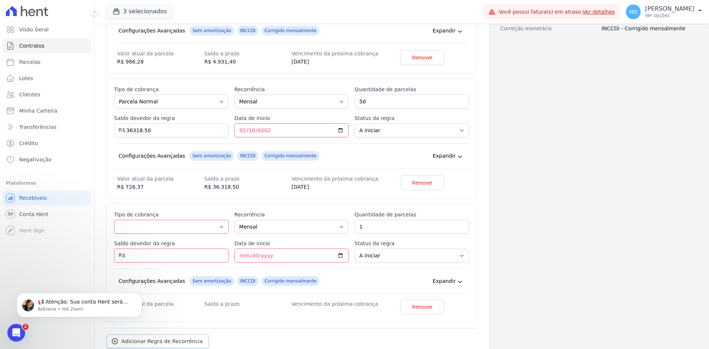
scroll to position [259, 0]
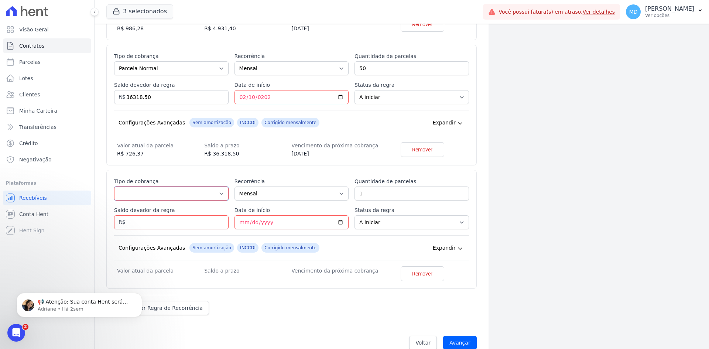
click at [188, 197] on select "Parcela Normal Entrada Sinal Intercalada Chaves Pré-chaves Pós-chaves Impostos …" at bounding box center [171, 194] width 115 height 14
select select "interleaved"
click at [114, 187] on select "Parcela Normal Entrada Sinal Intercalada Chaves Pré-chaves Pós-chaves Impostos …" at bounding box center [171, 194] width 115 height 14
click at [180, 224] on input "Saldo devedor da regra" at bounding box center [171, 222] width 115 height 14
type input "2000.20"
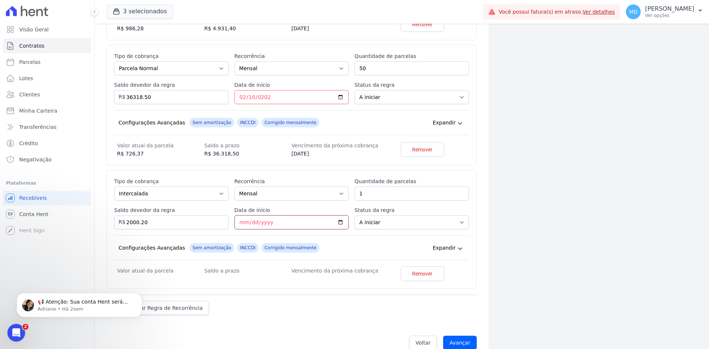
click at [240, 221] on input "Data de início" at bounding box center [292, 222] width 115 height 14
type input "[DATE]"
click at [336, 237] on div "Configurações Avançadas Sem amortização INCCDI Corrigido mensalmente Expandir" at bounding box center [291, 247] width 355 height 25
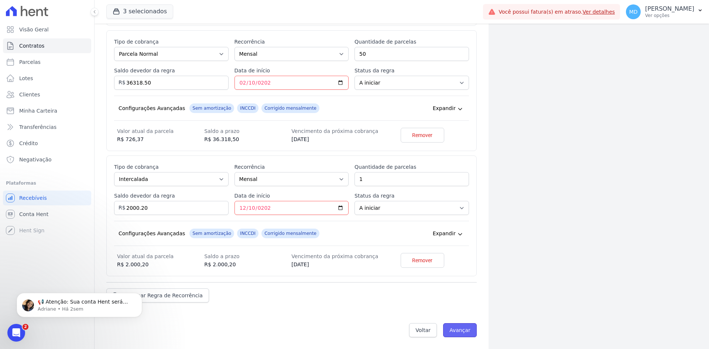
click at [451, 331] on input "Avançar" at bounding box center [460, 330] width 34 height 14
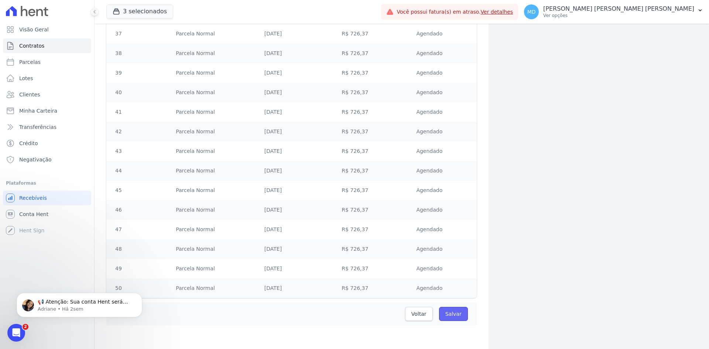
click at [453, 311] on input "Salvar" at bounding box center [453, 314] width 29 height 14
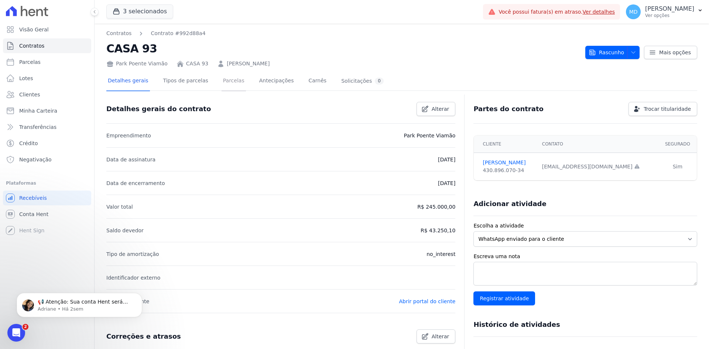
click at [222, 83] on link "Parcelas" at bounding box center [234, 82] width 24 height 20
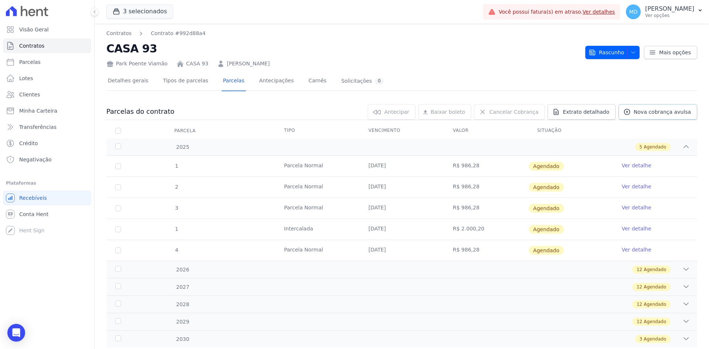
click at [663, 106] on link "Nova cobrança avulsa" at bounding box center [658, 112] width 79 height 16
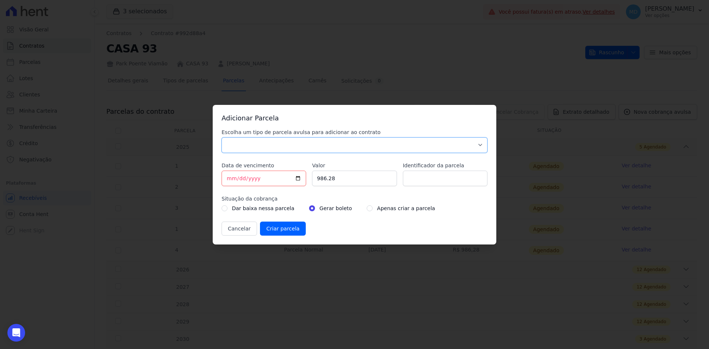
click at [272, 146] on select "Parcela Normal Sinal Caução Intercalada Chaves Pré Chaves Pós Chaves Taxas Quit…" at bounding box center [355, 145] width 266 height 16
select select "down_payment"
click at [222, 137] on select "Parcela Normal Sinal Caução Intercalada Chaves Pré Chaves Pós Chaves Taxas Quit…" at bounding box center [355, 145] width 266 height 16
click at [327, 178] on input "986.28" at bounding box center [354, 179] width 85 height 16
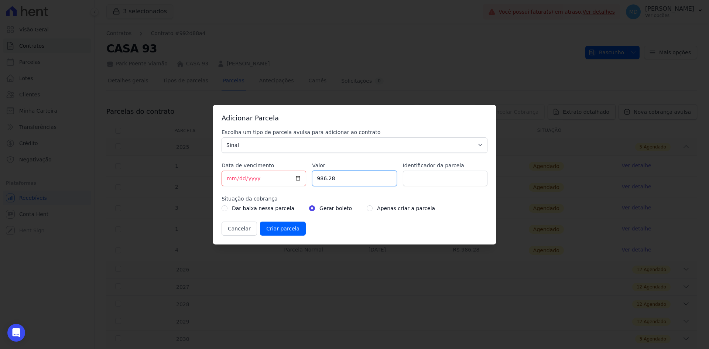
click at [327, 178] on input "986.28" at bounding box center [354, 179] width 85 height 16
click at [384, 183] on input "15000.00" at bounding box center [354, 179] width 85 height 16
type input "15000.00"
click at [406, 180] on input "Identificador da parcela" at bounding box center [445, 179] width 85 height 16
type input "sinal"
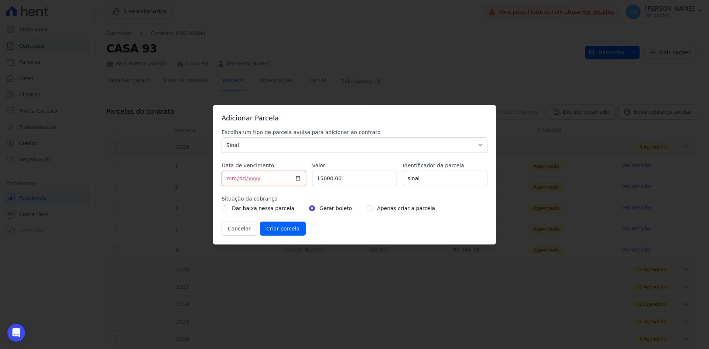
click at [377, 209] on label "Apenas criar a parcela" at bounding box center [406, 208] width 58 height 9
click at [279, 227] on input "Criar parcela" at bounding box center [283, 229] width 46 height 14
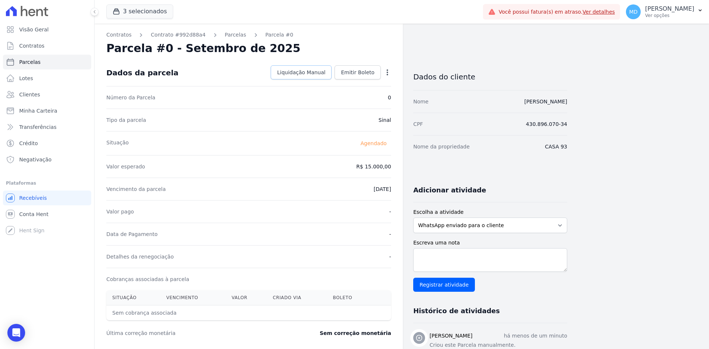
click at [302, 78] on link "Liquidação Manual" at bounding box center [301, 72] width 61 height 14
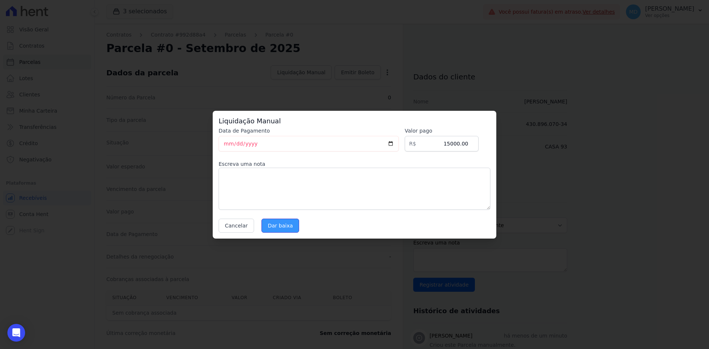
click at [289, 223] on input "Dar baixa" at bounding box center [281, 226] width 38 height 14
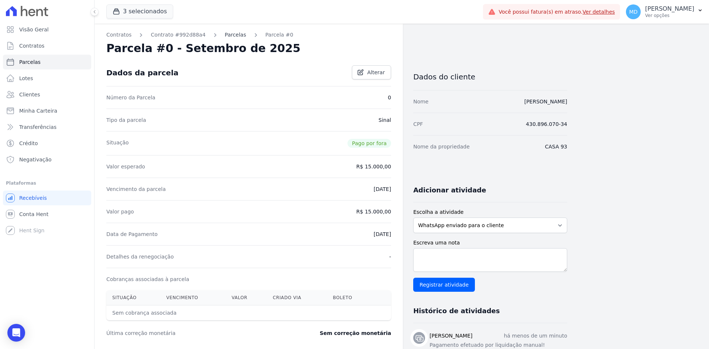
click at [225, 34] on link "Parcelas" at bounding box center [235, 35] width 21 height 8
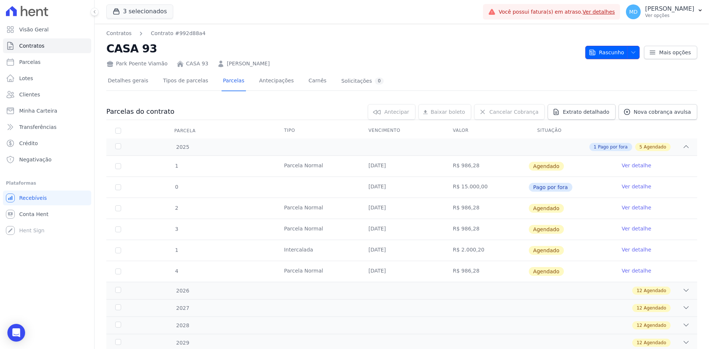
click at [598, 52] on span "Rascunho" at bounding box center [606, 52] width 35 height 13
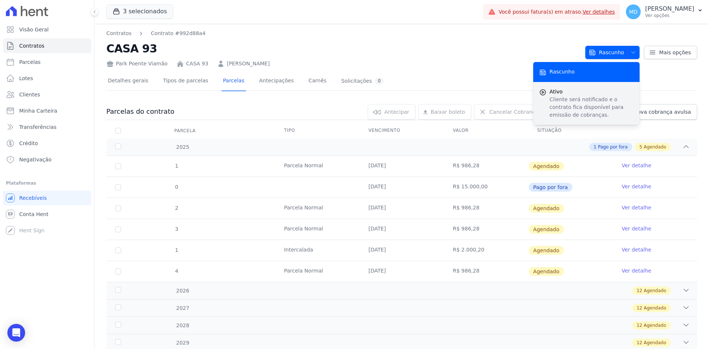
click at [594, 85] on div "Ativo Cliente será notificado e o contrato fica disponível para emissão de cobr…" at bounding box center [586, 103] width 106 height 43
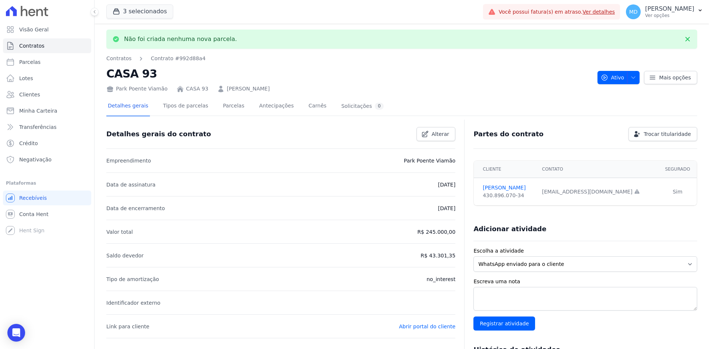
click at [548, 76] on h2 "CASA 93" at bounding box center [348, 73] width 485 height 17
click at [222, 106] on link "Parcelas" at bounding box center [234, 107] width 24 height 20
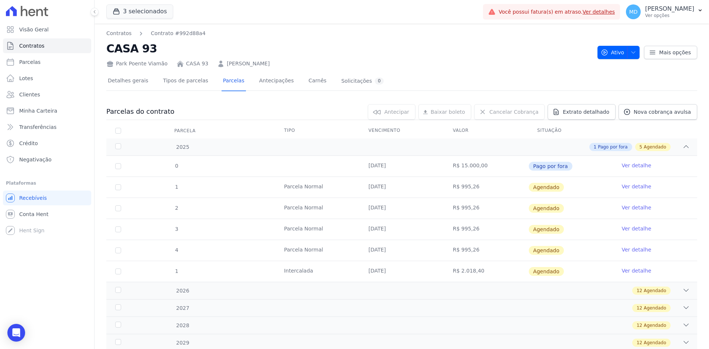
click at [507, 163] on td "R$ 15.000,00" at bounding box center [486, 166] width 85 height 21
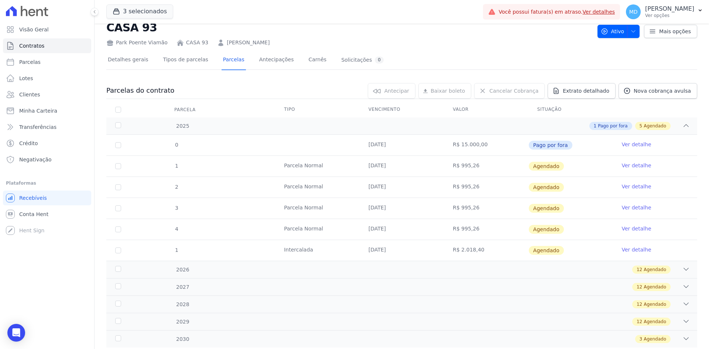
scroll to position [42, 0]
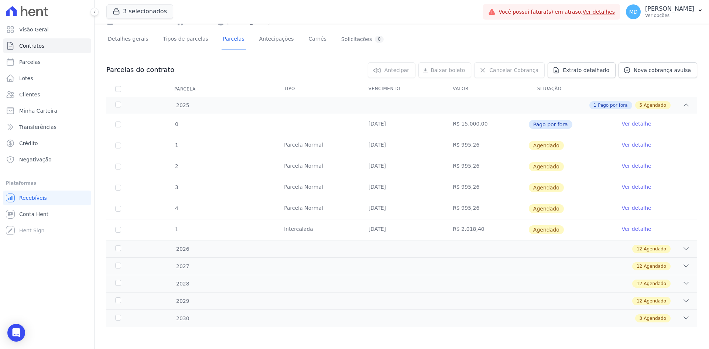
click at [498, 153] on td "R$ 995,26" at bounding box center [486, 145] width 85 height 21
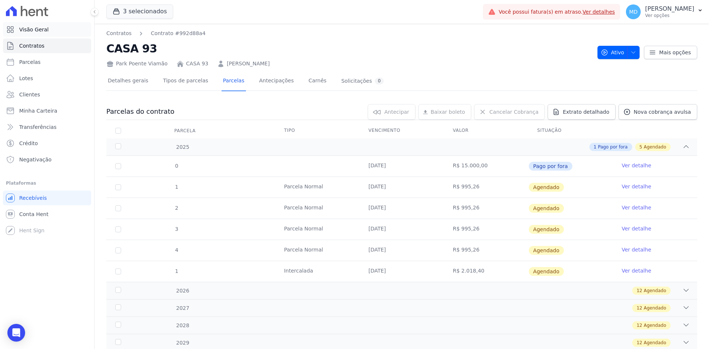
click at [44, 30] on span "Visão Geral" at bounding box center [34, 29] width 30 height 7
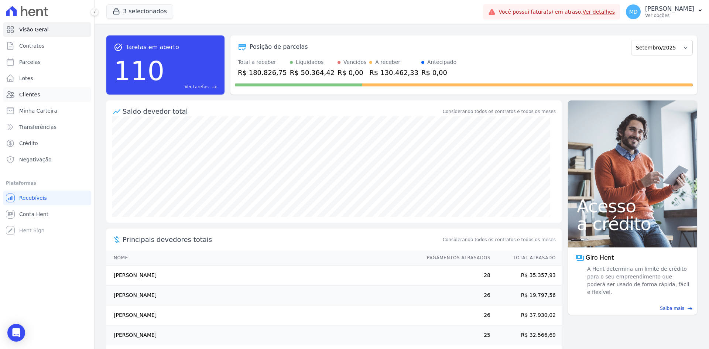
click at [39, 96] on link "Clientes" at bounding box center [47, 94] width 88 height 15
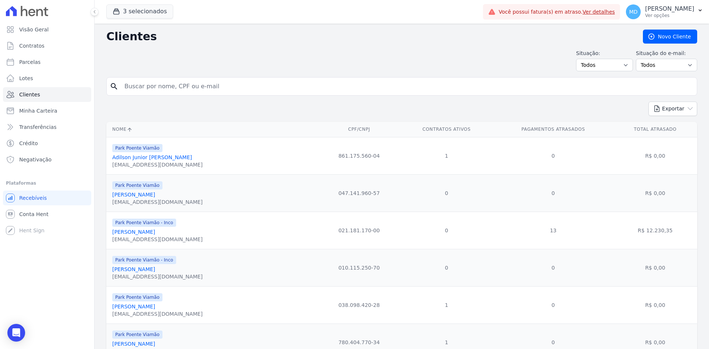
click at [146, 90] on input "search" at bounding box center [407, 86] width 574 height 15
paste input "[PERSON_NAME]"
type input "[PERSON_NAME]"
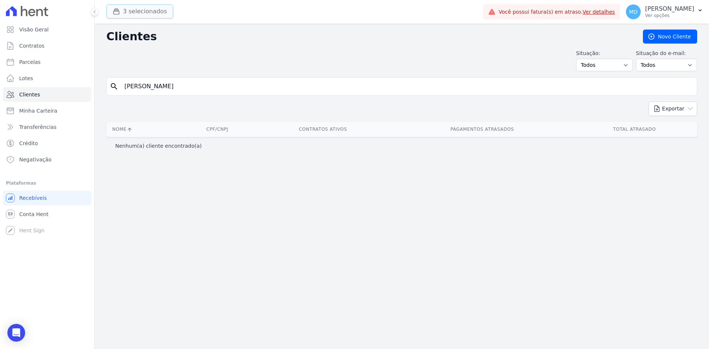
click at [130, 14] on button "3 selecionados" at bounding box center [139, 11] width 67 height 14
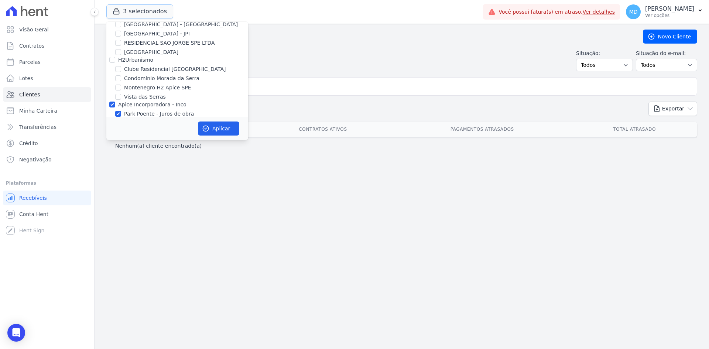
scroll to position [41, 0]
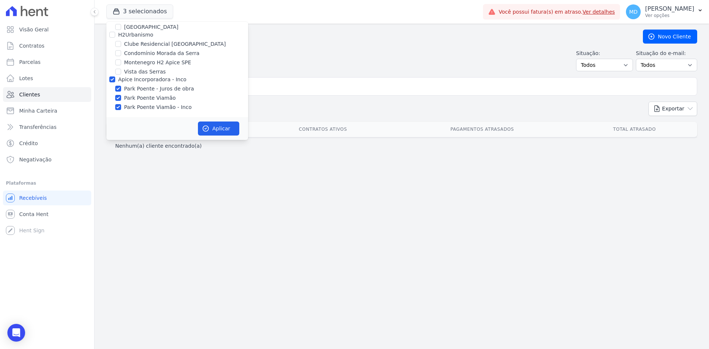
click at [131, 78] on label "Apice Incorporadora - Inco" at bounding box center [152, 79] width 68 height 6
click at [115, 78] on input "Apice Incorporadora - Inco" at bounding box center [112, 79] width 6 height 6
checkbox input "false"
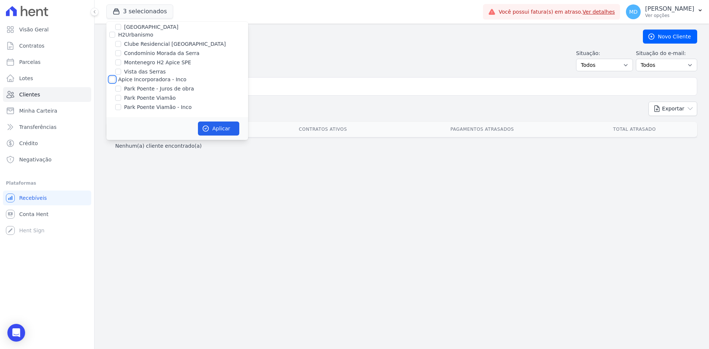
checkbox input "false"
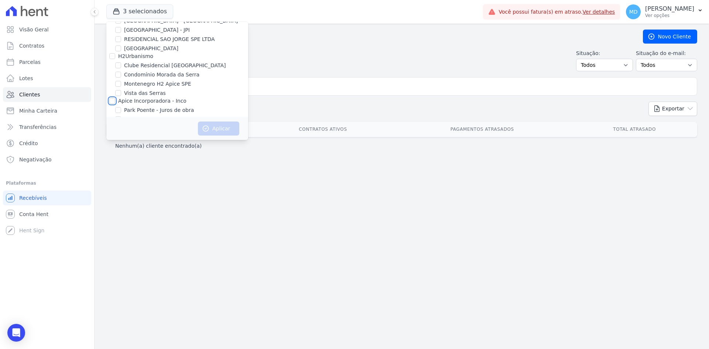
scroll to position [0, 0]
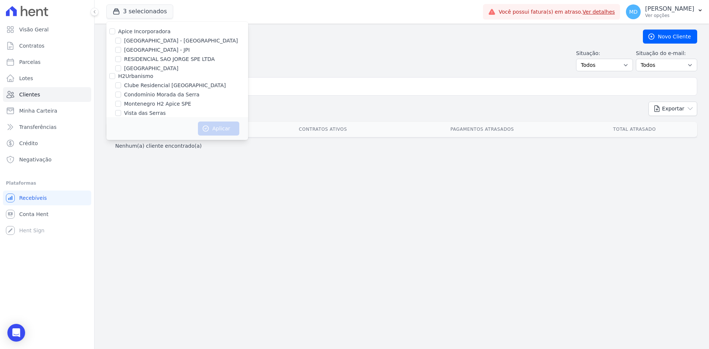
click at [154, 39] on label "[GEOGRAPHIC_DATA] - [GEOGRAPHIC_DATA]" at bounding box center [181, 41] width 114 height 8
click at [121, 39] on input "[GEOGRAPHIC_DATA] - [GEOGRAPHIC_DATA]" at bounding box center [118, 41] width 6 height 6
checkbox input "true"
click at [148, 49] on label "[GEOGRAPHIC_DATA] - JPI" at bounding box center [157, 50] width 66 height 8
click at [121, 49] on input "[GEOGRAPHIC_DATA] - JPI" at bounding box center [118, 50] width 6 height 6
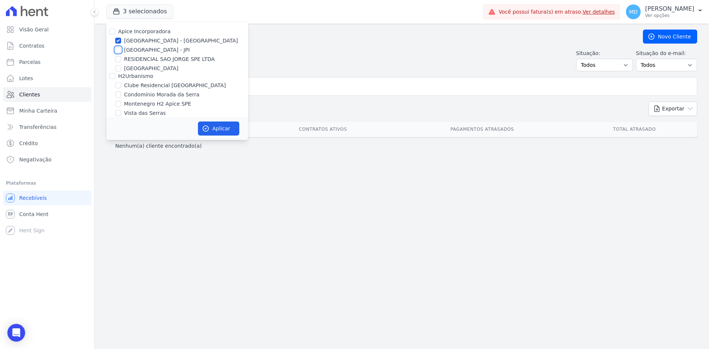
checkbox input "true"
click at [213, 127] on button "Aplicar" at bounding box center [218, 129] width 41 height 14
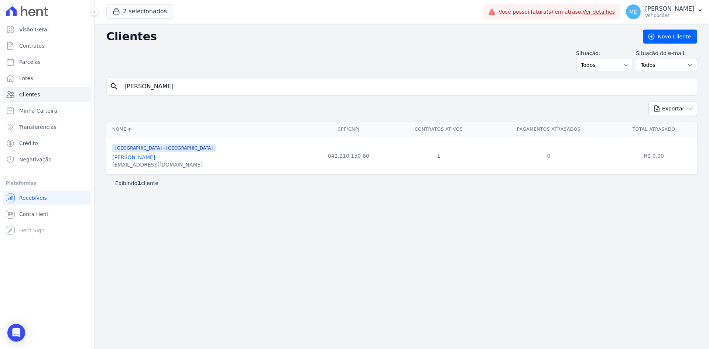
click at [153, 154] on link "[PERSON_NAME]" at bounding box center [133, 157] width 43 height 6
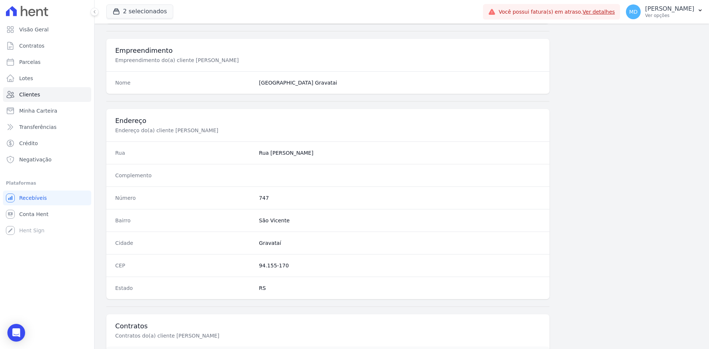
scroll to position [342, 0]
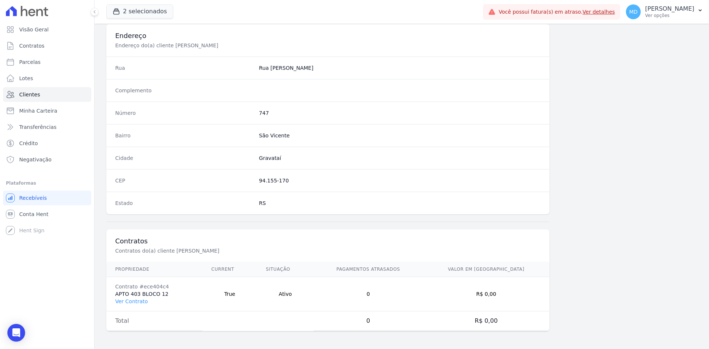
click at [146, 299] on td "Contrato #ece404c4 APTO 403 BLOCO 12 Ver Contrato" at bounding box center [154, 294] width 96 height 34
click at [139, 301] on link "Ver Contrato" at bounding box center [131, 302] width 33 height 6
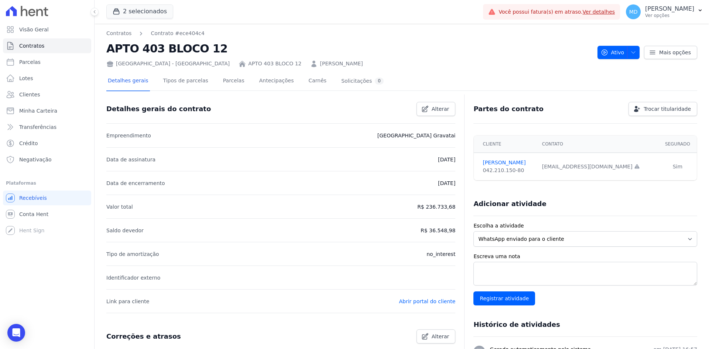
click at [239, 76] on div "Detalhes gerais Tipos de parcelas [GEOGRAPHIC_DATA] Antecipações Carnês Solicit…" at bounding box center [245, 82] width 279 height 20
click at [232, 78] on link "Parcelas" at bounding box center [234, 82] width 24 height 20
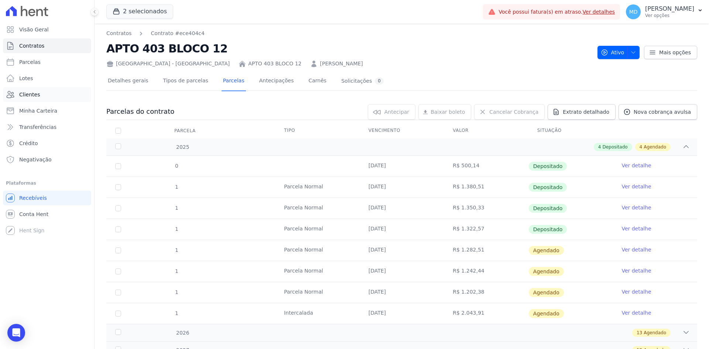
click at [34, 99] on link "Clientes" at bounding box center [47, 94] width 88 height 15
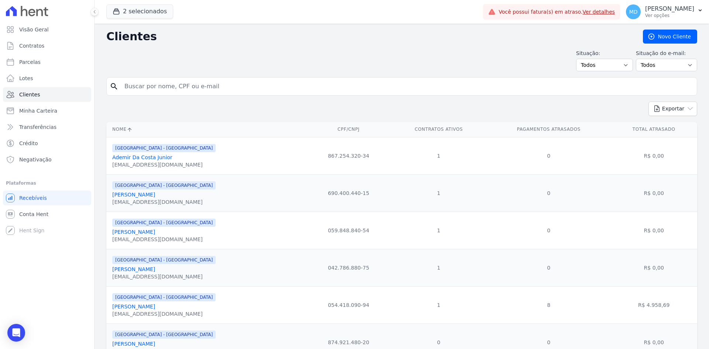
click at [164, 82] on input "search" at bounding box center [407, 86] width 574 height 15
paste input "[PERSON_NAME] MUNIZ HEDLUN"
type input "[PERSON_NAME] MUNIZ HEDLUN"
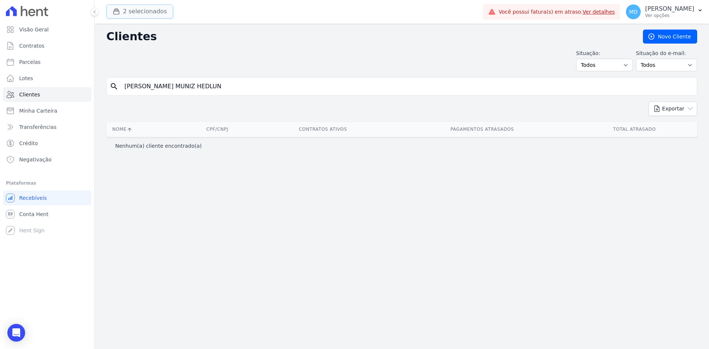
click at [151, 16] on button "2 selecionados" at bounding box center [139, 11] width 67 height 14
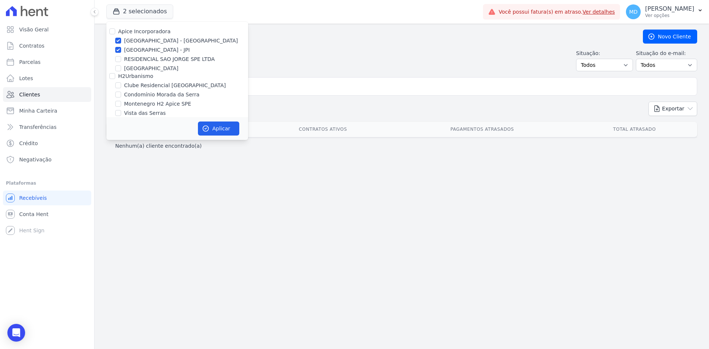
click at [289, 41] on h2 "Clientes" at bounding box center [368, 36] width 525 height 13
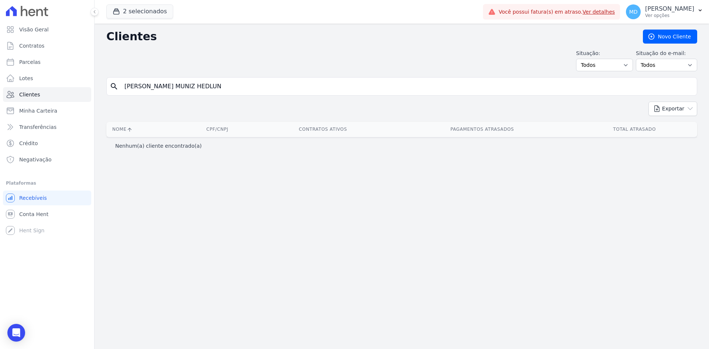
drag, startPoint x: 141, startPoint y: 85, endPoint x: 316, endPoint y: 78, distance: 174.2
click at [314, 75] on div "Clientes [GEOGRAPHIC_DATA] Situação: Todos Adimplentes Inadimplentes Situação d…" at bounding box center [402, 186] width 615 height 325
type input "[PERSON_NAME]"
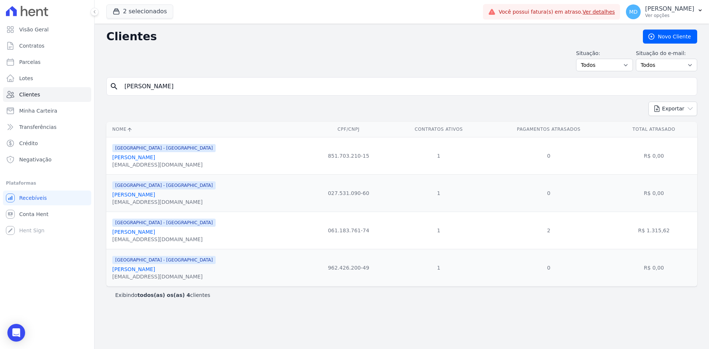
click at [156, 228] on div "[GEOGRAPHIC_DATA] - [GEOGRAPHIC_DATA] [PERSON_NAME] [EMAIL_ADDRESS][DOMAIN_NAME]" at bounding box center [163, 230] width 103 height 25
click at [155, 231] on link "[PERSON_NAME]" at bounding box center [133, 232] width 43 height 6
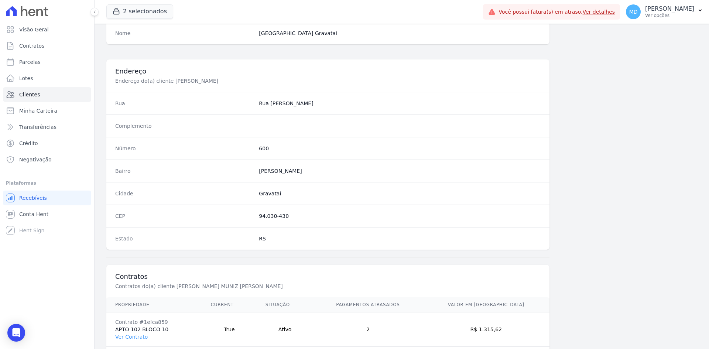
scroll to position [342, 0]
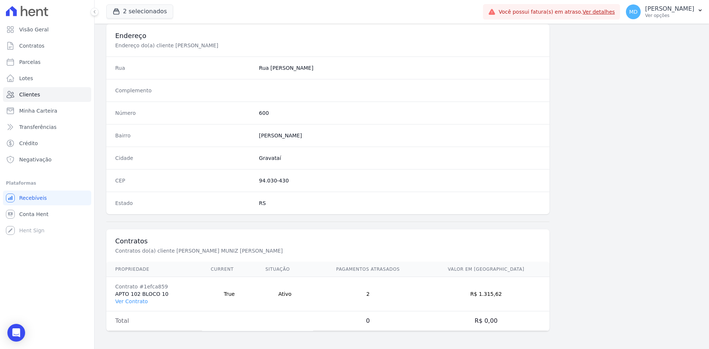
click at [139, 297] on td "Contrato #1efca859 APTO 102 BLOCO 10 Ver Contrato" at bounding box center [154, 294] width 96 height 34
click at [138, 301] on link "Ver Contrato" at bounding box center [131, 302] width 33 height 6
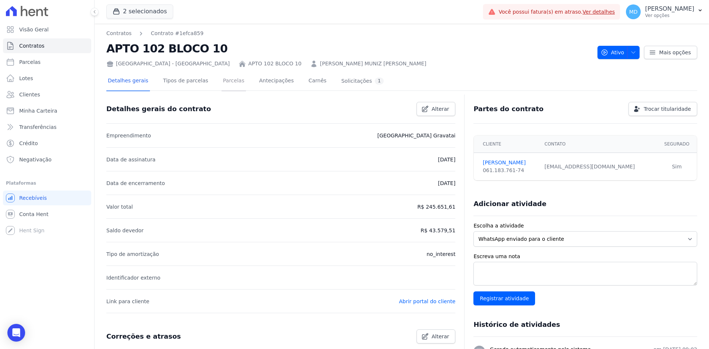
click at [222, 81] on link "Parcelas" at bounding box center [234, 82] width 24 height 20
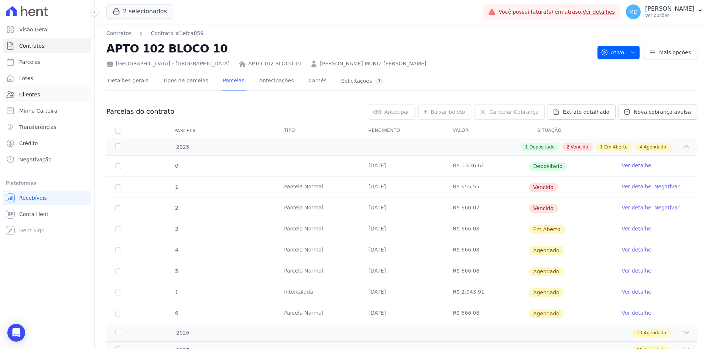
click at [20, 96] on span "Clientes" at bounding box center [29, 94] width 21 height 7
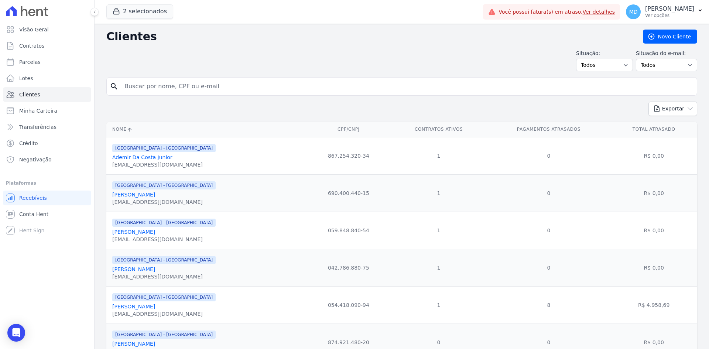
click at [201, 82] on input "search" at bounding box center [407, 86] width 574 height 15
paste input "[PERSON_NAME]"
type input "[PERSON_NAME]"
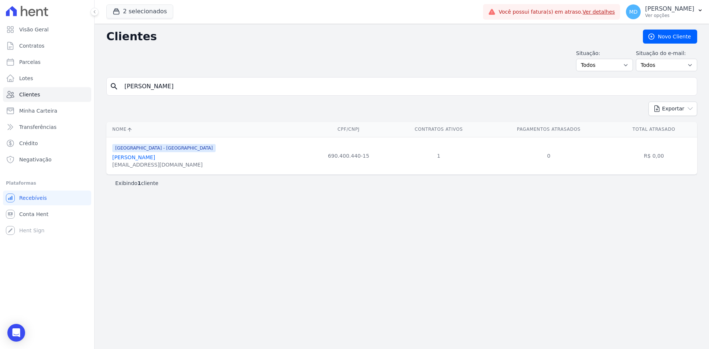
click at [155, 160] on link "[PERSON_NAME]" at bounding box center [133, 157] width 43 height 6
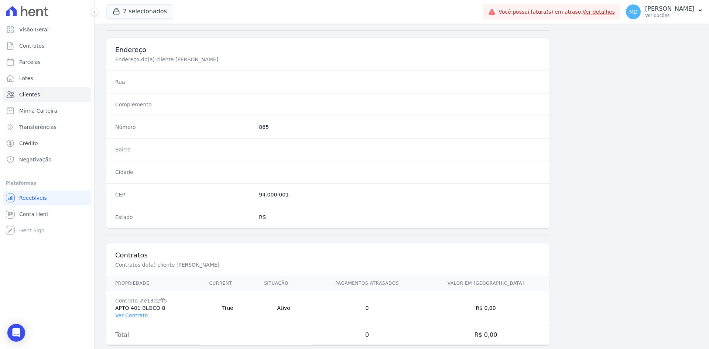
scroll to position [342, 0]
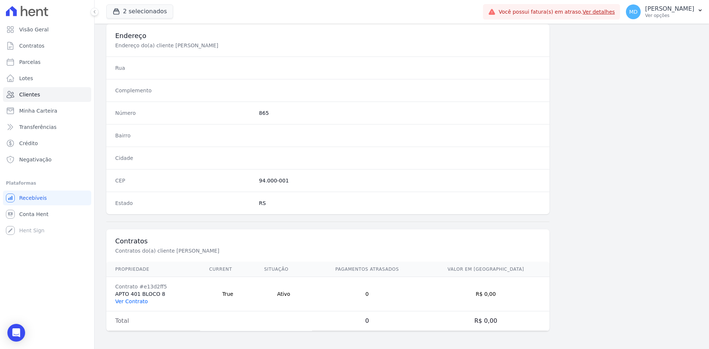
click at [129, 303] on link "Ver Contrato" at bounding box center [131, 302] width 33 height 6
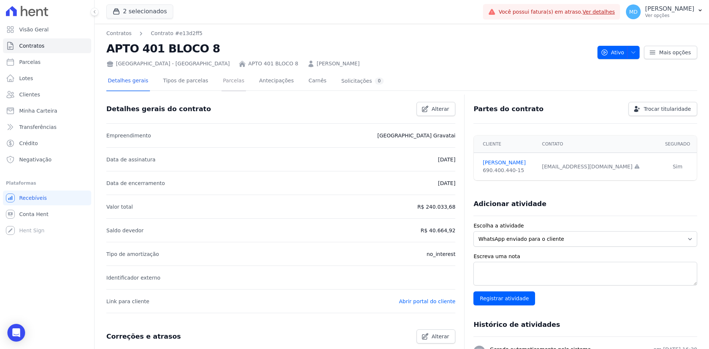
click at [231, 81] on link "Parcelas" at bounding box center [234, 82] width 24 height 20
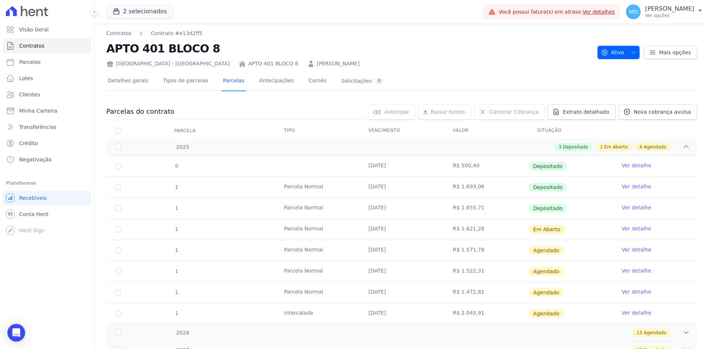
click at [221, 108] on div "0 selecionada(s) [GEOGRAPHIC_DATA] [GEOGRAPHIC_DATA] Renegociar [GEOGRAPHIC_DAT…" at bounding box center [435, 112] width 523 height 16
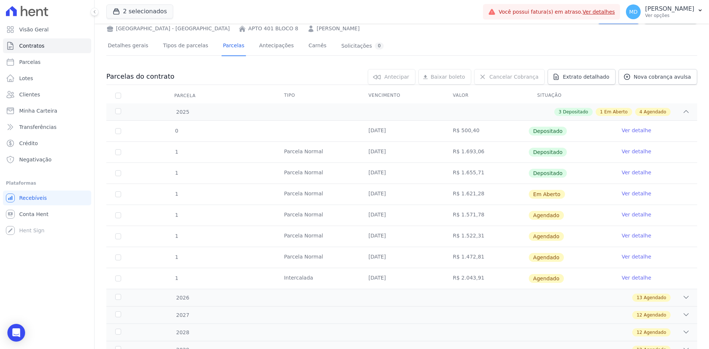
scroll to position [84, 0]
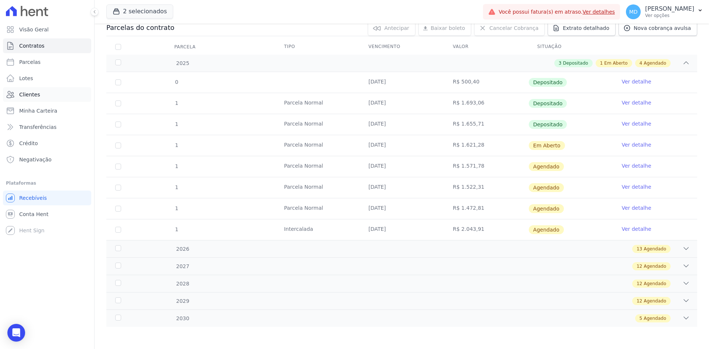
click at [37, 99] on link "Clientes" at bounding box center [47, 94] width 88 height 15
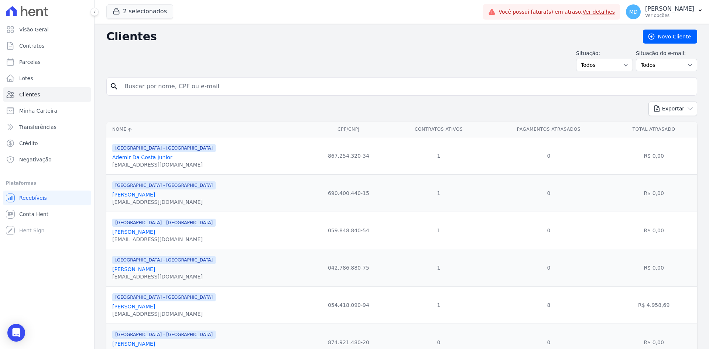
click at [184, 86] on input "search" at bounding box center [407, 86] width 574 height 15
paste input "CINTIA [PERSON_NAME]"
type input "CINTIA [PERSON_NAME]"
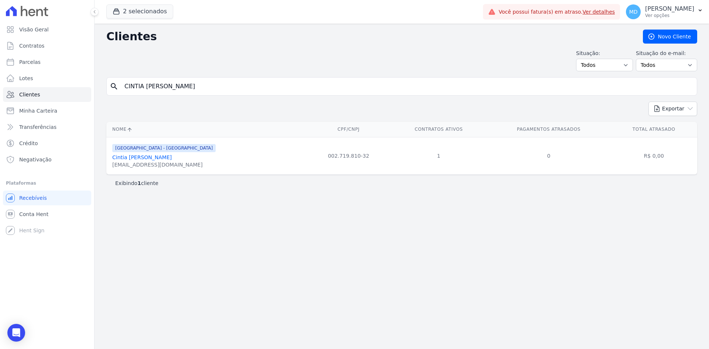
click at [164, 157] on link "Cintia [PERSON_NAME]" at bounding box center [141, 157] width 59 height 6
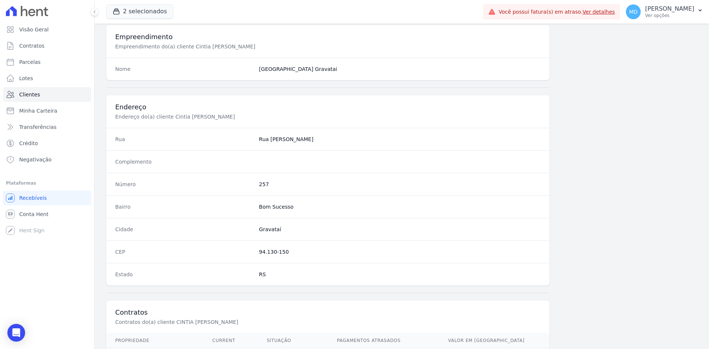
scroll to position [342, 0]
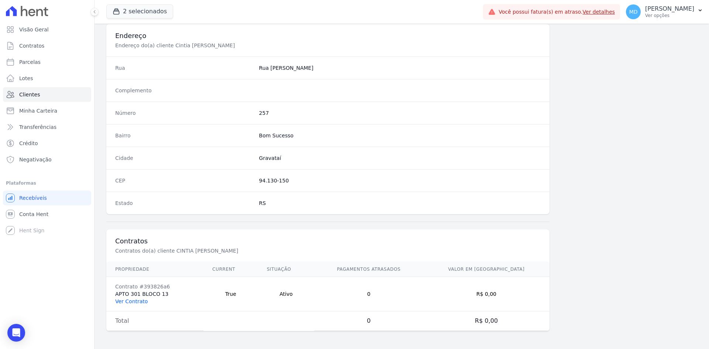
drag, startPoint x: 131, startPoint y: 305, endPoint x: 130, endPoint y: 301, distance: 4.1
click at [130, 305] on td "Contrato #393826a6 APTO 301 BLOCO 13 Ver Contrato" at bounding box center [154, 294] width 97 height 34
click at [130, 301] on link "Ver Contrato" at bounding box center [131, 302] width 33 height 6
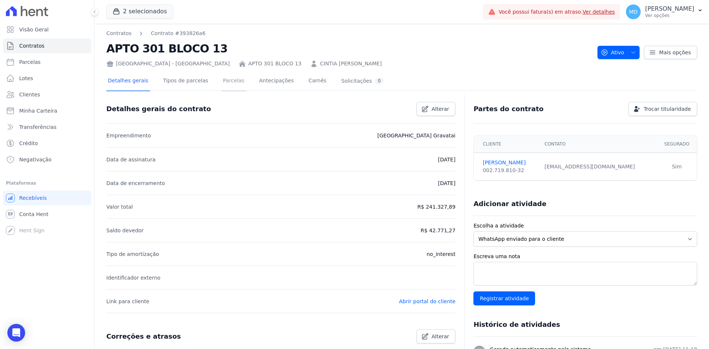
click at [231, 82] on link "Parcelas" at bounding box center [234, 82] width 24 height 20
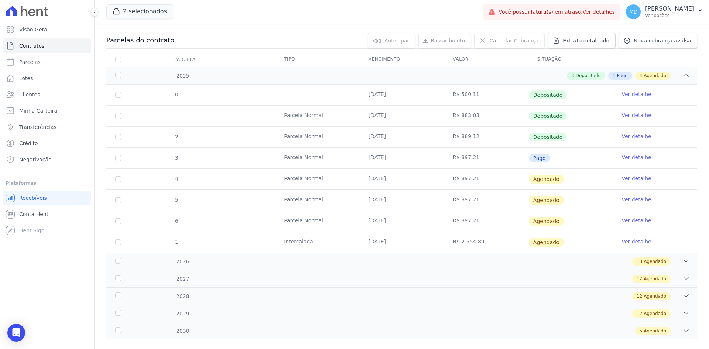
scroll to position [74, 0]
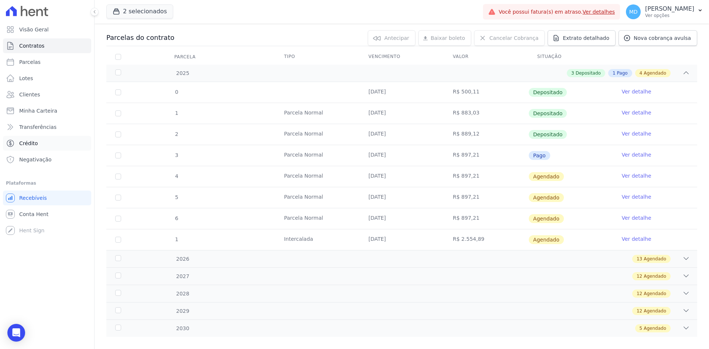
click at [26, 141] on span "Crédito" at bounding box center [28, 143] width 19 height 7
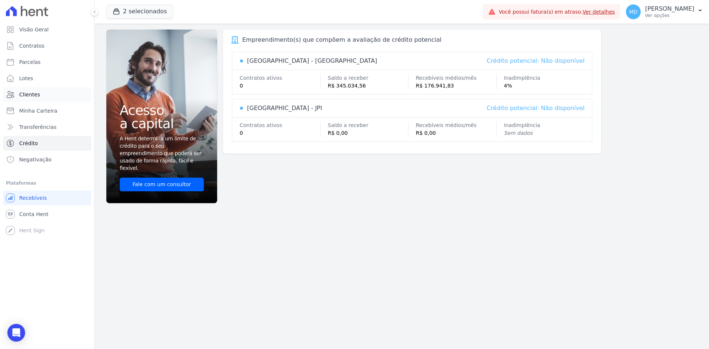
click at [55, 96] on link "Clientes" at bounding box center [47, 94] width 88 height 15
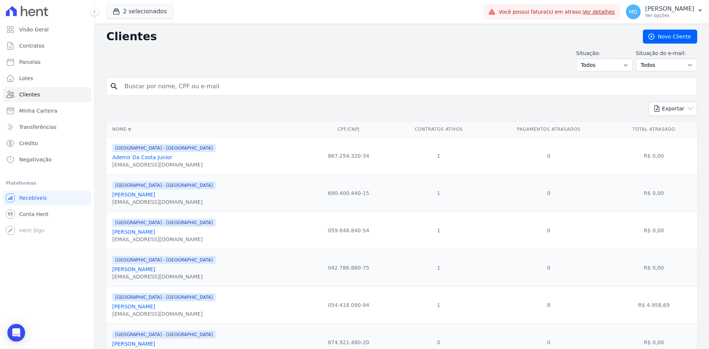
click at [170, 89] on input "search" at bounding box center [407, 86] width 574 height 15
paste input "[PERSON_NAME]"
type input "[PERSON_NAME]"
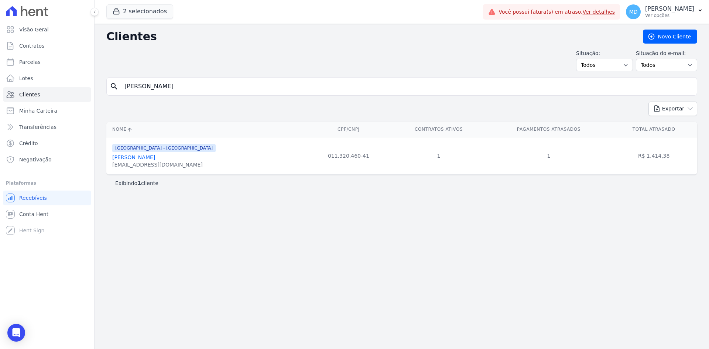
click at [151, 157] on link "[PERSON_NAME]" at bounding box center [133, 157] width 43 height 6
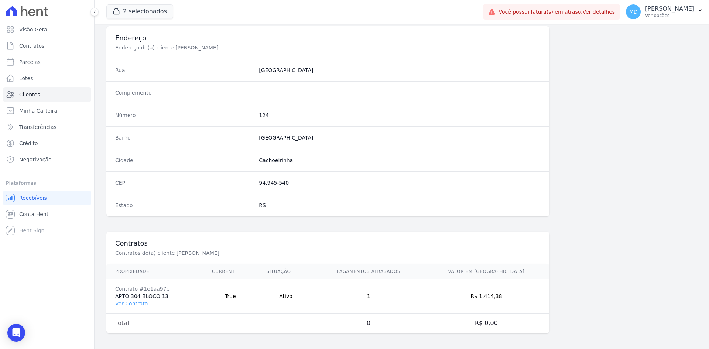
scroll to position [342, 0]
click at [137, 299] on link "Ver Contrato" at bounding box center [131, 302] width 33 height 6
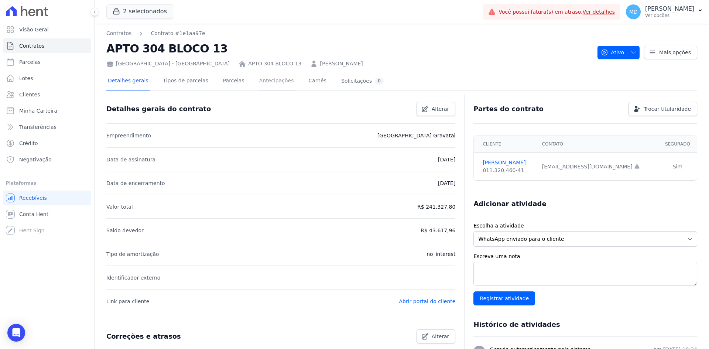
click at [258, 78] on link "Antecipações" at bounding box center [277, 82] width 38 height 20
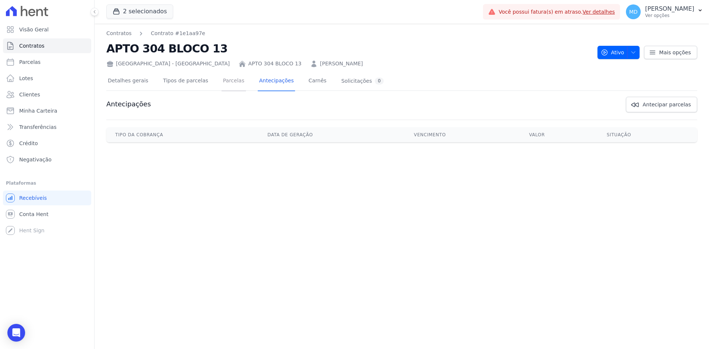
click at [222, 85] on link "Parcelas" at bounding box center [234, 82] width 24 height 20
click at [222, 83] on link "Parcelas" at bounding box center [234, 82] width 24 height 20
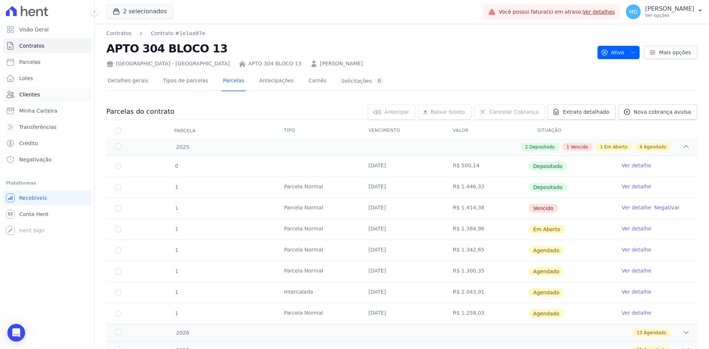
click at [34, 99] on link "Clientes" at bounding box center [47, 94] width 88 height 15
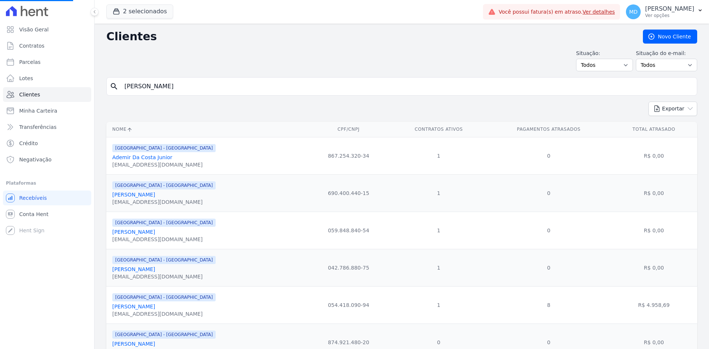
click at [192, 87] on input "[PERSON_NAME]" at bounding box center [407, 86] width 574 height 15
click at [192, 87] on input "search" at bounding box center [407, 86] width 574 height 15
type input "TALITA MENDONCA POSSARA"
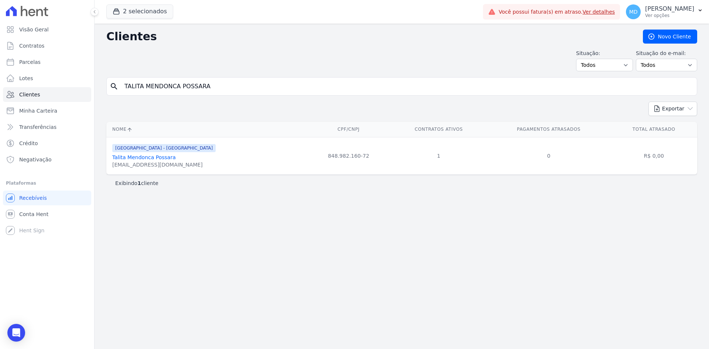
click at [154, 158] on link "Talita Mendonca Possara" at bounding box center [144, 157] width 64 height 6
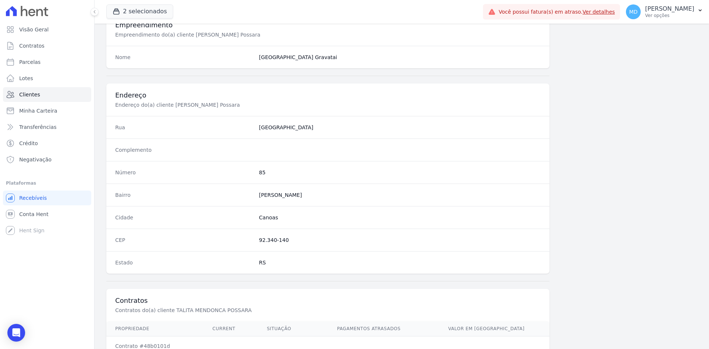
scroll to position [342, 0]
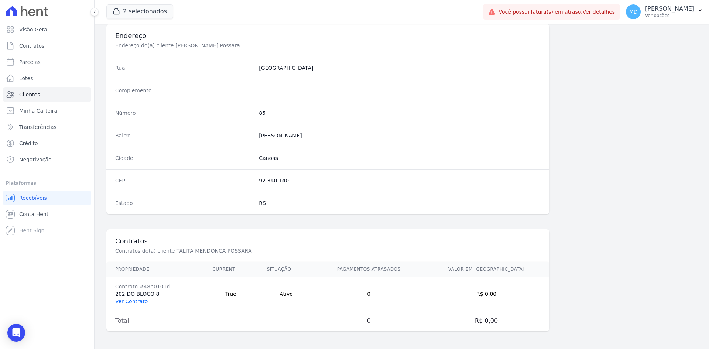
click at [136, 300] on link "Ver Contrato" at bounding box center [131, 302] width 33 height 6
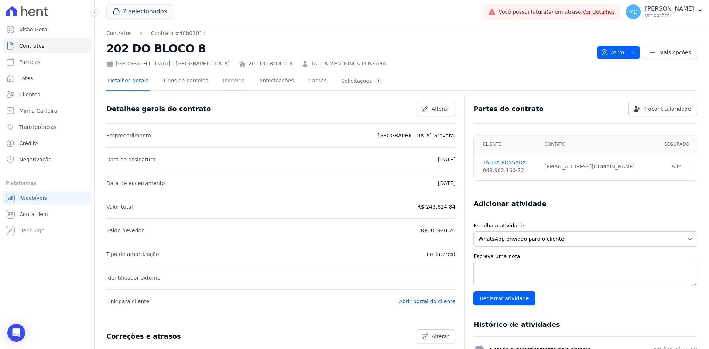
click at [222, 79] on link "Parcelas" at bounding box center [234, 82] width 24 height 20
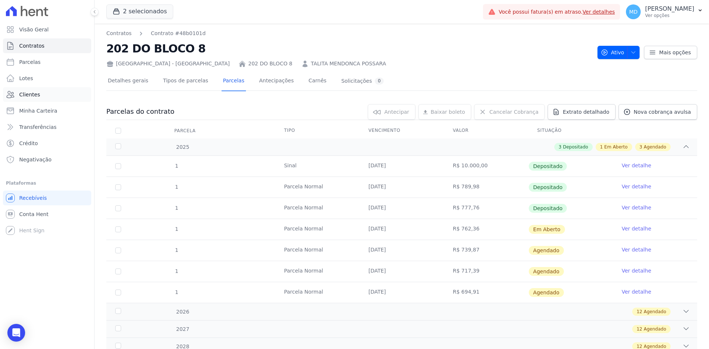
click at [43, 99] on link "Clientes" at bounding box center [47, 94] width 88 height 15
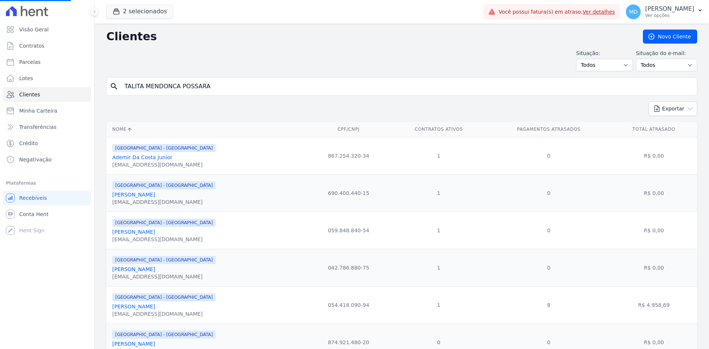
click at [174, 89] on input "TALITA MENDONCA POSSARA" at bounding box center [407, 86] width 574 height 15
click at [174, 89] on input "search" at bounding box center [407, 86] width 574 height 15
paste input "[DEMOGRAPHIC_DATA][PERSON_NAME]"
type input "[DEMOGRAPHIC_DATA][PERSON_NAME]"
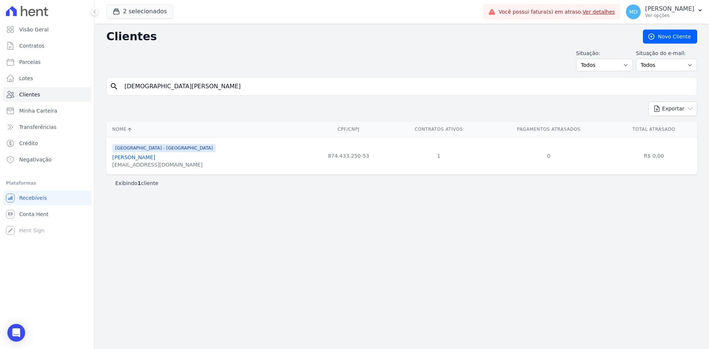
click at [143, 160] on link "[PERSON_NAME]" at bounding box center [133, 157] width 43 height 6
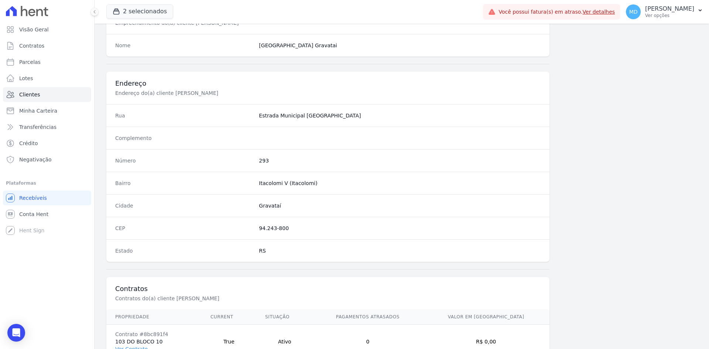
scroll to position [342, 0]
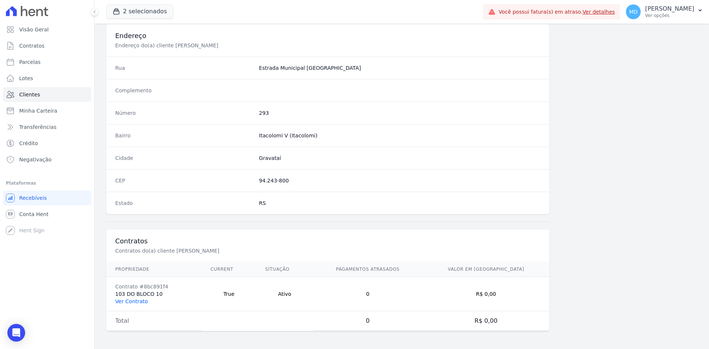
click at [140, 303] on link "Ver Contrato" at bounding box center [131, 302] width 33 height 6
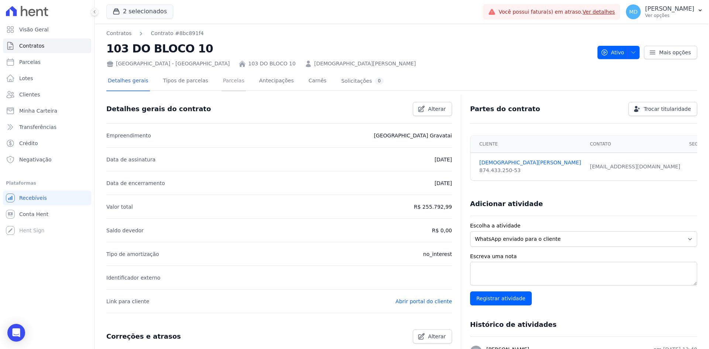
click at [234, 84] on link "Parcelas" at bounding box center [234, 82] width 24 height 20
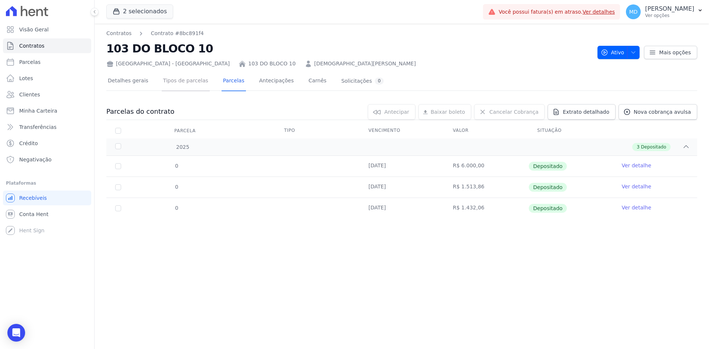
click at [181, 87] on link "Tipos de parcelas" at bounding box center [186, 82] width 48 height 20
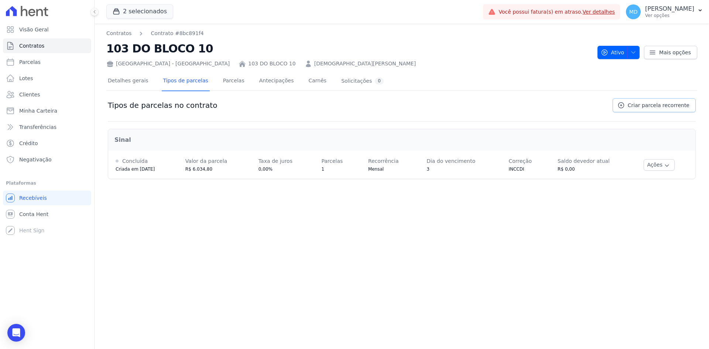
click at [665, 106] on span "Criar parcela recorrente" at bounding box center [659, 105] width 62 height 7
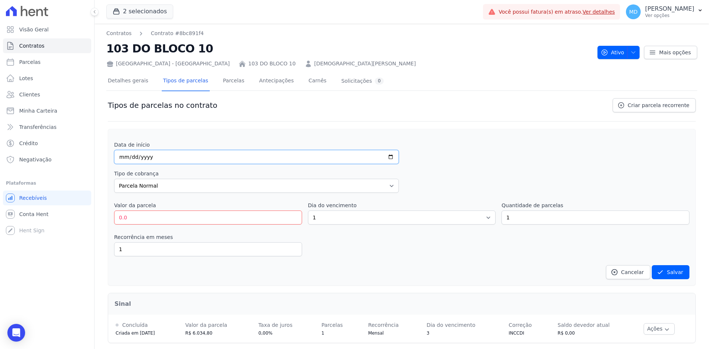
click at [123, 154] on input "date" at bounding box center [256, 157] width 285 height 14
type input "[DATE]"
click at [139, 187] on select "Parcela Normal Entrada Sinal Intercalada Chaves Pré-chaves Pós-chaves Impostos …" at bounding box center [256, 186] width 285 height 14
drag, startPoint x: 133, startPoint y: 218, endPoint x: 112, endPoint y: 219, distance: 21.1
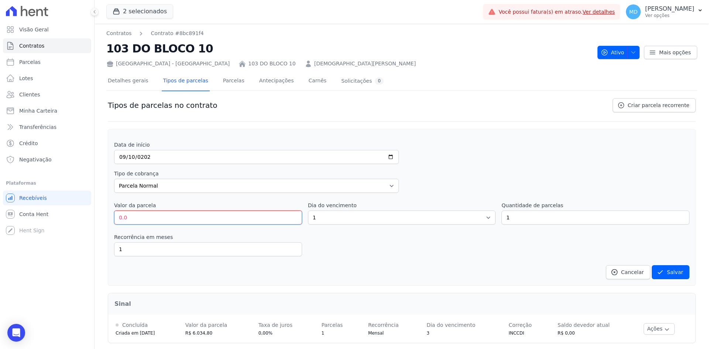
click at [112, 219] on div "Data de início [DATE] Tipo de cobrança Parcela Normal Entrada Sinal Intercalada…" at bounding box center [402, 207] width 588 height 157
click at [118, 214] on input "0.0" at bounding box center [208, 218] width 188 height 14
type input "1487.58"
click at [399, 263] on div "Data de início [DATE] Tipo de cobrança Parcela Normal Entrada Sinal Intercalada…" at bounding box center [402, 210] width 576 height 138
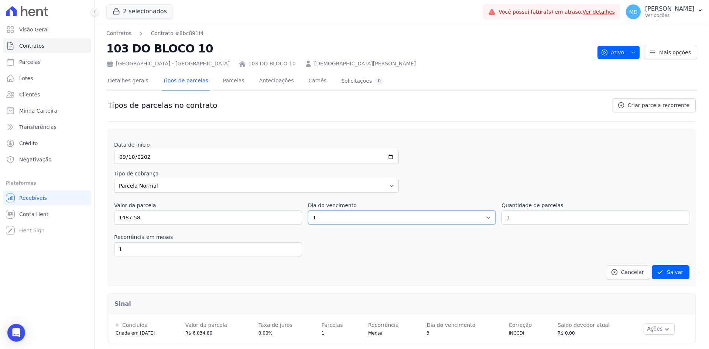
click at [372, 223] on select "1 2 3 4 5 6 7 8 9 10 11 12 13 14 15 16 17 18 19 20 21 22 23 24 25 26 27 28 29 3…" at bounding box center [402, 218] width 188 height 14
select select "10"
click at [308, 211] on select "1 2 3 4 5 6 7 8 9 10 11 12 13 14 15 16 17 18 19 20 21 22 23 24 25 26 27 28 29 3…" at bounding box center [402, 218] width 188 height 14
click at [169, 249] on input "1" at bounding box center [208, 249] width 188 height 14
click at [371, 252] on div "Recorrência em meses 1 in_advance" at bounding box center [402, 244] width 576 height 23
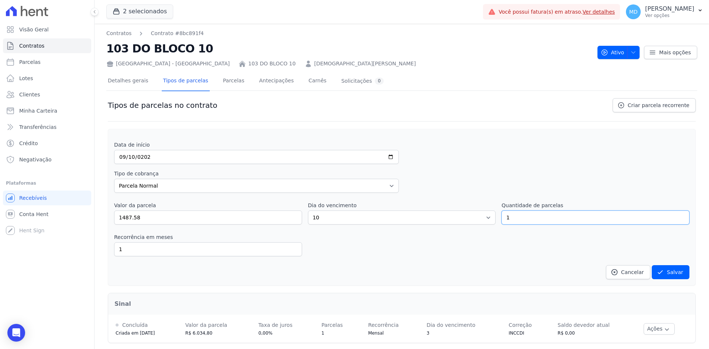
click at [526, 221] on input "1" at bounding box center [596, 218] width 188 height 14
click at [413, 245] on div "Recorrência em meses 1 in_advance" at bounding box center [402, 244] width 576 height 23
click at [668, 272] on button "Salvar" at bounding box center [671, 272] width 38 height 14
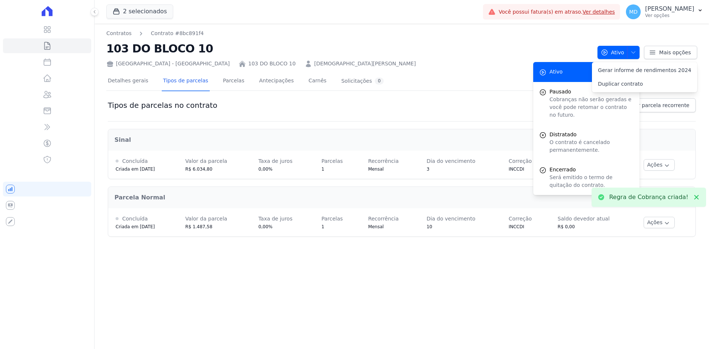
click at [491, 122] on div "Sinal Concluída Criada em [DATE] Valor da parcela R$ 6.034,80 Taxa de juros 0,0…" at bounding box center [402, 182] width 588 height 121
drag, startPoint x: 444, startPoint y: 91, endPoint x: 544, endPoint y: 120, distance: 104.6
click at [443, 91] on div at bounding box center [401, 94] width 591 height 6
click at [667, 110] on link "Criar parcela recorrente" at bounding box center [654, 105] width 83 height 14
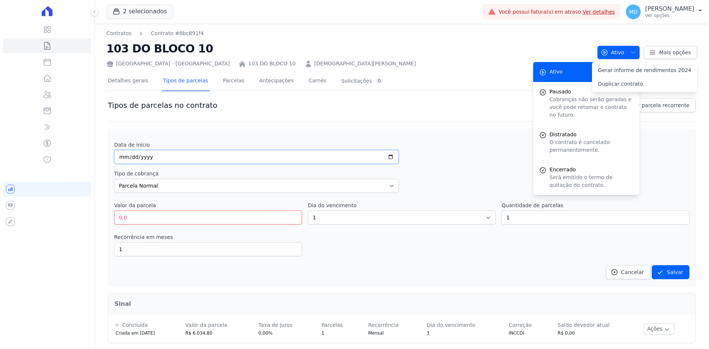
click at [123, 155] on input "date" at bounding box center [256, 157] width 285 height 14
type input "[DATE]"
drag, startPoint x: 129, startPoint y: 214, endPoint x: 112, endPoint y: 214, distance: 16.3
click at [112, 214] on div "Data de início [DATE] Tipo de cobrança Parcela Normal Entrada Sinal Intercalada…" at bounding box center [402, 207] width 588 height 157
type input "1474.44"
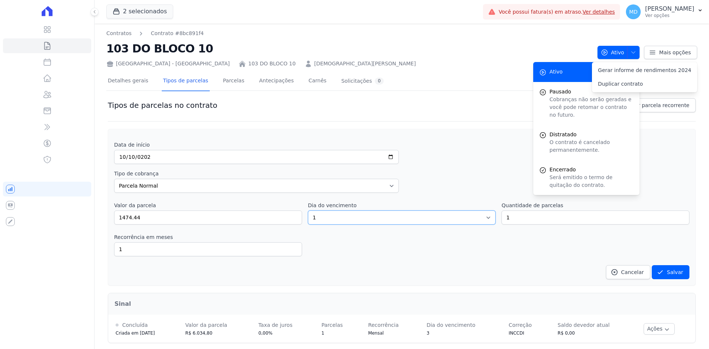
click at [409, 215] on select "1 2 3 4 5 6 7 8 9 10 11 12 13 14 15 16 17 18 19 20 21 22 23 24 25 26 27 28 29 3…" at bounding box center [402, 218] width 188 height 14
select select "10"
click at [308, 211] on select "1 2 3 4 5 6 7 8 9 10 11 12 13 14 15 16 17 18 19 20 21 22 23 24 25 26 27 28 29 3…" at bounding box center [402, 218] width 188 height 14
click at [663, 268] on button "Salvar" at bounding box center [671, 272] width 38 height 14
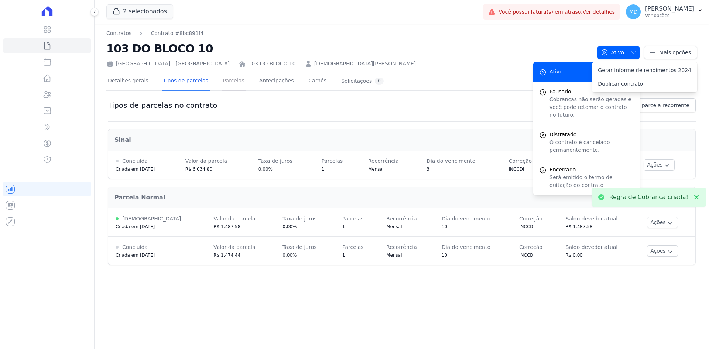
click at [230, 76] on link "Parcelas" at bounding box center [234, 82] width 24 height 20
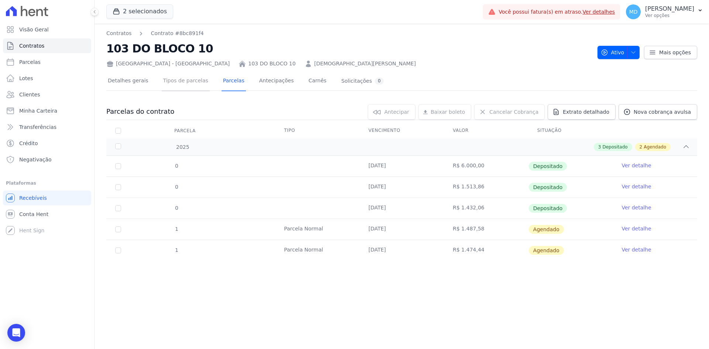
click at [185, 85] on link "Tipos de parcelas" at bounding box center [186, 82] width 48 height 20
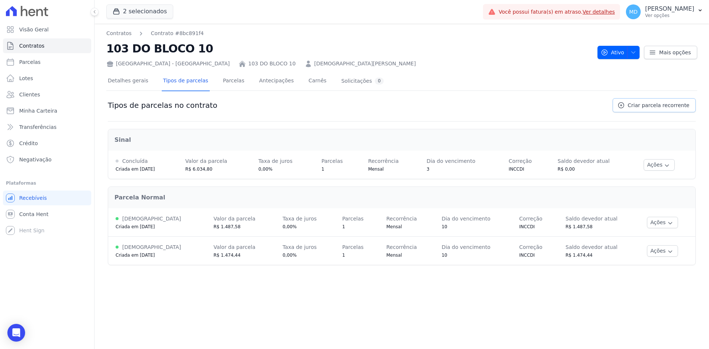
click at [652, 103] on span "Criar parcela recorrente" at bounding box center [659, 105] width 62 height 7
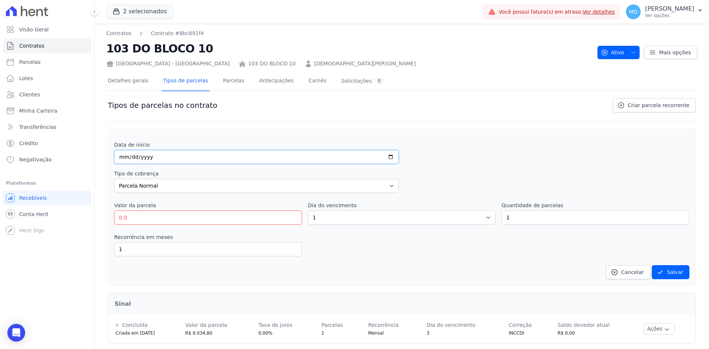
click at [123, 151] on input "date" at bounding box center [256, 157] width 285 height 14
type input "0001-06-14"
click at [123, 154] on input "date" at bounding box center [256, 157] width 285 height 14
type input "[DATE]"
drag, startPoint x: 136, startPoint y: 222, endPoint x: 112, endPoint y: 218, distance: 23.5
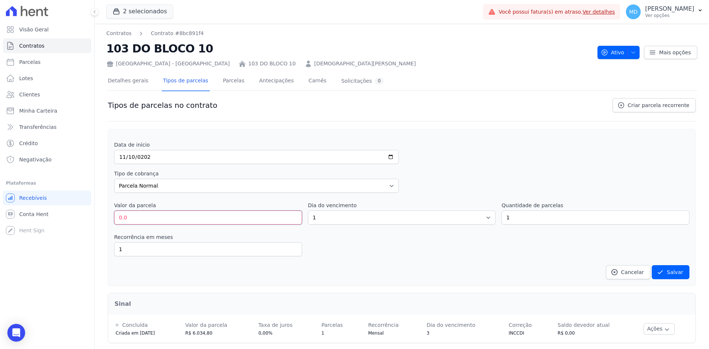
click at [112, 218] on div "Data de início [DATE] Tipo de cobrança Parcela Normal Entrada Sinal Intercalada…" at bounding box center [402, 207] width 588 height 157
type input "1461.30"
drag, startPoint x: 362, startPoint y: 224, endPoint x: 360, endPoint y: 218, distance: 7.1
click at [362, 221] on select "1 2 3 4 5 6 7 8 9 10 11 12 13 14 15 16 17 18 19 20 21 22 23 24 25 26 27 28 29 3…" at bounding box center [402, 218] width 188 height 14
click at [360, 218] on select "1 2 3 4 5 6 7 8 9 10 11 12 13 14 15 16 17 18 19 20 21 22 23 24 25 26 27 28 29 3…" at bounding box center [402, 218] width 188 height 14
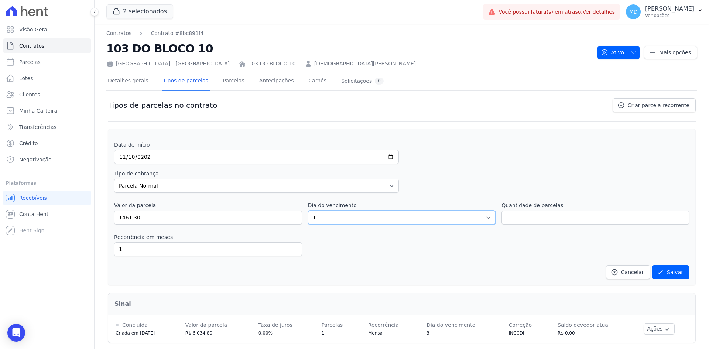
click at [359, 218] on select "1 2 3 4 5 6 7 8 9 10 11 12 13 14 15 16 17 18 19 20 21 22 23 24 25 26 27 28 29 3…" at bounding box center [402, 218] width 188 height 14
select select "10"
click at [308, 211] on select "1 2 3 4 5 6 7 8 9 10 11 12 13 14 15 16 17 18 19 20 21 22 23 24 25 26 27 28 29 3…" at bounding box center [402, 218] width 188 height 14
click at [673, 272] on button "Salvar" at bounding box center [671, 272] width 38 height 14
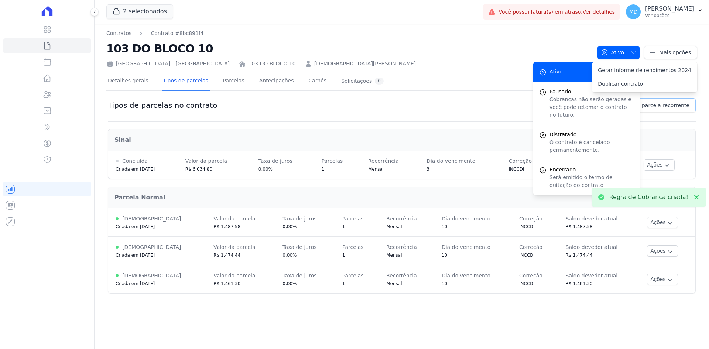
click at [649, 106] on span "Criar parcela recorrente" at bounding box center [659, 105] width 62 height 7
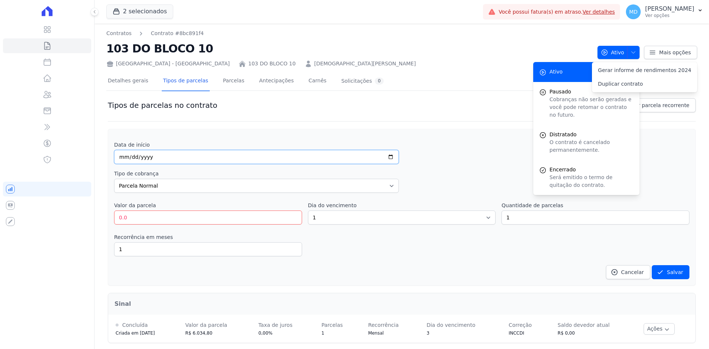
click at [215, 156] on input "date" at bounding box center [256, 157] width 285 height 14
type input "[DATE]"
click at [196, 179] on select "Parcela Normal Entrada Sinal Intercalada Chaves Pré-chaves Pós-chaves Impostos …" at bounding box center [256, 186] width 285 height 14
select select "interleaved"
click at [114, 179] on select "Parcela Normal Entrada Sinal Intercalada Chaves Pré-chaves Pós-chaves Impostos …" at bounding box center [256, 186] width 285 height 14
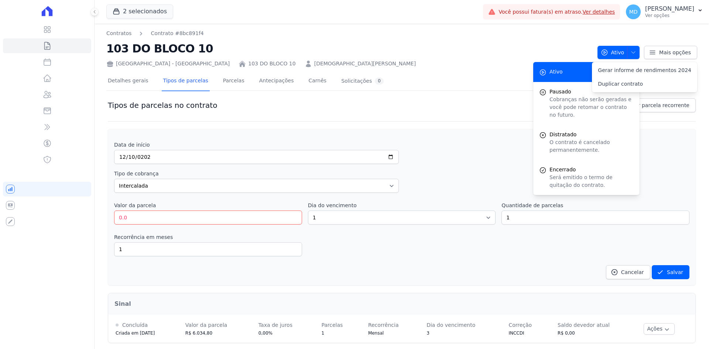
drag, startPoint x: 133, startPoint y: 208, endPoint x: 132, endPoint y: 211, distance: 4.0
click at [132, 208] on label "Valor da parcela" at bounding box center [135, 205] width 42 height 6
drag, startPoint x: 132, startPoint y: 215, endPoint x: 102, endPoint y: 214, distance: 29.6
click at [102, 214] on div "Contratos Contrato #8bc891f4 103 DO BLOCO 10 [GEOGRAPHIC_DATA] - [GEOGRAPHIC_DA…" at bounding box center [402, 247] width 615 height 446
click at [313, 238] on div "Recorrência em meses 1 in_advance" at bounding box center [402, 244] width 576 height 23
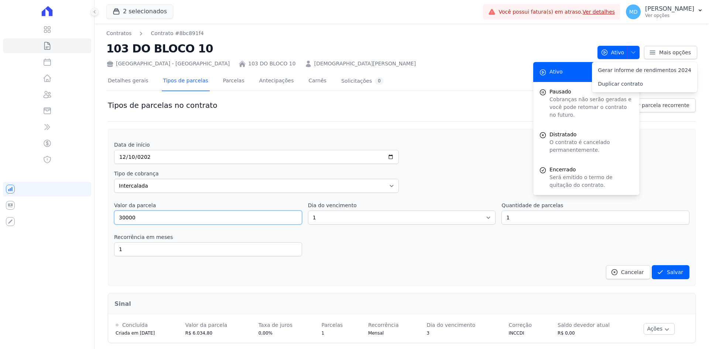
click at [130, 218] on input "30000" at bounding box center [208, 218] width 188 height 14
type input "3000"
click at [335, 221] on select "1 2 3 4 5 6 7 8 9 10 11 12 13 14 15 16 17 18 19 20 21 22 23 24 25 26 27 28 29 3…" at bounding box center [402, 218] width 188 height 14
select select "10"
click at [308, 211] on select "1 2 3 4 5 6 7 8 9 10 11 12 13 14 15 16 17 18 19 20 21 22 23 24 25 26 27 28 29 3…" at bounding box center [402, 218] width 188 height 14
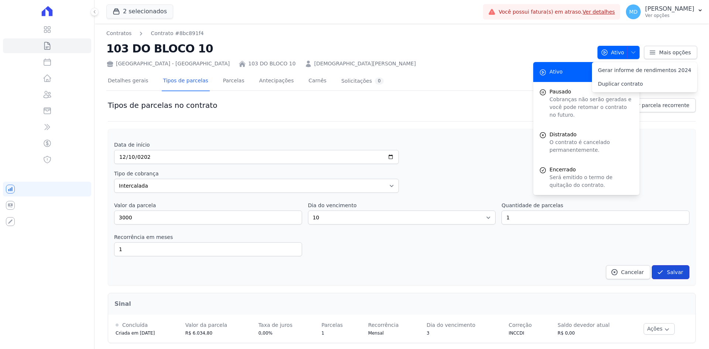
click at [659, 274] on icon "submit" at bounding box center [660, 272] width 7 height 7
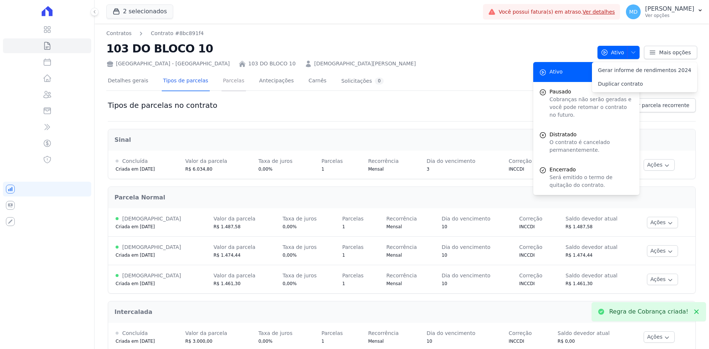
click at [222, 78] on link "Parcelas" at bounding box center [234, 82] width 24 height 20
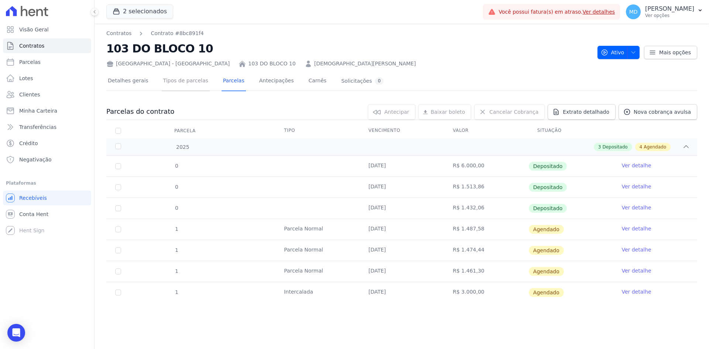
click at [194, 82] on link "Tipos de parcelas" at bounding box center [186, 82] width 48 height 20
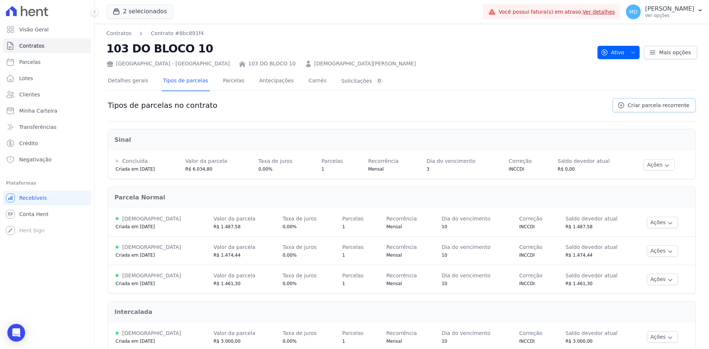
click at [628, 101] on link "Criar parcela recorrente" at bounding box center [654, 105] width 83 height 14
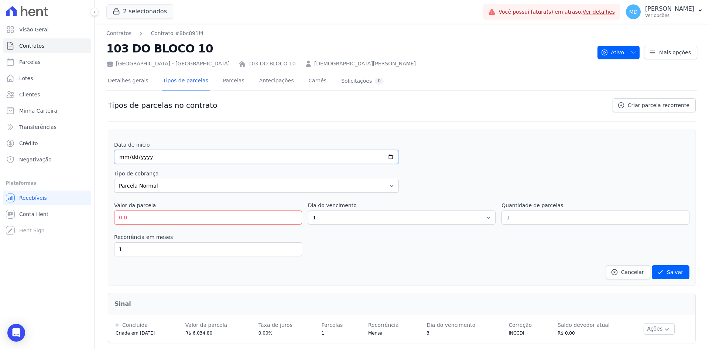
click at [121, 154] on input "date" at bounding box center [256, 157] width 285 height 14
type input "[DATE]"
click at [140, 187] on select "Parcela Normal Entrada Sinal Intercalada Chaves Pré-chaves Pós-chaves Impostos …" at bounding box center [256, 186] width 285 height 14
drag, startPoint x: 139, startPoint y: 222, endPoint x: 104, endPoint y: 218, distance: 35.7
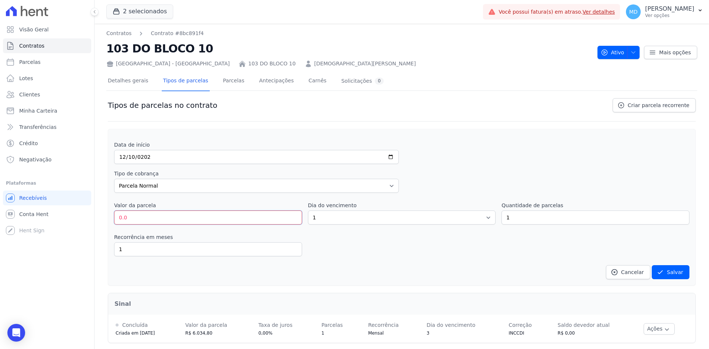
click at [103, 216] on div "Contratos Contrato #8bc891f4 103 DO BLOCO 10 [GEOGRAPHIC_DATA] - [GEOGRAPHIC_DA…" at bounding box center [402, 276] width 615 height 504
type input "1448.17"
click at [356, 216] on select "1 2 3 4 5 6 7 8 9 10 11 12 13 14 15 16 17 18 19 20 21 22 23 24 25 26 27 28 29 3…" at bounding box center [402, 218] width 188 height 14
select select "10"
click at [308, 211] on select "1 2 3 4 5 6 7 8 9 10 11 12 13 14 15 16 17 18 19 20 21 22 23 24 25 26 27 28 29 3…" at bounding box center [402, 218] width 188 height 14
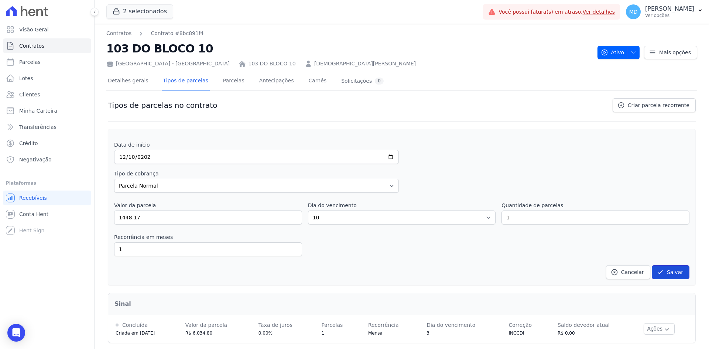
click at [662, 268] on button "Salvar" at bounding box center [671, 272] width 38 height 14
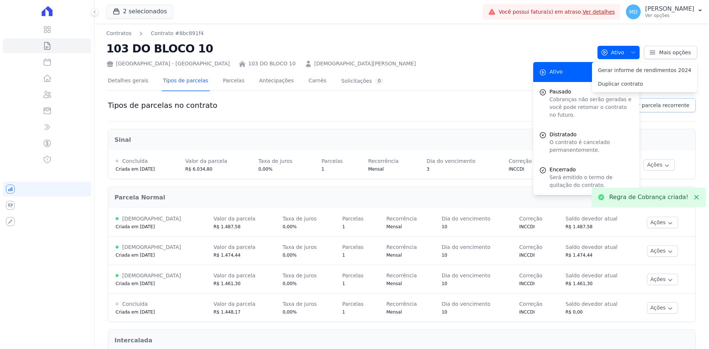
click at [664, 106] on span "Criar parcela recorrente" at bounding box center [659, 105] width 62 height 7
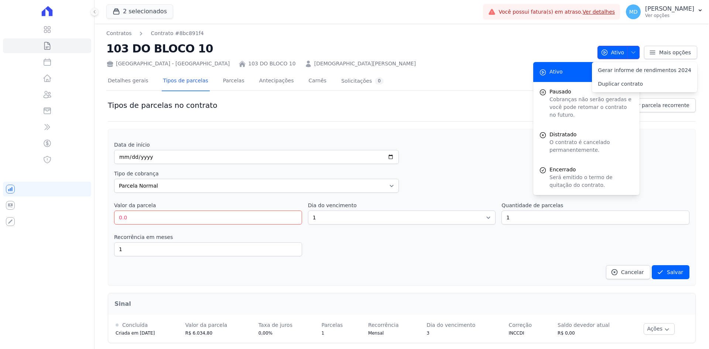
click at [631, 54] on icon "button" at bounding box center [634, 53] width 6 height 6
click at [631, 53] on icon "button" at bounding box center [634, 53] width 6 height 6
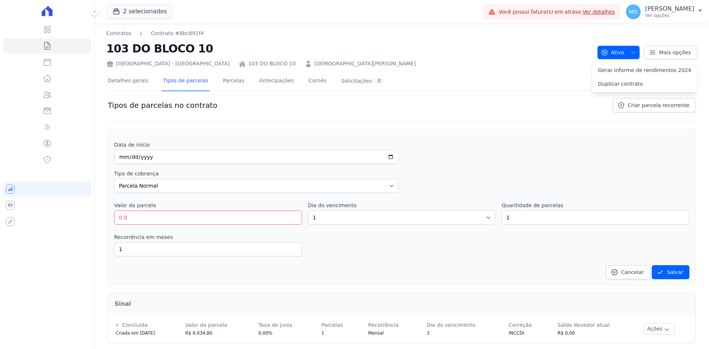
click at [514, 143] on div "Data de início" at bounding box center [402, 152] width 576 height 23
click at [121, 158] on input "date" at bounding box center [256, 157] width 285 height 14
type input "[DATE]"
click at [123, 188] on select "Parcela Normal Entrada Sinal Intercalada Chaves Pré-chaves Pós-chaves Impostos …" at bounding box center [256, 186] width 285 height 14
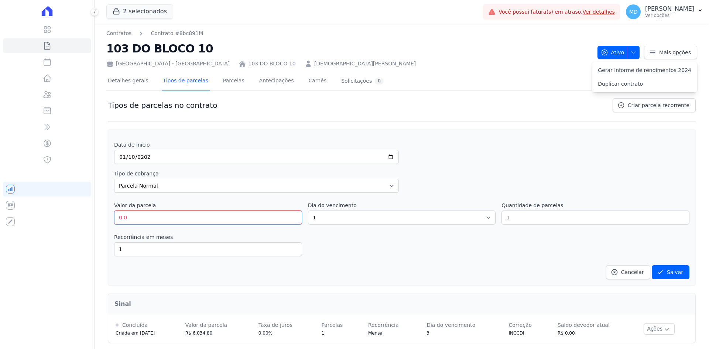
drag, startPoint x: 117, startPoint y: 219, endPoint x: 107, endPoint y: 216, distance: 10.3
click at [107, 216] on div "Tipos de parcelas no contrato Criar parcela recorrente Data de início [DATE] Ti…" at bounding box center [401, 323] width 591 height 453
type input "1435.03"
click at [485, 217] on select "1 2 3 4 5 6 7 8 9 10 11 12 13 14 15 16 17 18 19 20 21 22 23 24 25 26 27 28 29 3…" at bounding box center [402, 218] width 188 height 14
select select "10"
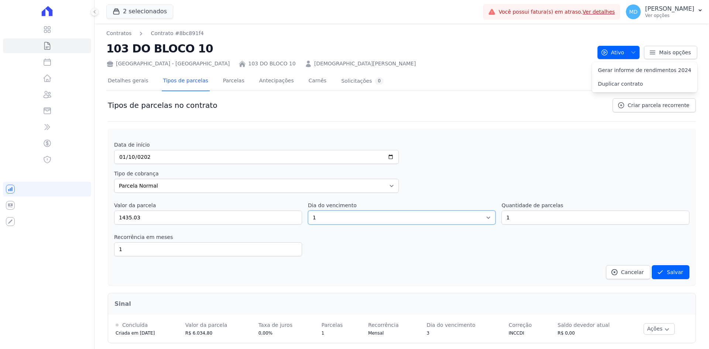
click at [308, 211] on select "1 2 3 4 5 6 7 8 9 10 11 12 13 14 15 16 17 18 19 20 21 22 23 24 25 26 27 28 29 3…" at bounding box center [402, 218] width 188 height 14
click at [665, 273] on button "Salvar" at bounding box center [671, 272] width 38 height 14
